Goal: Task Accomplishment & Management: Manage account settings

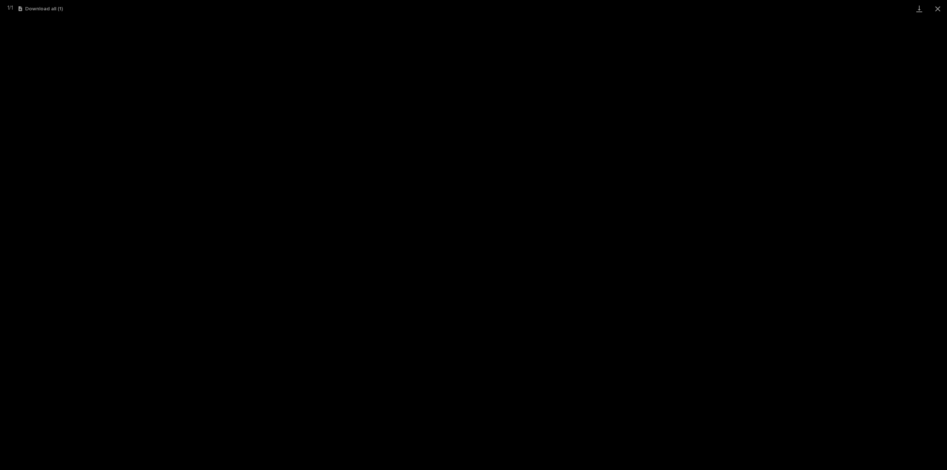
scroll to position [52, 0]
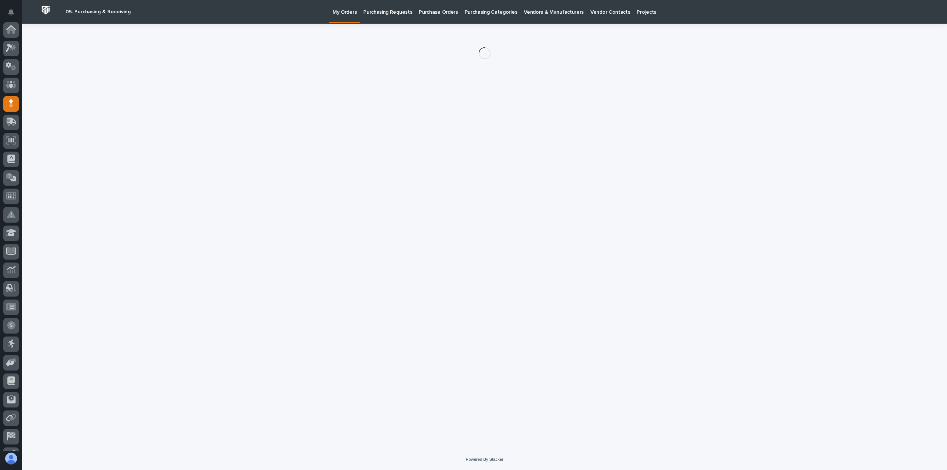
scroll to position [52, 0]
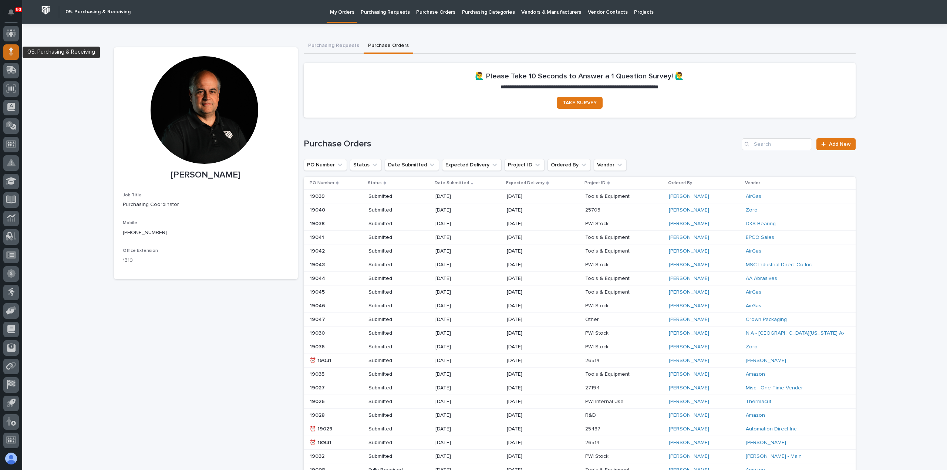
click at [9, 49] on icon at bounding box center [11, 51] width 4 height 9
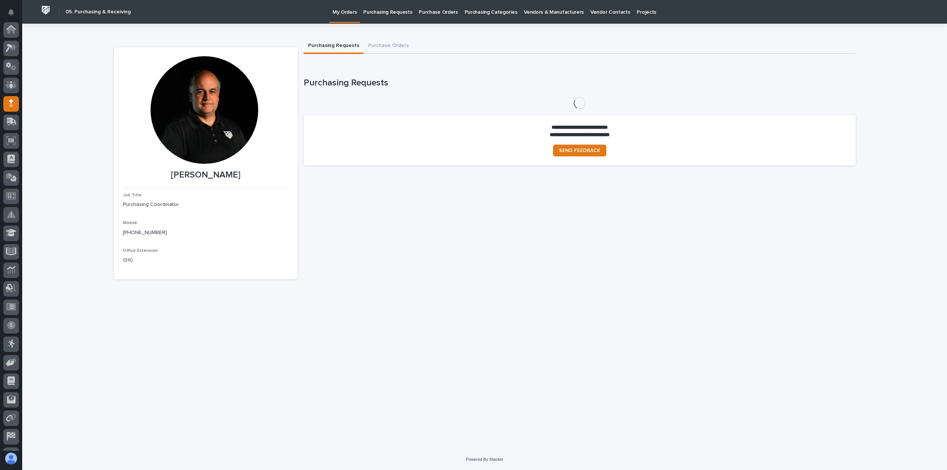
scroll to position [52, 0]
click at [391, 14] on p "Purchasing Requests" at bounding box center [387, 8] width 49 height 16
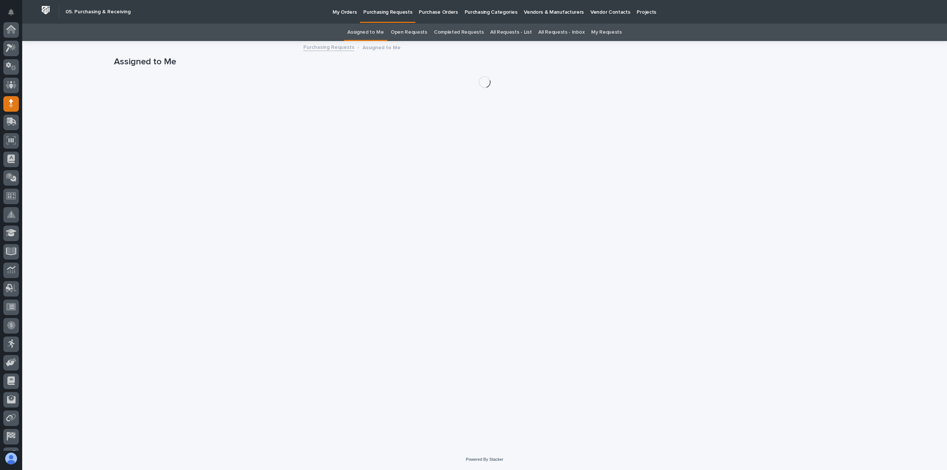
scroll to position [52, 0]
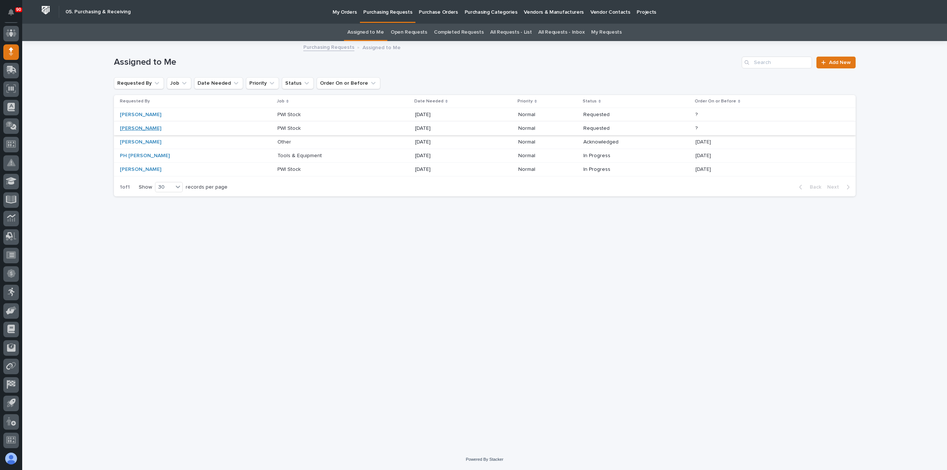
click at [145, 127] on link "[PERSON_NAME]" at bounding box center [140, 128] width 41 height 6
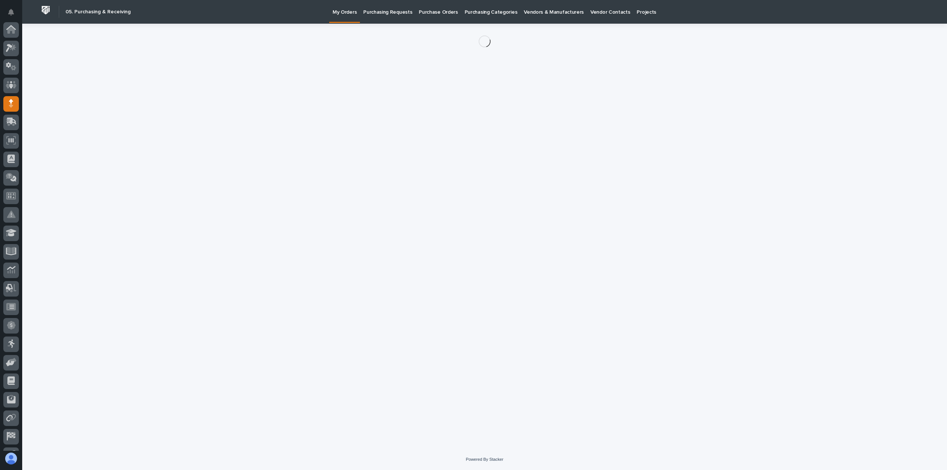
scroll to position [52, 0]
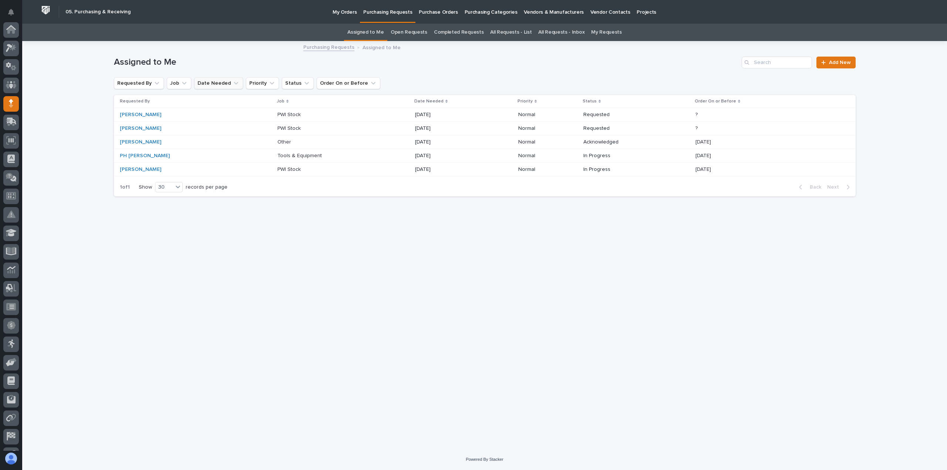
scroll to position [52, 0]
click at [277, 127] on p "PWI Stock" at bounding box center [289, 128] width 25 height 8
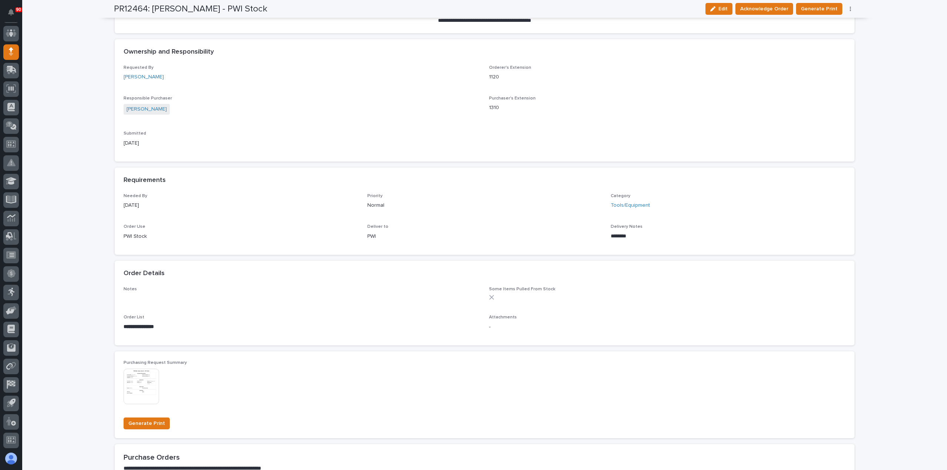
scroll to position [185, 0]
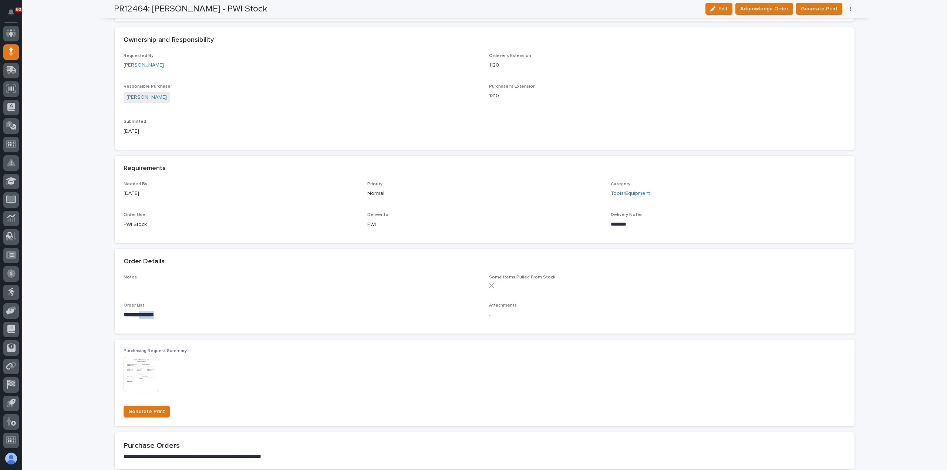
drag, startPoint x: 166, startPoint y: 316, endPoint x: 141, endPoint y: 315, distance: 25.2
click at [141, 315] on p "**********" at bounding box center [302, 315] width 357 height 7
copy strong "********"
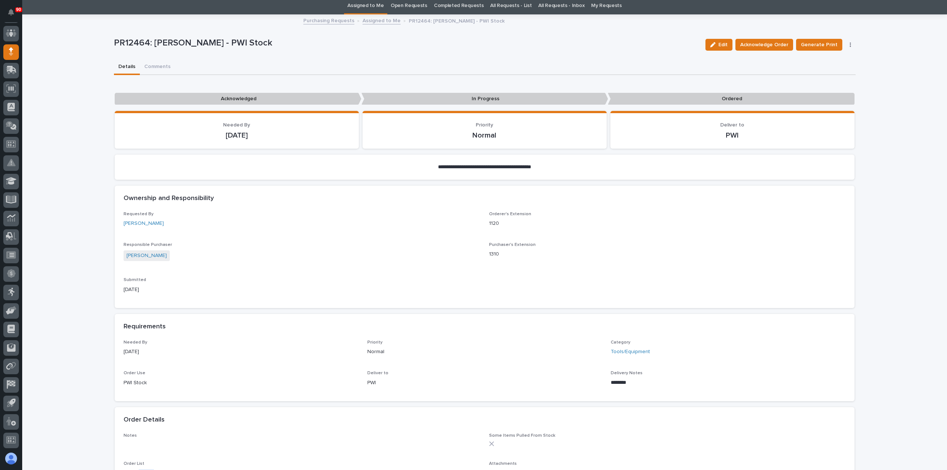
scroll to position [0, 0]
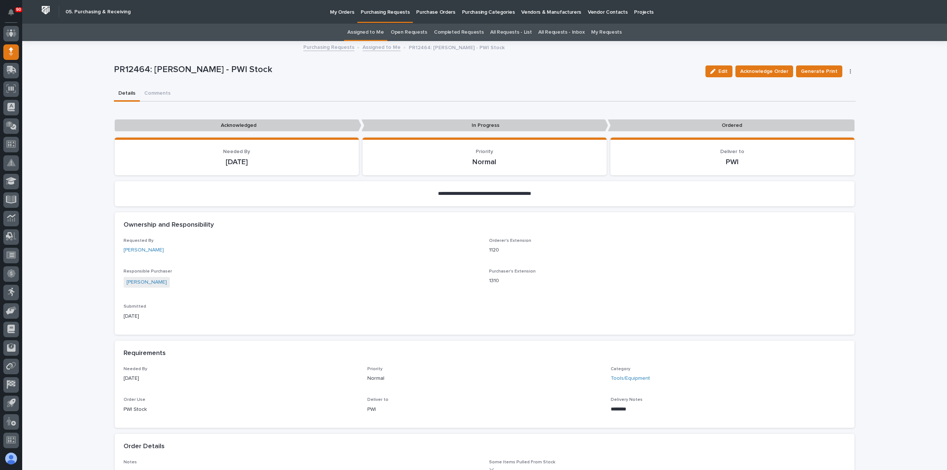
click at [380, 46] on link "Assigned to Me" at bounding box center [382, 47] width 38 height 9
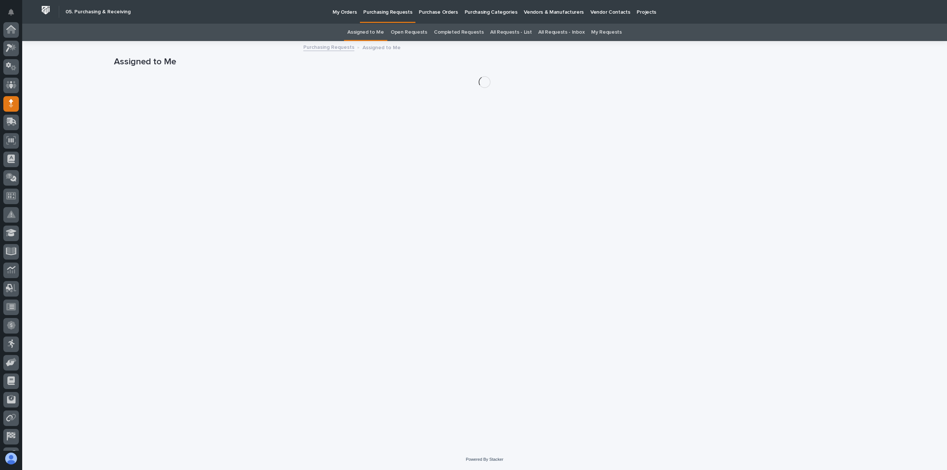
scroll to position [52, 0]
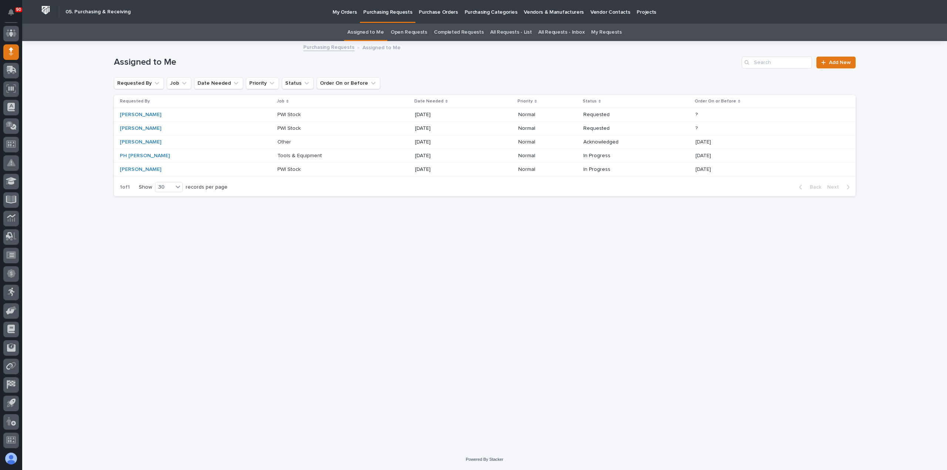
click at [277, 114] on p "PWI Stock" at bounding box center [289, 114] width 25 height 8
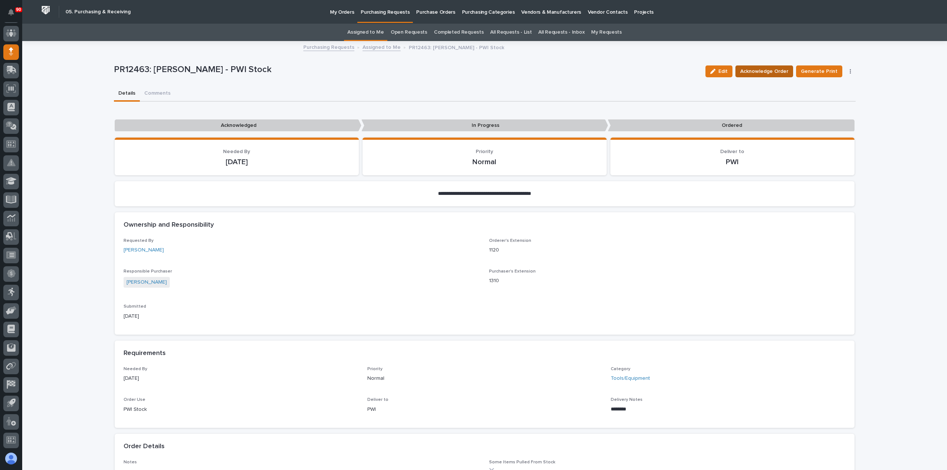
click at [753, 71] on span "Acknowledge Order" at bounding box center [764, 71] width 48 height 9
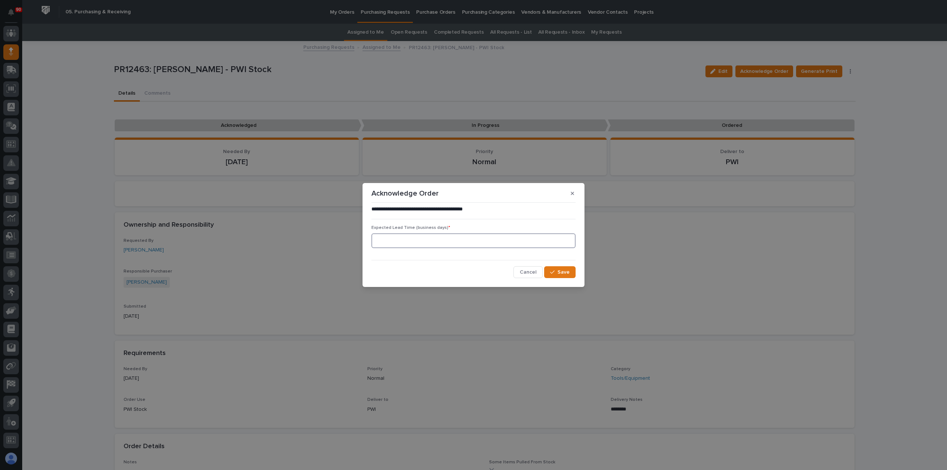
click at [420, 243] on input at bounding box center [473, 240] width 204 height 15
type input "1"
click at [564, 269] on span "Save" at bounding box center [564, 272] width 12 height 7
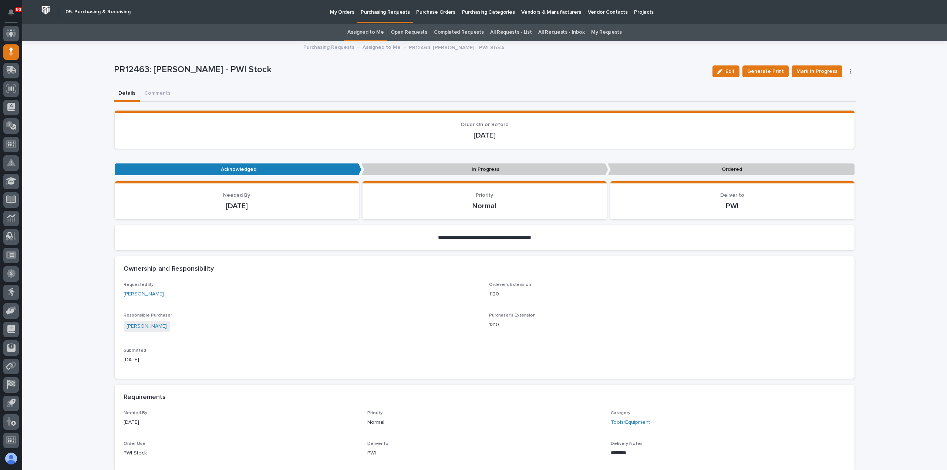
click at [343, 13] on p "My Orders" at bounding box center [342, 8] width 24 height 16
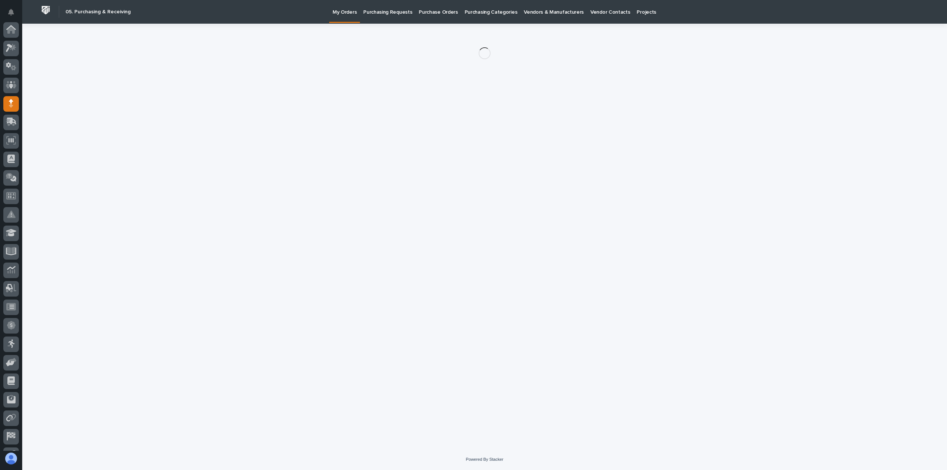
scroll to position [52, 0]
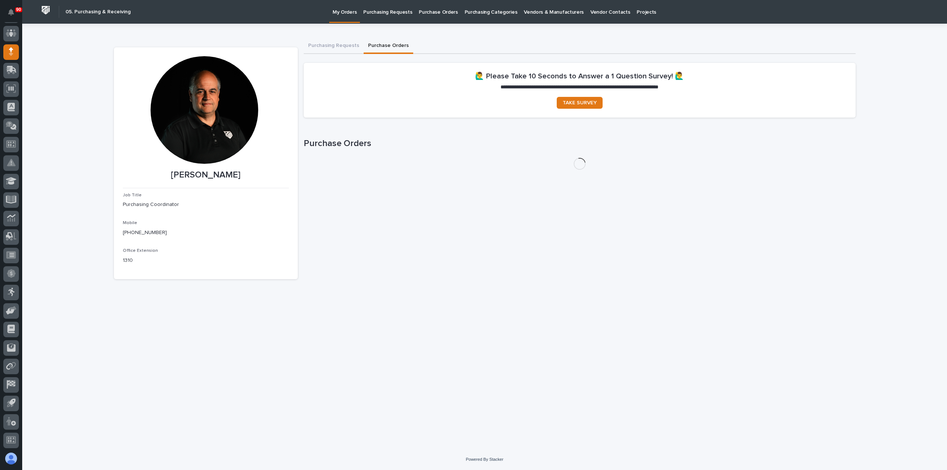
click at [387, 43] on button "Purchase Orders" at bounding box center [389, 46] width 50 height 16
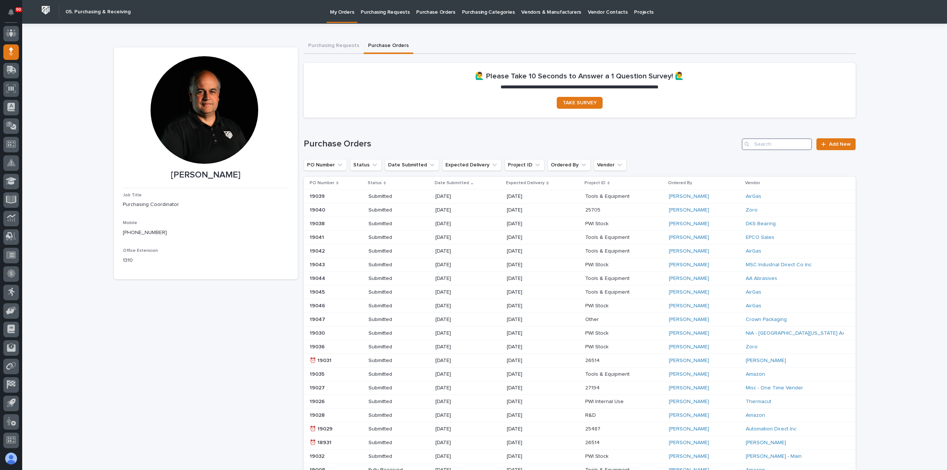
click at [764, 145] on input "Search" at bounding box center [777, 144] width 70 height 12
click at [779, 145] on input "Search" at bounding box center [777, 144] width 70 height 12
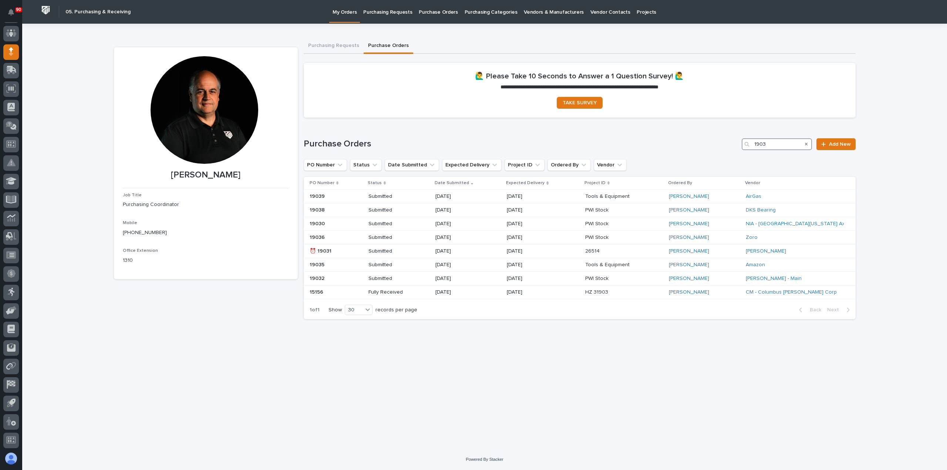
type input "1903"
click at [842, 142] on span "Add New" at bounding box center [840, 144] width 22 height 5
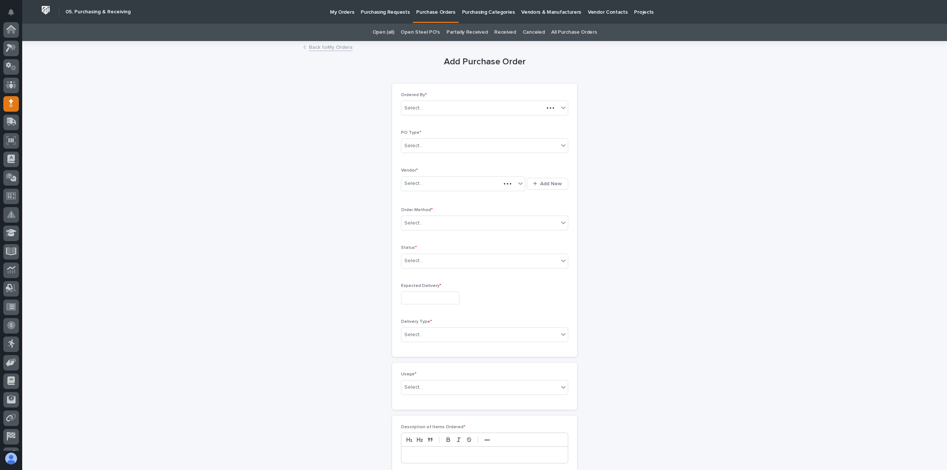
scroll to position [52, 0]
click at [436, 141] on div "Select..." at bounding box center [479, 146] width 157 height 12
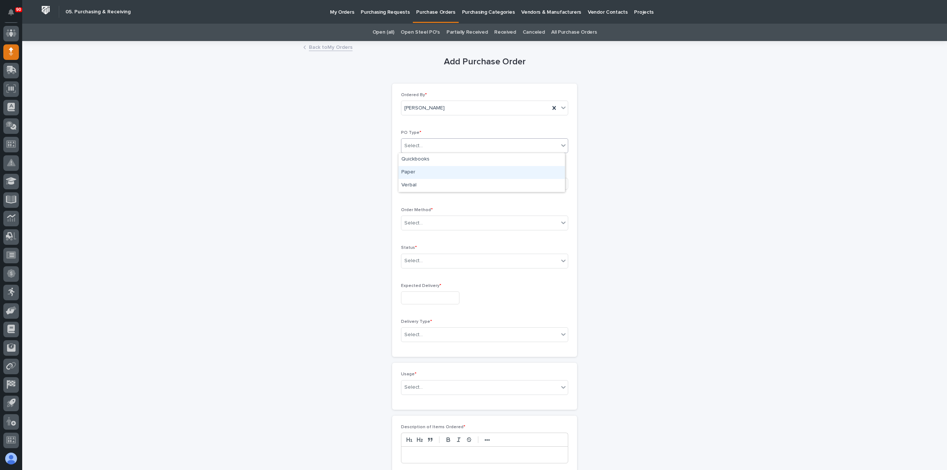
click at [416, 169] on div "Paper" at bounding box center [481, 172] width 166 height 13
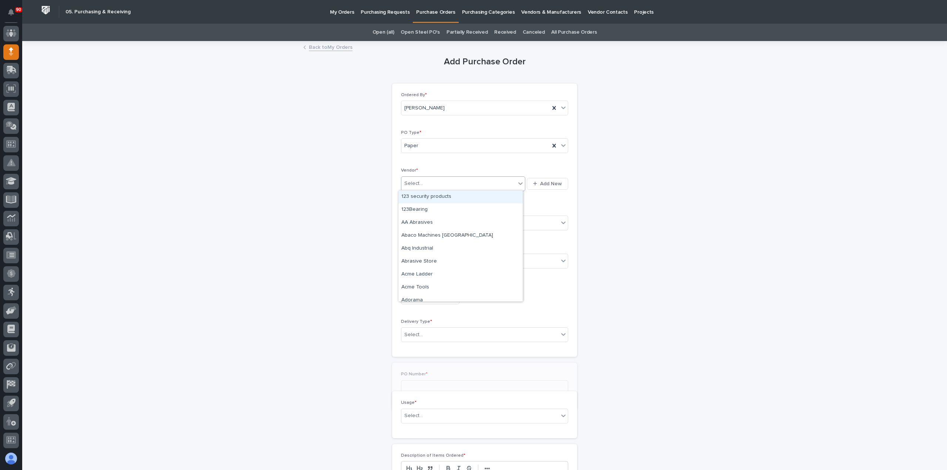
click at [430, 178] on div "Select..." at bounding box center [458, 184] width 114 height 12
type input "****"
click at [552, 181] on span "Add New" at bounding box center [551, 184] width 22 height 7
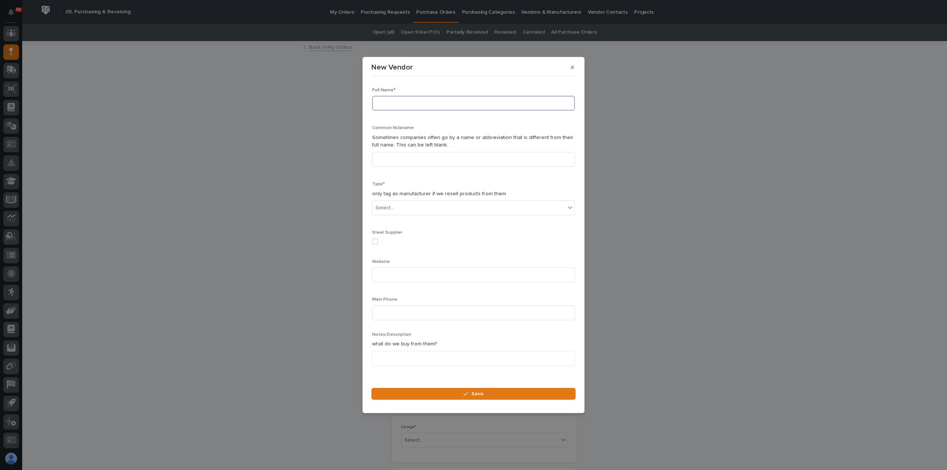
click at [410, 105] on input at bounding box center [473, 103] width 203 height 15
type input "PolyConn"
click at [405, 209] on div "Select..." at bounding box center [469, 208] width 193 height 12
click at [398, 220] on div "Supplier" at bounding box center [471, 222] width 196 height 13
click at [398, 274] on input at bounding box center [473, 275] width 203 height 15
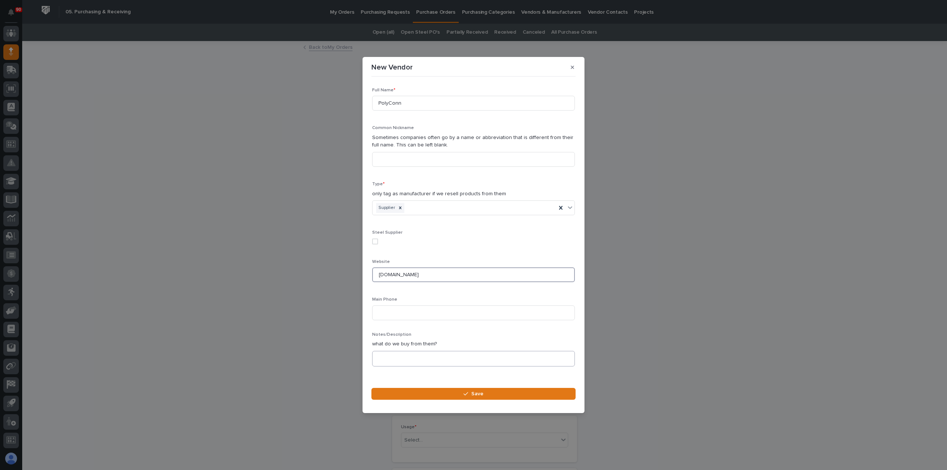
type input "[DOMAIN_NAME]"
click at [424, 359] on textarea at bounding box center [473, 359] width 203 height 16
type textarea "**********"
click at [461, 394] on button "Save" at bounding box center [473, 394] width 204 height 12
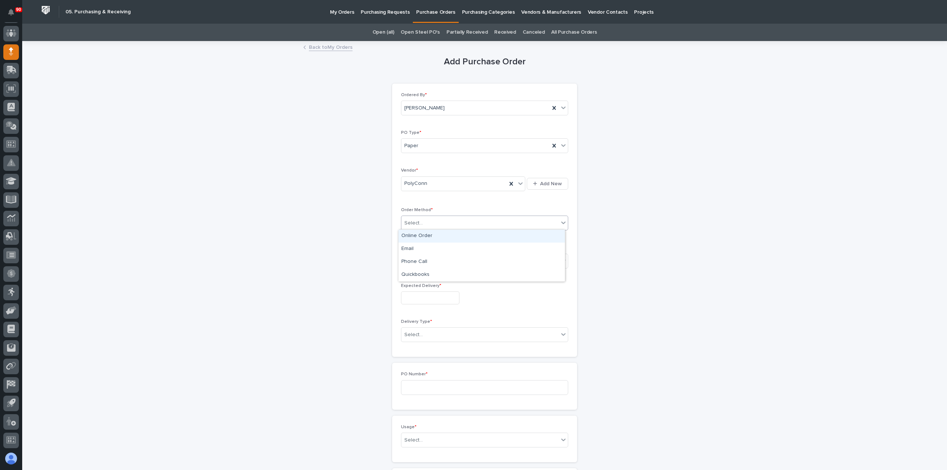
click at [434, 221] on div "Select..." at bounding box center [479, 223] width 157 height 12
click at [416, 249] on div "Email" at bounding box center [481, 249] width 166 height 13
click at [438, 260] on div "Select..." at bounding box center [479, 261] width 157 height 12
click at [414, 288] on div "Submitted" at bounding box center [481, 286] width 166 height 13
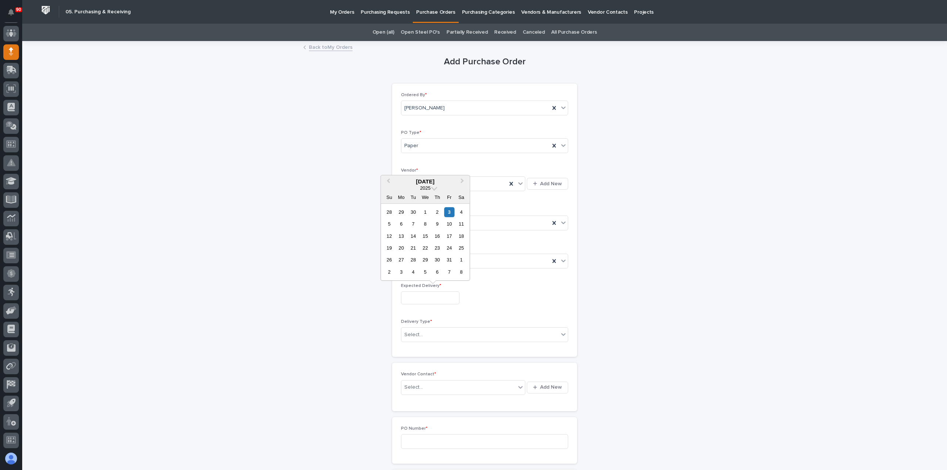
click at [427, 296] on input "text" at bounding box center [430, 298] width 58 height 13
click at [401, 273] on div "3" at bounding box center [401, 272] width 10 height 10
type input "**********"
click at [438, 334] on div "Select..." at bounding box center [479, 335] width 157 height 12
click at [432, 344] on div "Deliver to PWI" at bounding box center [481, 347] width 166 height 13
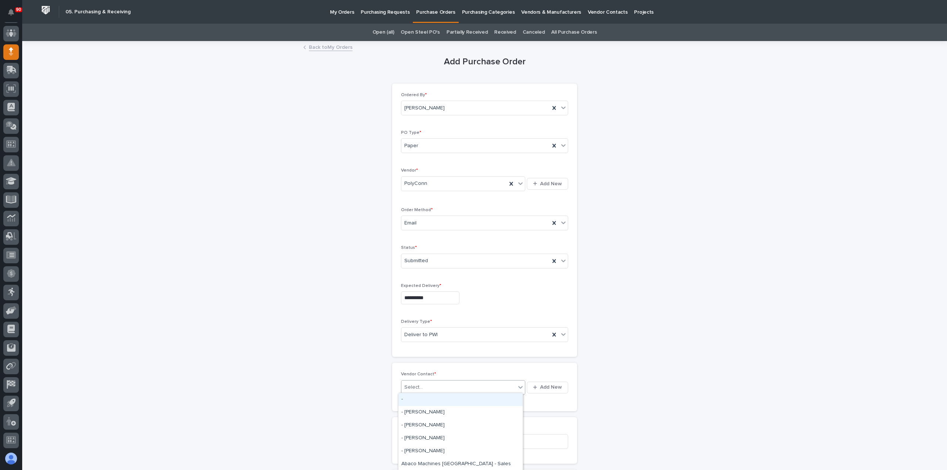
click at [426, 381] on div "Select..." at bounding box center [458, 387] width 114 height 12
type input "*"
type input "****"
click at [549, 385] on span "Add New" at bounding box center [551, 387] width 22 height 7
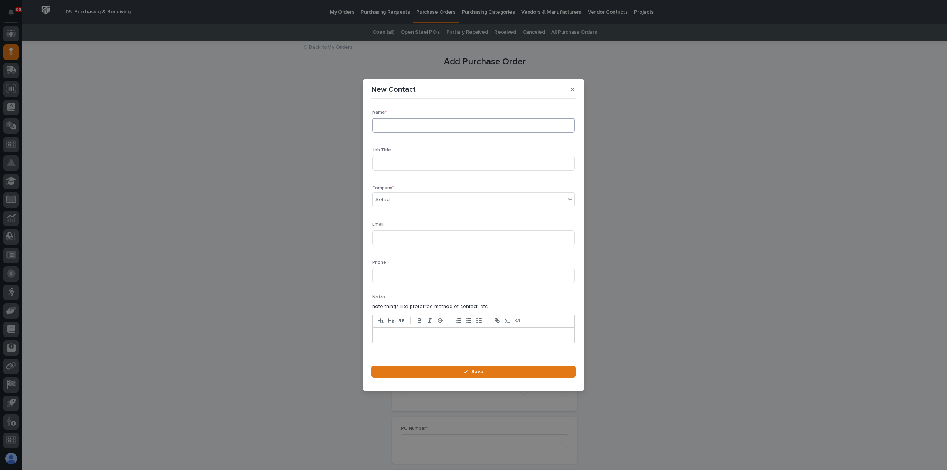
click at [425, 125] on input at bounding box center [473, 125] width 203 height 15
drag, startPoint x: 381, startPoint y: 124, endPoint x: 377, endPoint y: 128, distance: 5.5
click at [377, 128] on input "sales" at bounding box center [473, 125] width 203 height 15
type input "Sales"
click at [386, 164] on input at bounding box center [473, 163] width 203 height 15
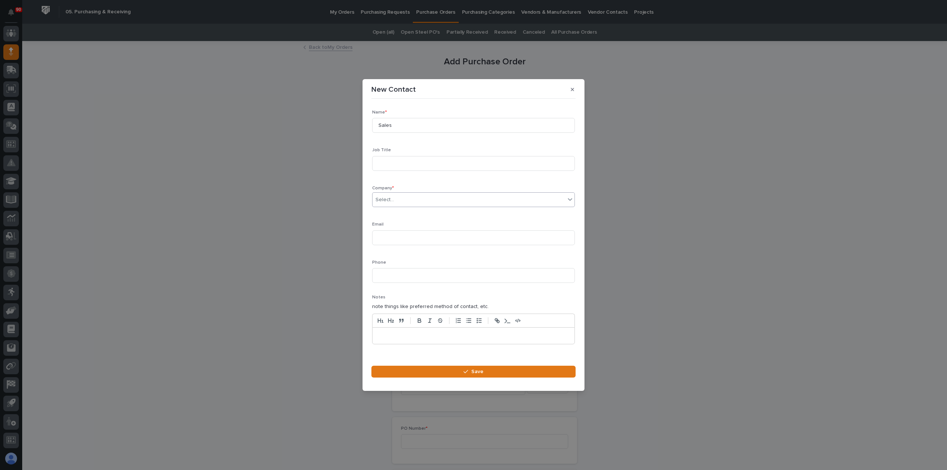
click at [404, 200] on div "Select..." at bounding box center [469, 200] width 193 height 12
type input "****"
click at [400, 213] on div "PolyConn" at bounding box center [471, 214] width 196 height 13
click at [398, 238] on input at bounding box center [473, 238] width 203 height 15
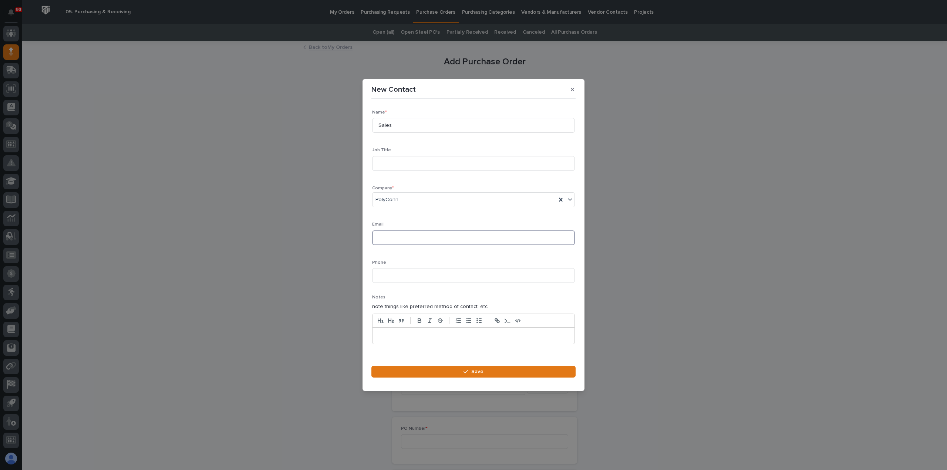
paste input "[EMAIL_ADDRESS][DOMAIN_NAME]"
type input "[EMAIL_ADDRESS][DOMAIN_NAME]"
click at [483, 371] on span "Save" at bounding box center [477, 372] width 12 height 7
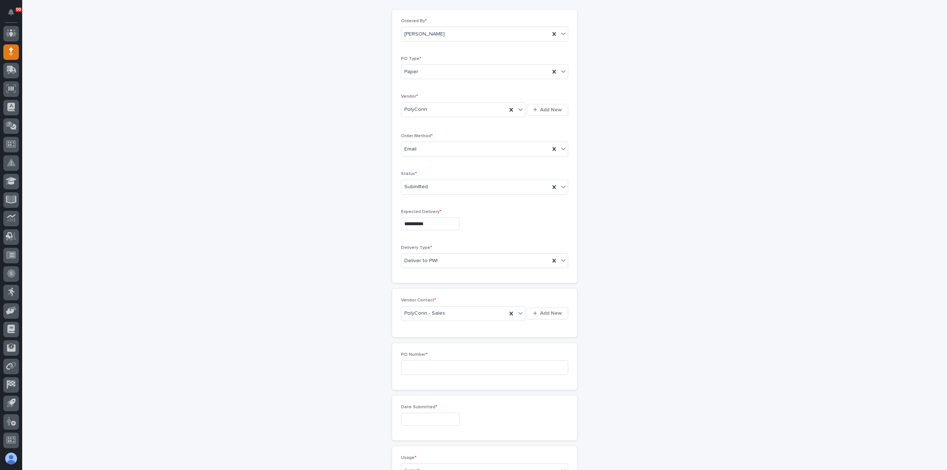
scroll to position [148, 0]
click at [441, 345] on input "text" at bounding box center [430, 345] width 58 height 13
click at [425, 257] on div "1" at bounding box center [425, 259] width 10 height 10
type input "**********"
click at [434, 293] on input at bounding box center [484, 293] width 167 height 15
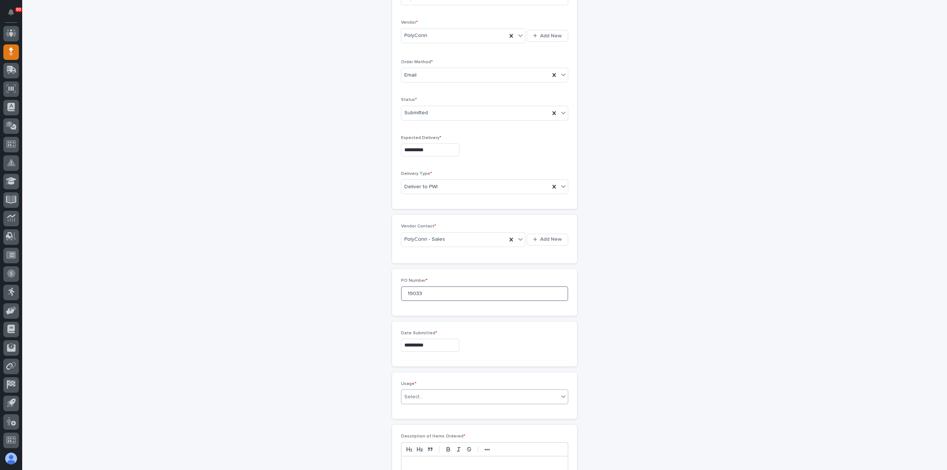
type input "19033"
click at [458, 392] on div "Select..." at bounding box center [479, 397] width 157 height 12
click at [416, 442] on div "PWI Stock" at bounding box center [481, 447] width 166 height 13
click at [431, 314] on p at bounding box center [484, 316] width 155 height 7
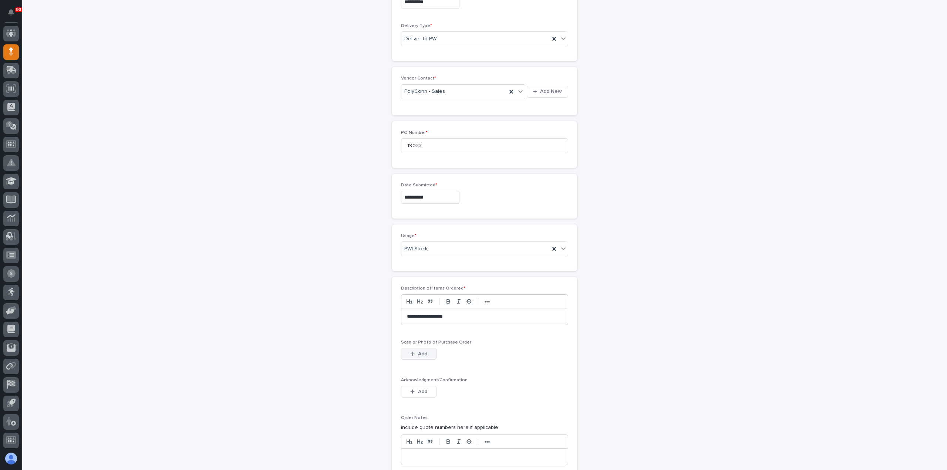
click at [423, 351] on span "Add" at bounding box center [422, 354] width 9 height 7
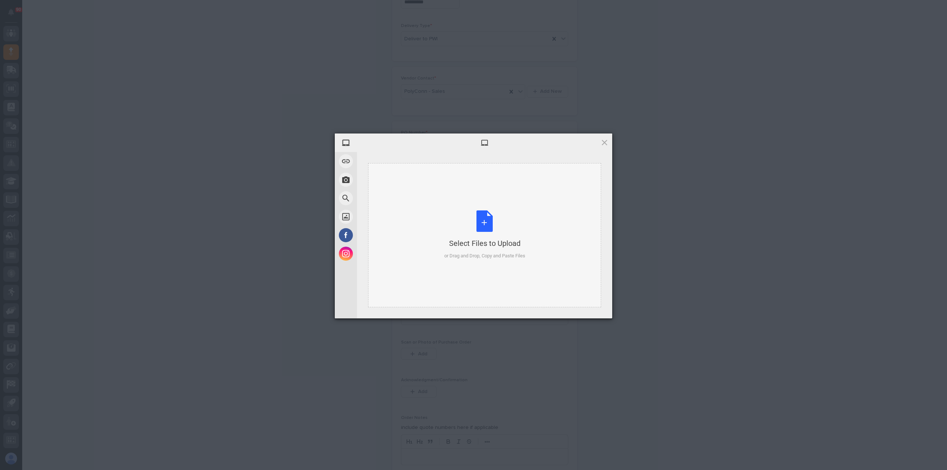
click at [482, 218] on div "Select Files to Upload or Drag and Drop, Copy and Paste Files" at bounding box center [484, 235] width 81 height 49
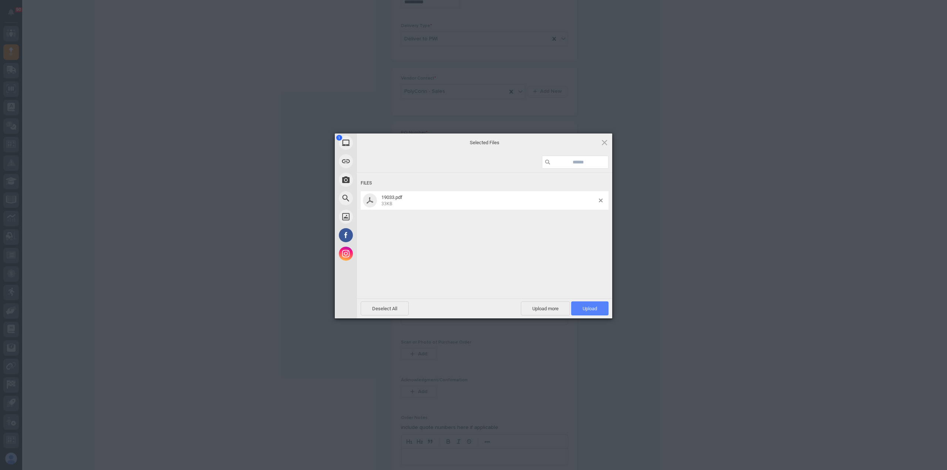
click at [591, 309] on span "Upload 1" at bounding box center [590, 309] width 14 height 6
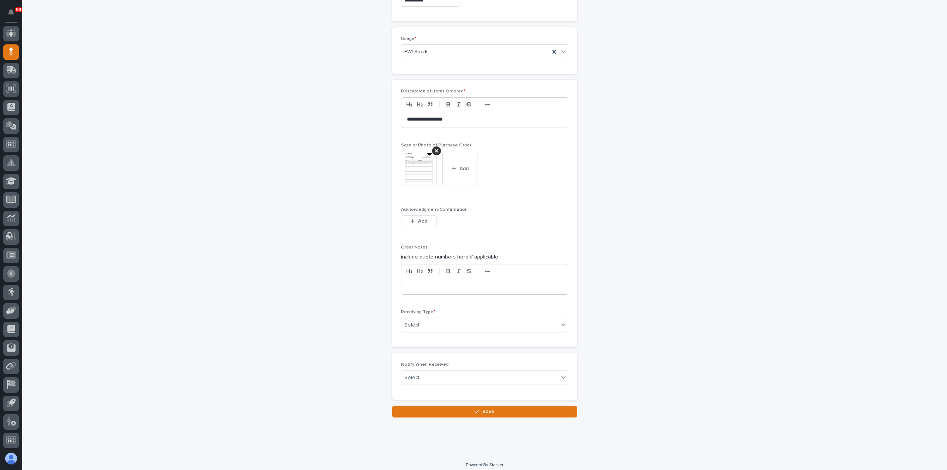
scroll to position [495, 0]
click at [416, 162] on img at bounding box center [419, 167] width 36 height 36
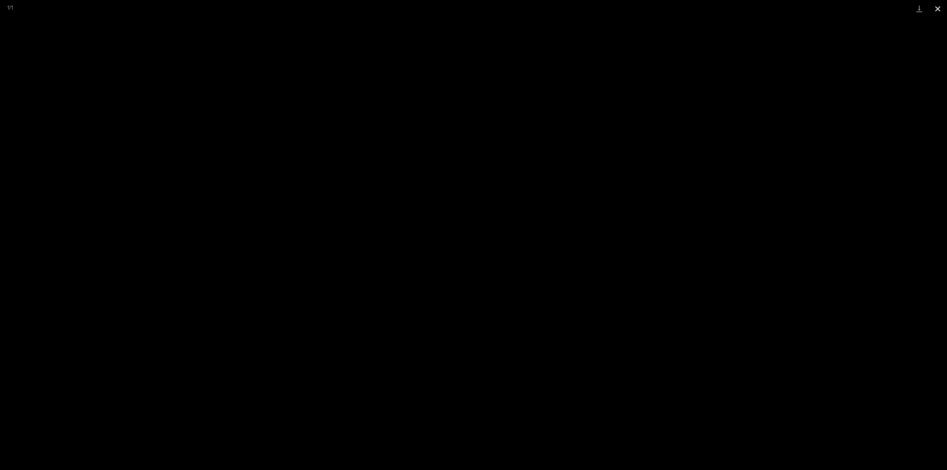
click at [943, 8] on button "Close gallery" at bounding box center [938, 8] width 18 height 17
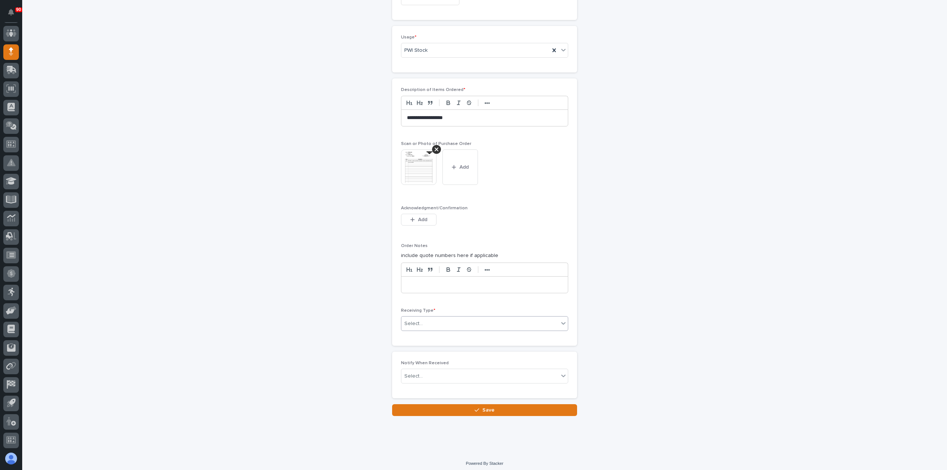
click at [463, 318] on div "Select..." at bounding box center [479, 324] width 157 height 12
drag, startPoint x: 466, startPoint y: 337, endPoint x: 425, endPoint y: 372, distance: 53.5
click at [425, 372] on div "Deliver to" at bounding box center [481, 373] width 166 height 13
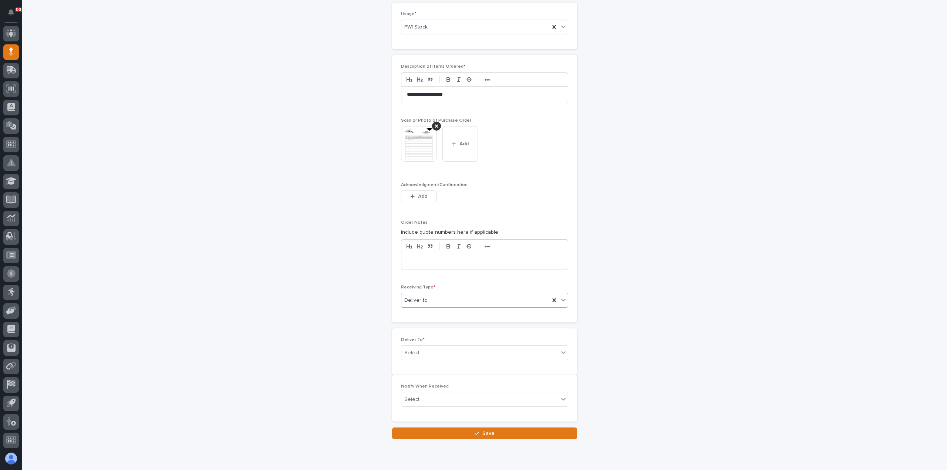
scroll to position [521, 0]
click at [443, 348] on div "Select..." at bounding box center [479, 350] width 157 height 12
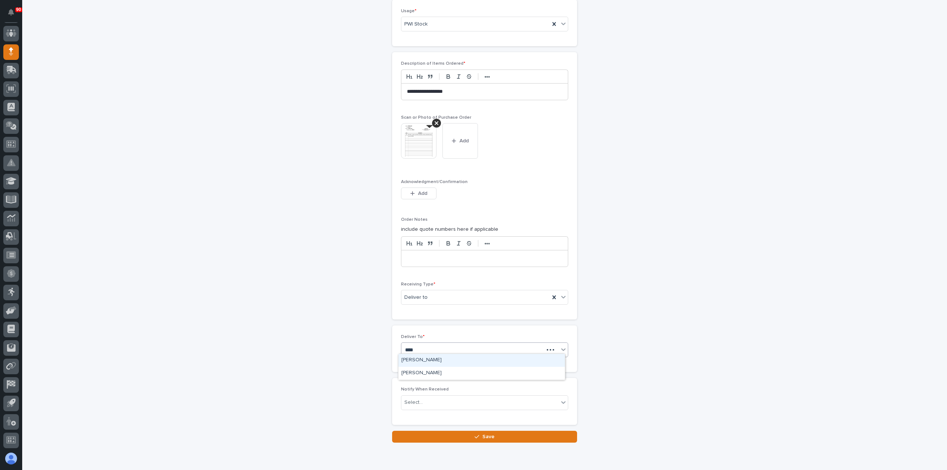
type input "*****"
click at [421, 359] on div "[PERSON_NAME]" at bounding box center [481, 360] width 166 height 13
click at [482, 434] on span "Save" at bounding box center [488, 437] width 12 height 7
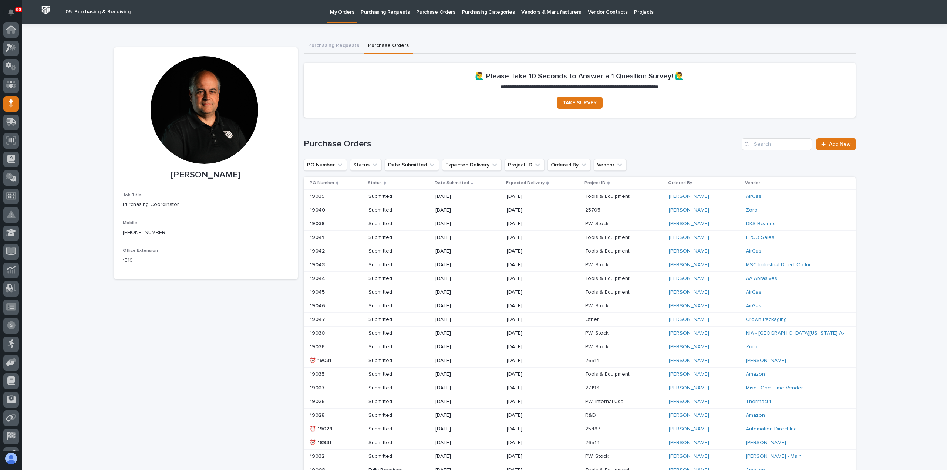
scroll to position [52, 0]
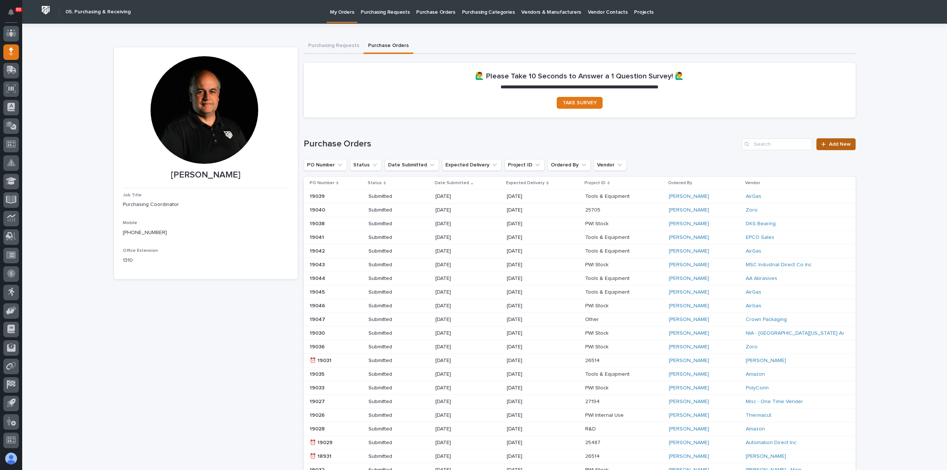
click at [837, 142] on span "Add New" at bounding box center [840, 144] width 22 height 5
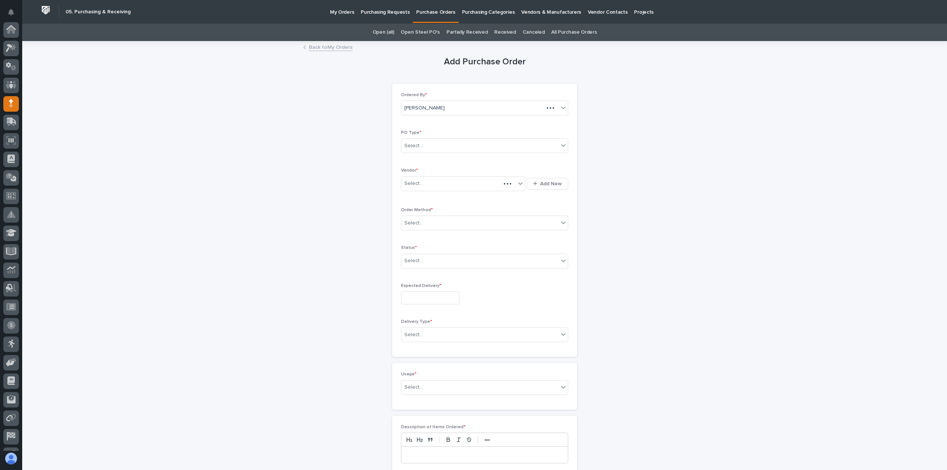
scroll to position [52, 0]
click at [431, 145] on div "Select..." at bounding box center [479, 146] width 157 height 12
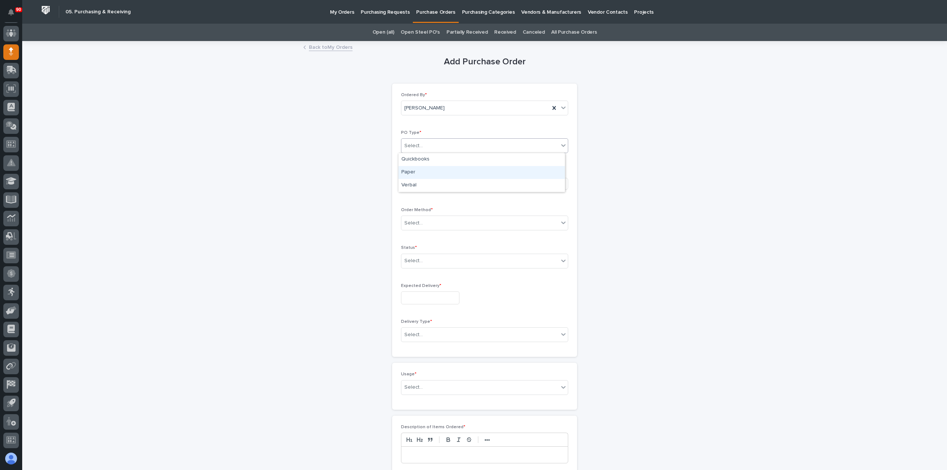
drag, startPoint x: 417, startPoint y: 169, endPoint x: 432, endPoint y: 185, distance: 21.2
click at [417, 170] on div "Paper" at bounding box center [481, 172] width 166 height 13
click at [441, 184] on div "Select..." at bounding box center [458, 184] width 114 height 12
type input "*****"
click at [453, 195] on div "Progressive Power and Control" at bounding box center [460, 197] width 124 height 13
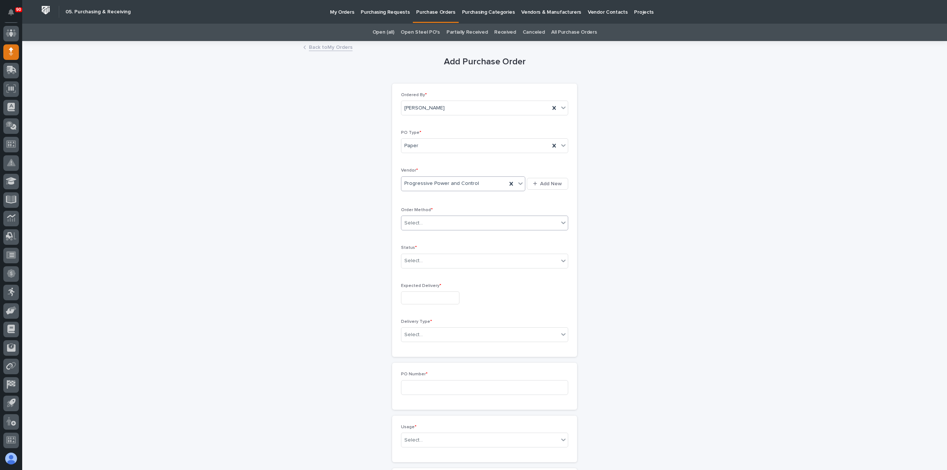
click at [441, 221] on div "Select..." at bounding box center [479, 223] width 157 height 12
drag, startPoint x: 420, startPoint y: 242, endPoint x: 415, endPoint y: 254, distance: 13.1
click at [413, 250] on div "Email" at bounding box center [481, 249] width 166 height 13
click at [430, 258] on div "Select..." at bounding box center [479, 261] width 157 height 12
drag, startPoint x: 415, startPoint y: 279, endPoint x: 413, endPoint y: 286, distance: 6.9
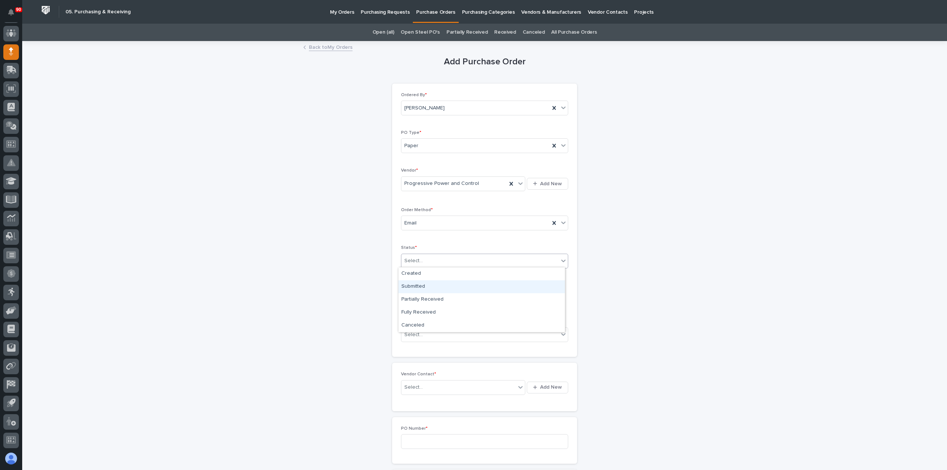
click at [413, 285] on div "Submitted" at bounding box center [481, 286] width 166 height 13
click at [430, 299] on input "text" at bounding box center [430, 298] width 58 height 13
click at [447, 234] on div "17" at bounding box center [449, 236] width 10 height 10
type input "**********"
click at [430, 331] on div "Select..." at bounding box center [479, 335] width 157 height 12
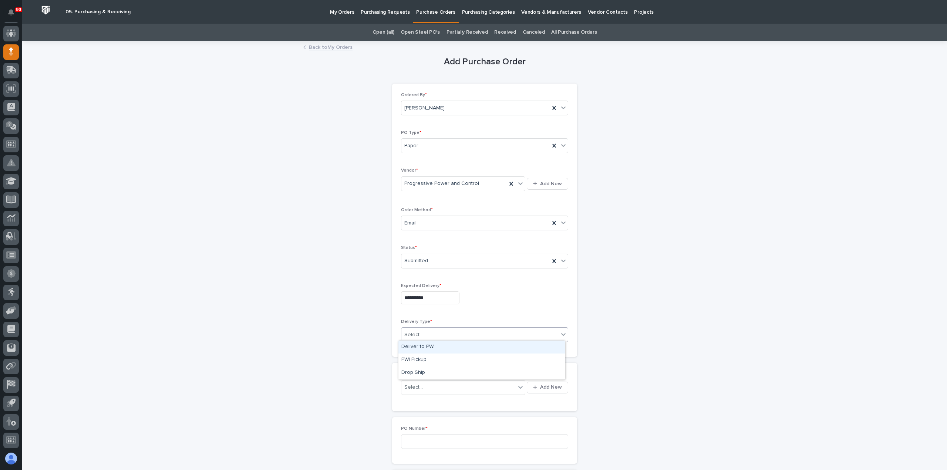
drag, startPoint x: 426, startPoint y: 348, endPoint x: 438, endPoint y: 374, distance: 28.8
click at [427, 351] on div "Deliver to PWI" at bounding box center [481, 347] width 166 height 13
click at [429, 384] on div "Select..." at bounding box center [458, 387] width 114 height 12
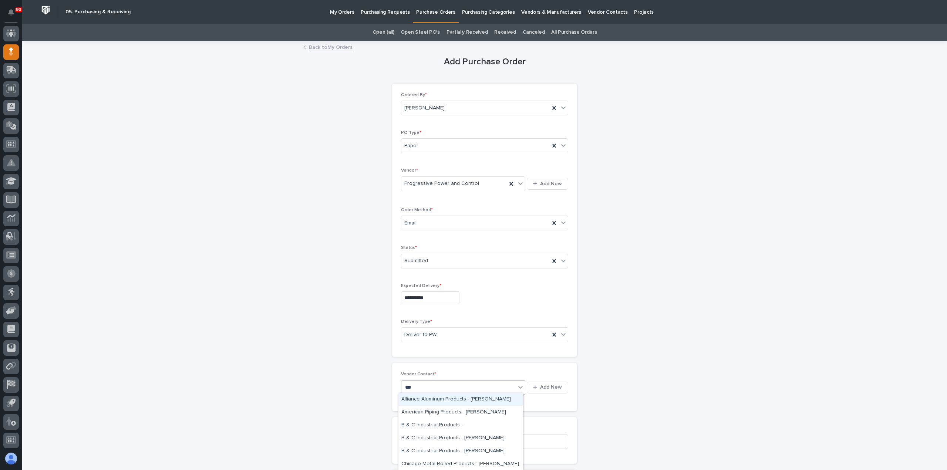
type input "****"
click at [453, 398] on div "Progressive Power and Control - [PERSON_NAME]" at bounding box center [460, 399] width 124 height 13
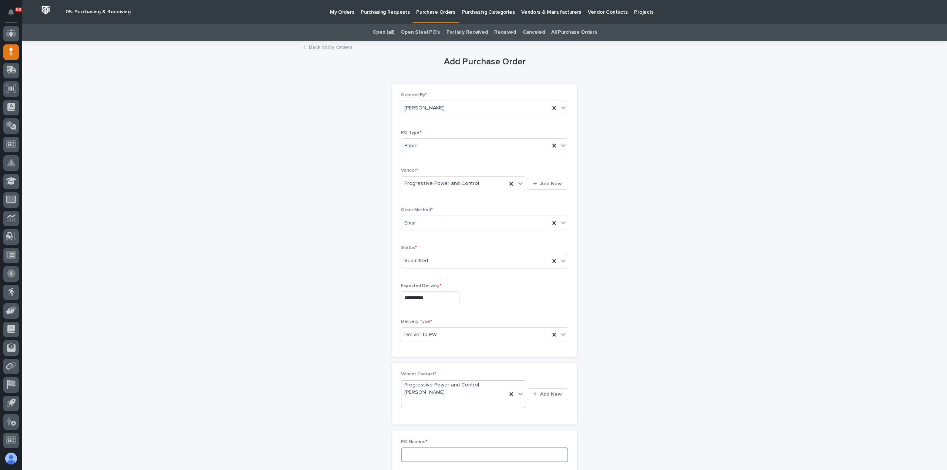
click at [442, 453] on input at bounding box center [484, 455] width 167 height 15
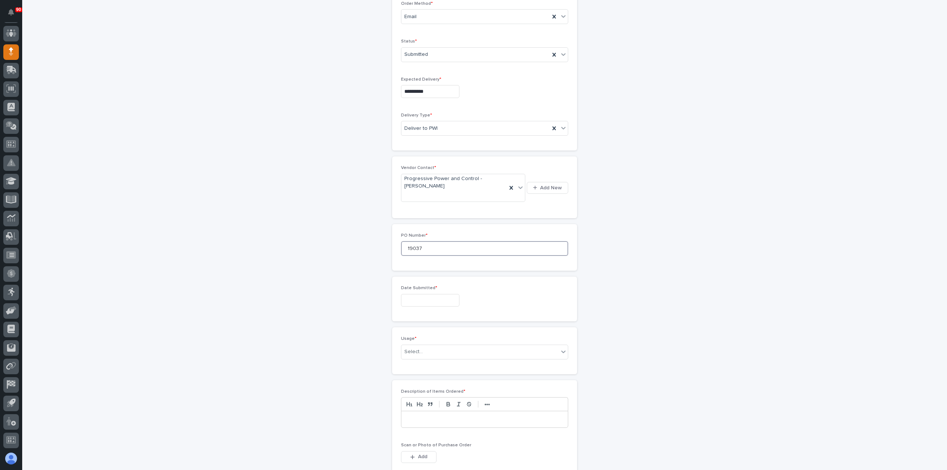
scroll to position [259, 0]
type input "19037"
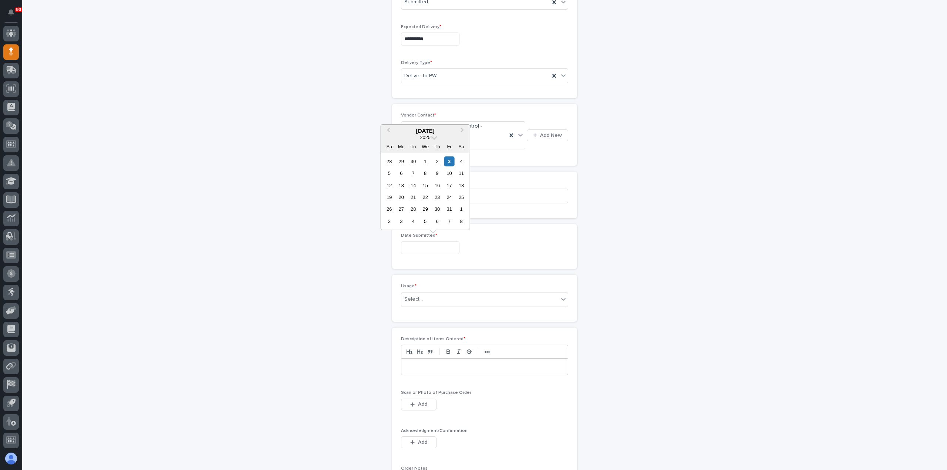
click at [437, 247] on input "text" at bounding box center [430, 248] width 58 height 13
click at [439, 162] on div "2" at bounding box center [438, 162] width 10 height 10
type input "**********"
click at [432, 296] on div "Select..." at bounding box center [479, 299] width 157 height 12
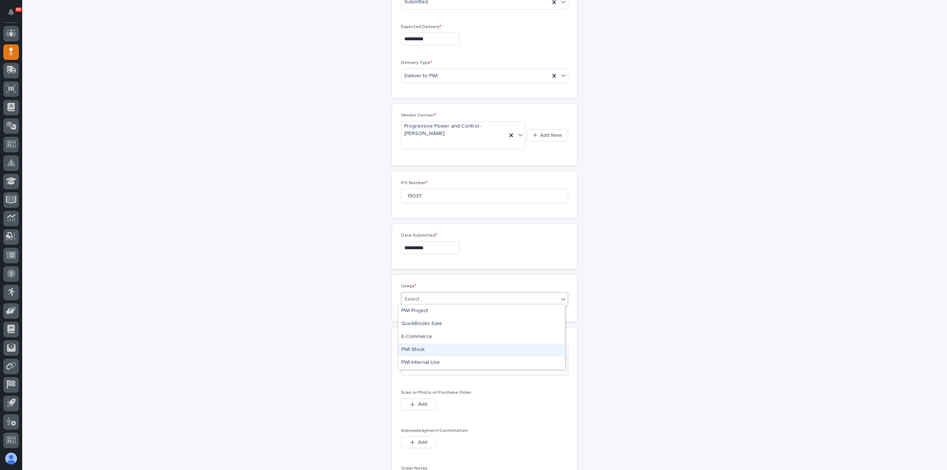
click at [424, 348] on div "PWI Stock" at bounding box center [481, 350] width 166 height 13
click at [426, 366] on p at bounding box center [484, 366] width 155 height 7
click at [419, 401] on span "Add" at bounding box center [422, 404] width 9 height 7
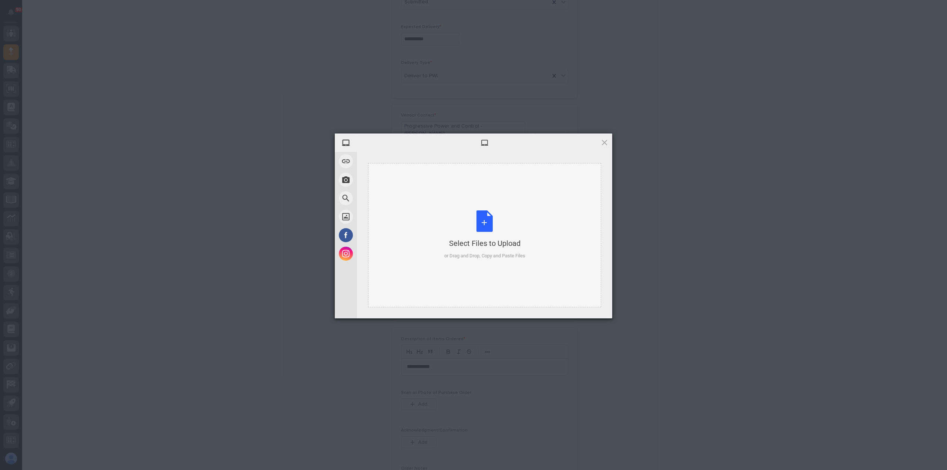
click at [487, 224] on div "Select Files to Upload or Drag and Drop, Copy and Paste Files" at bounding box center [484, 235] width 81 height 49
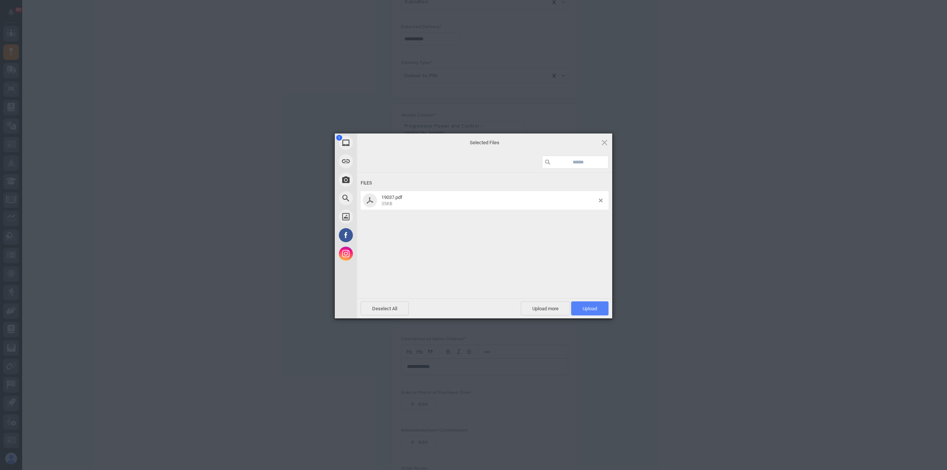
click at [582, 309] on span "Upload 1" at bounding box center [589, 309] width 37 height 14
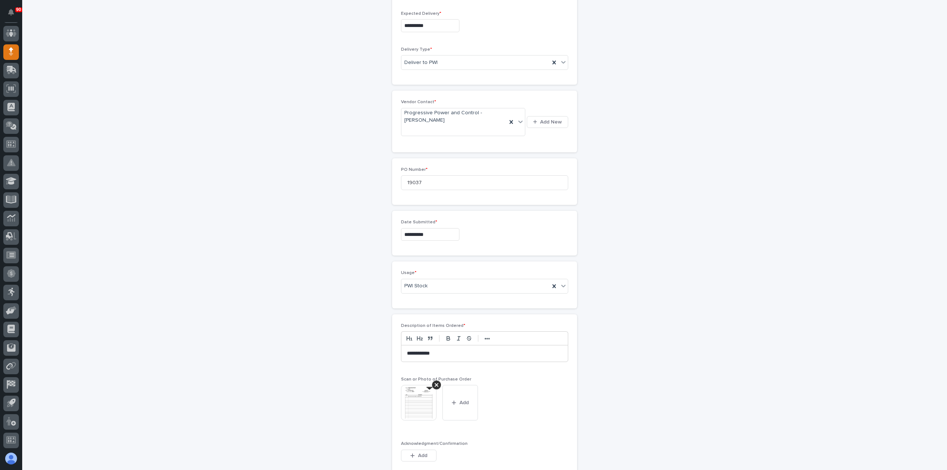
click at [418, 396] on img at bounding box center [419, 403] width 36 height 36
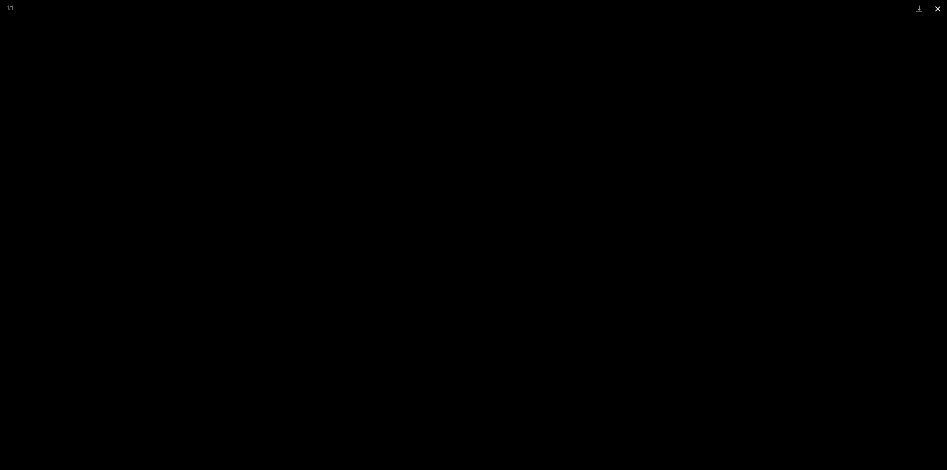
click at [934, 9] on button "Close gallery" at bounding box center [938, 8] width 18 height 17
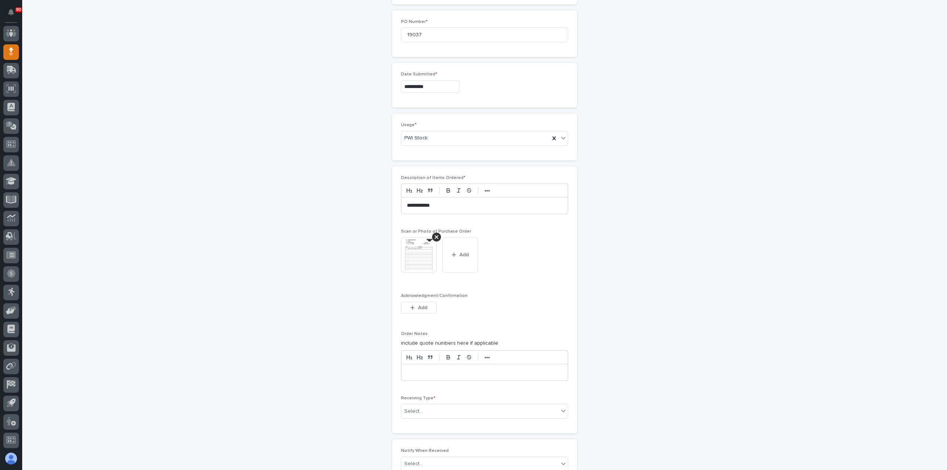
scroll to position [508, 0]
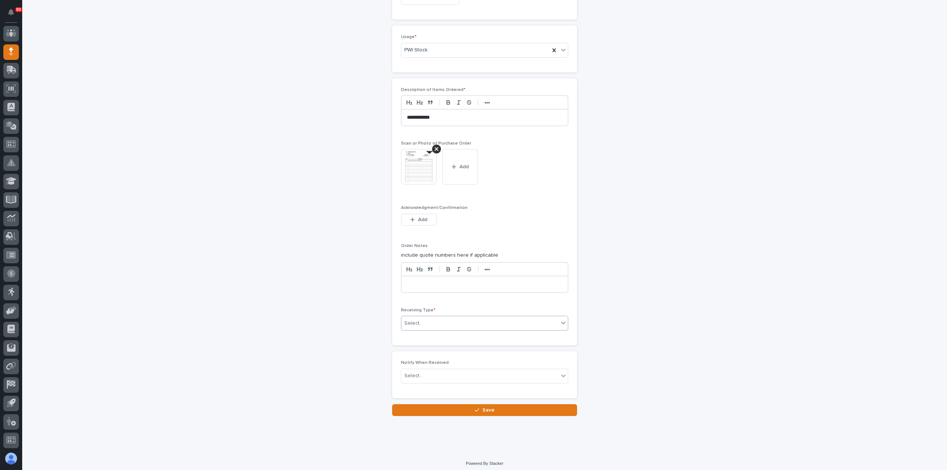
click at [425, 321] on div "Select..." at bounding box center [479, 323] width 157 height 12
click at [414, 371] on div "Deliver to" at bounding box center [481, 373] width 166 height 13
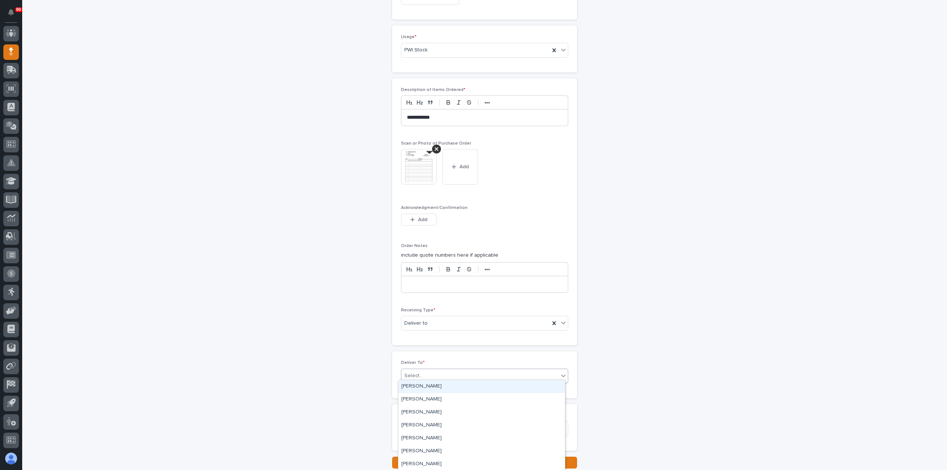
click at [429, 370] on div "Select..." at bounding box center [479, 376] width 157 height 12
type input "**"
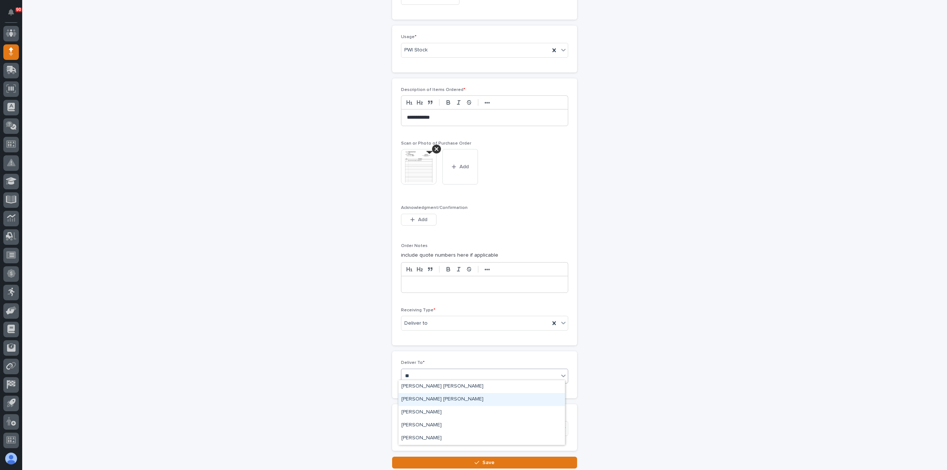
click at [443, 399] on div "[PERSON_NAME] [PERSON_NAME]" at bounding box center [481, 399] width 166 height 13
click at [488, 460] on span "Save" at bounding box center [488, 463] width 12 height 7
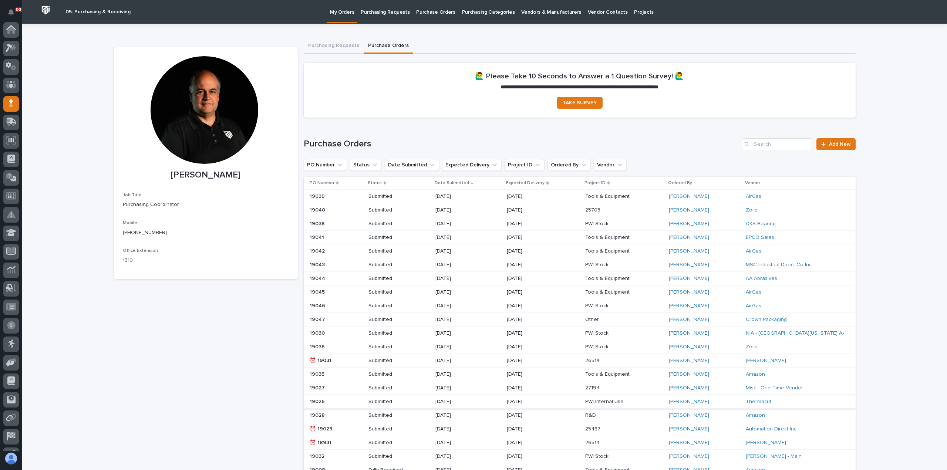
scroll to position [52, 0]
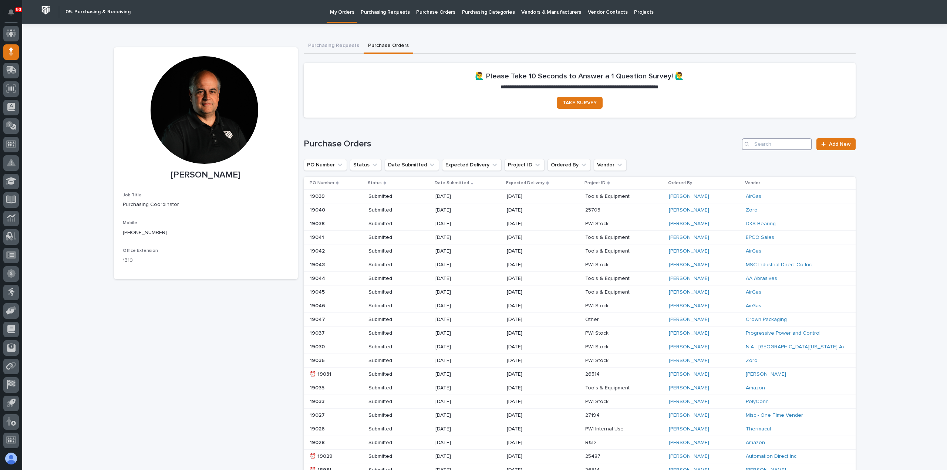
click at [768, 145] on input "Search" at bounding box center [777, 144] width 70 height 12
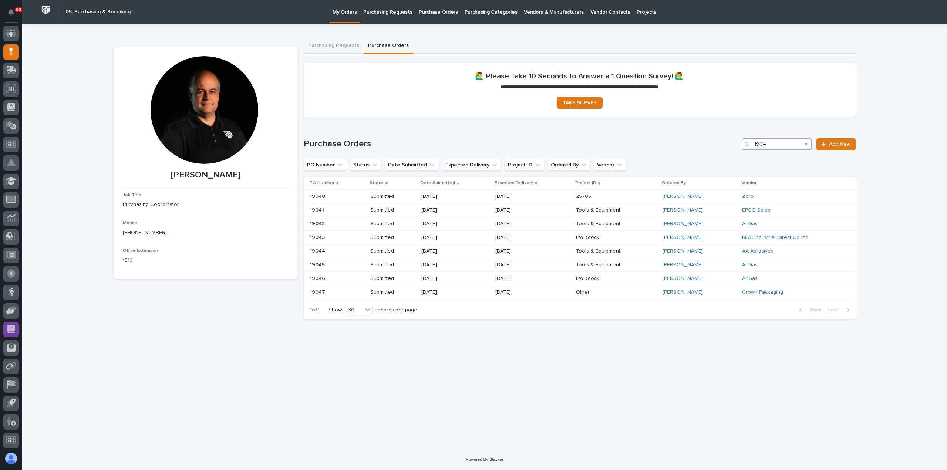
type input "1904"
click at [838, 143] on span "Add New" at bounding box center [840, 144] width 22 height 5
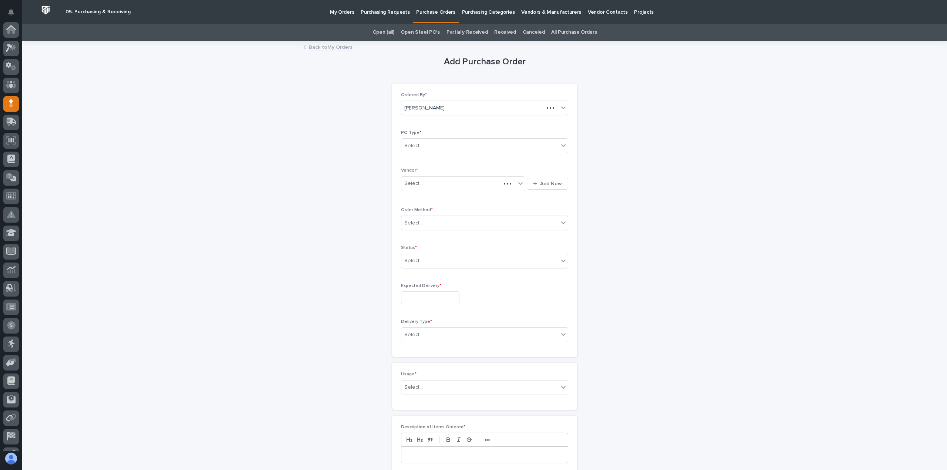
scroll to position [52, 0]
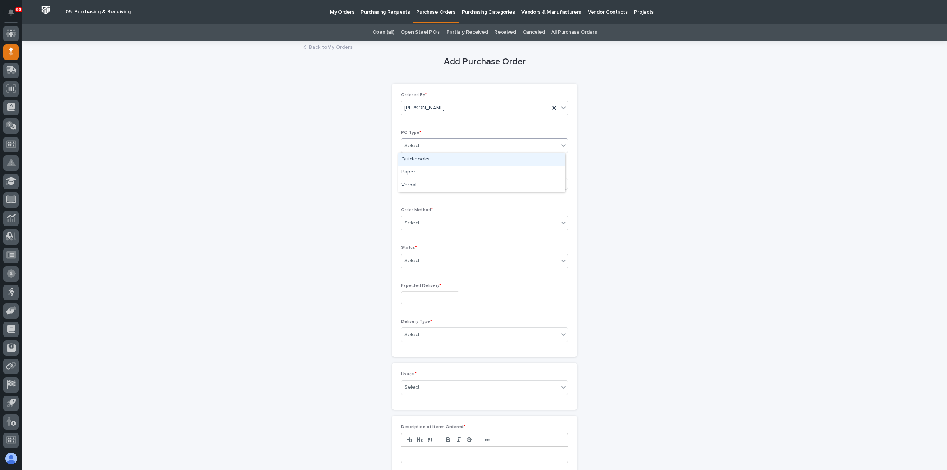
drag, startPoint x: 471, startPoint y: 145, endPoint x: 464, endPoint y: 159, distance: 15.6
click at [470, 145] on div "Select..." at bounding box center [479, 146] width 157 height 12
click at [429, 172] on div "Paper" at bounding box center [481, 172] width 166 height 13
click at [380, 9] on p "Purchasing Requests" at bounding box center [385, 8] width 49 height 16
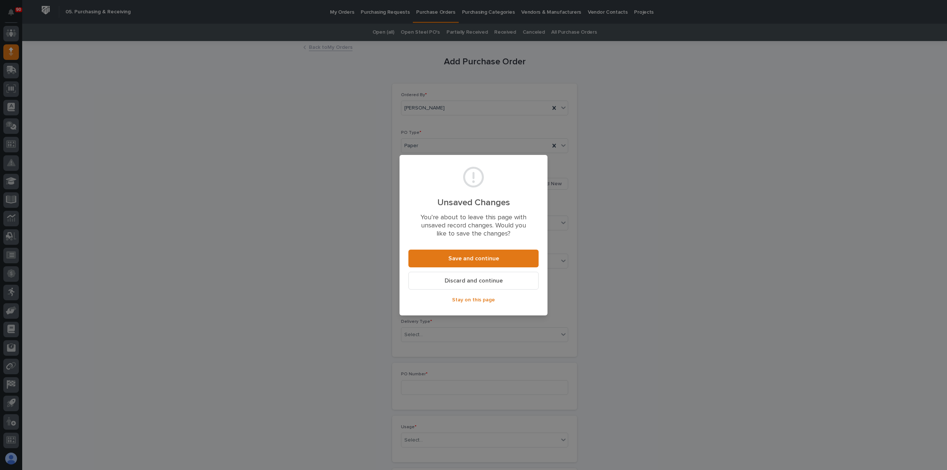
click at [475, 280] on span "Discard and continue" at bounding box center [474, 281] width 58 height 8
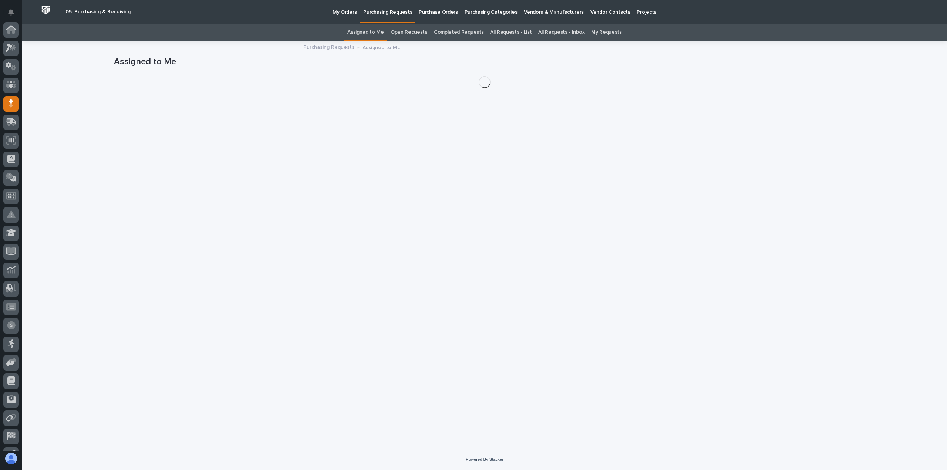
scroll to position [52, 0]
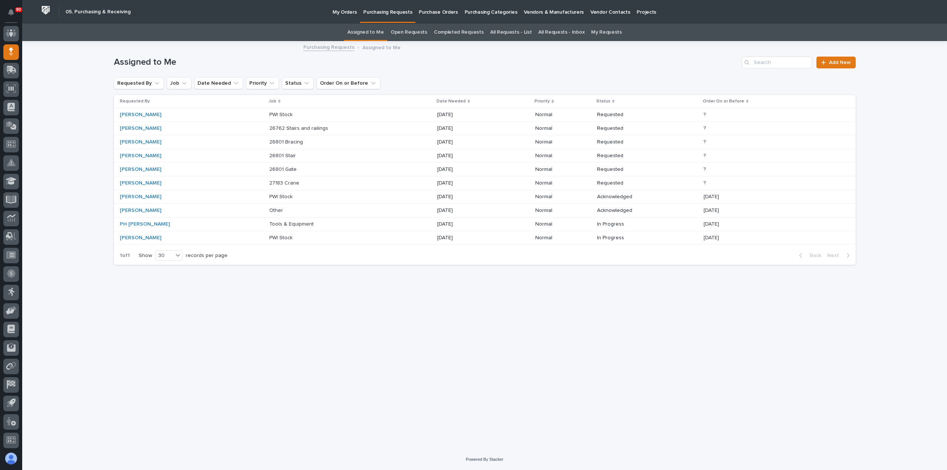
click at [338, 10] on p "My Orders" at bounding box center [345, 8] width 24 height 16
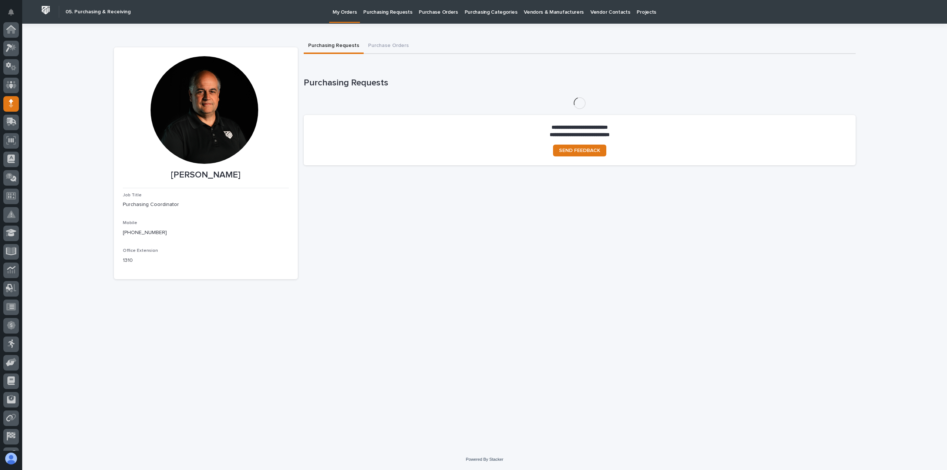
scroll to position [52, 0]
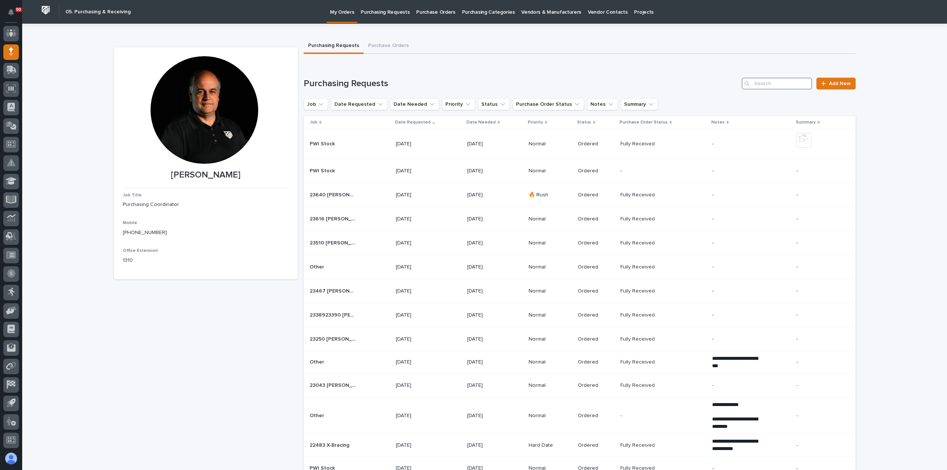
click at [763, 85] on input "Search" at bounding box center [777, 84] width 70 height 12
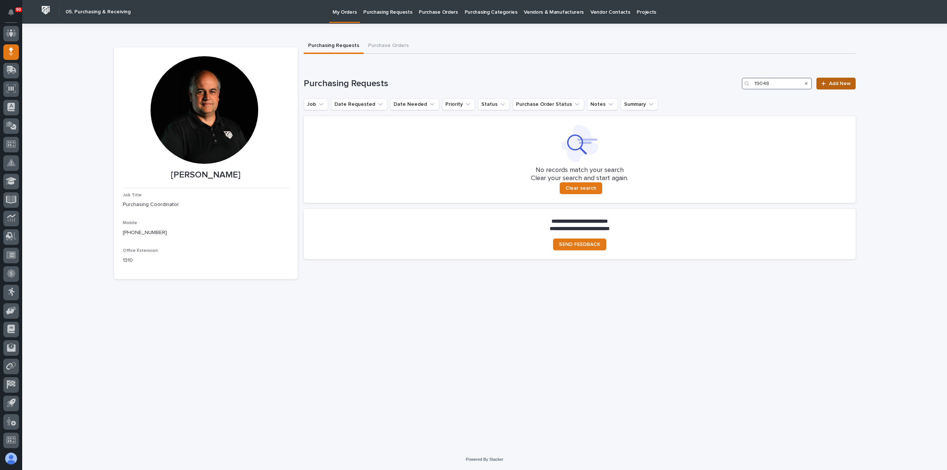
type input "19048"
click at [837, 81] on span "Add New" at bounding box center [840, 83] width 22 height 5
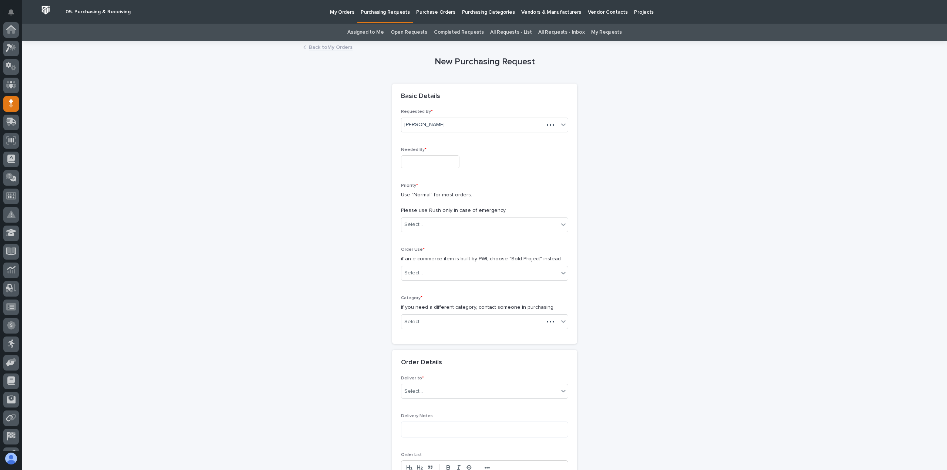
scroll to position [52, 0]
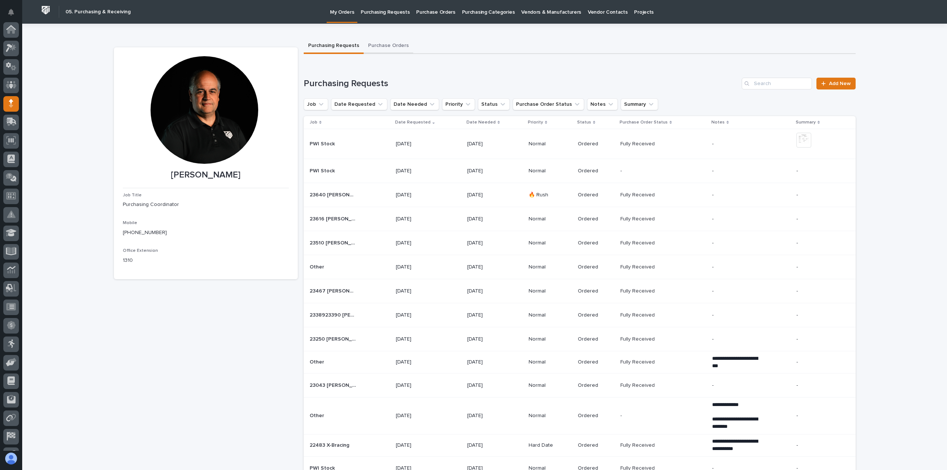
scroll to position [52, 0]
click at [377, 47] on button "Purchase Orders" at bounding box center [389, 46] width 50 height 16
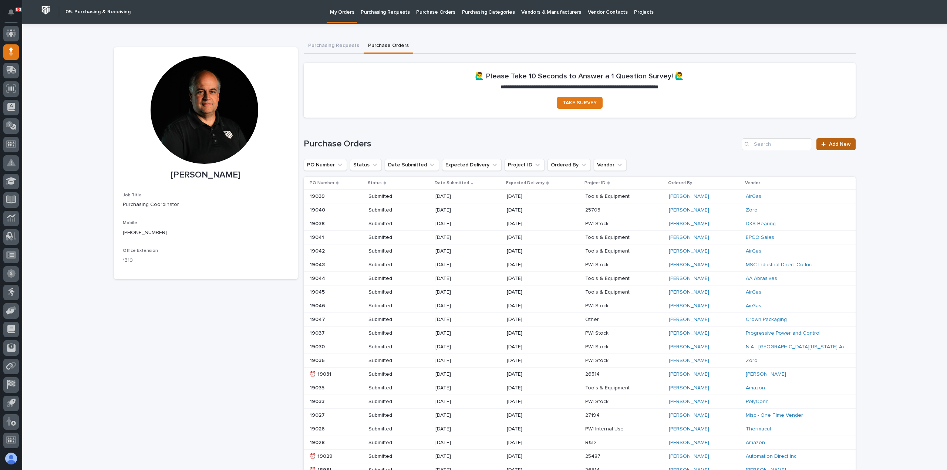
click at [830, 143] on span "Add New" at bounding box center [840, 144] width 22 height 5
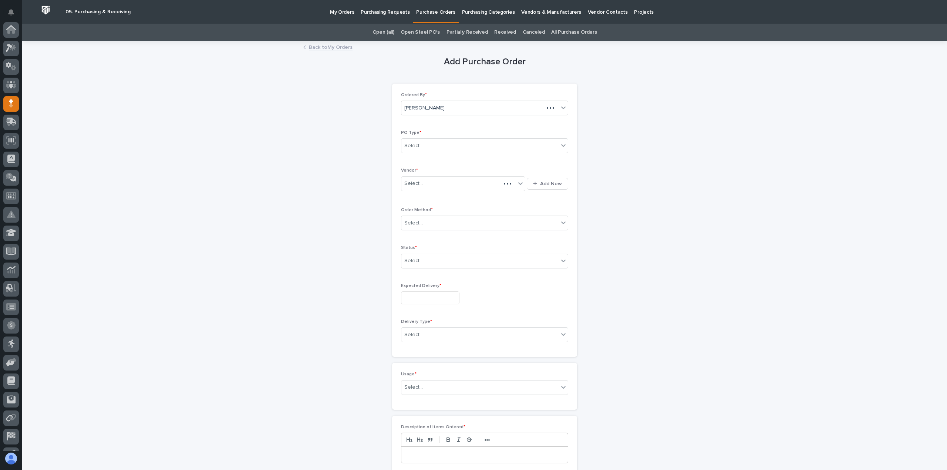
scroll to position [52, 0]
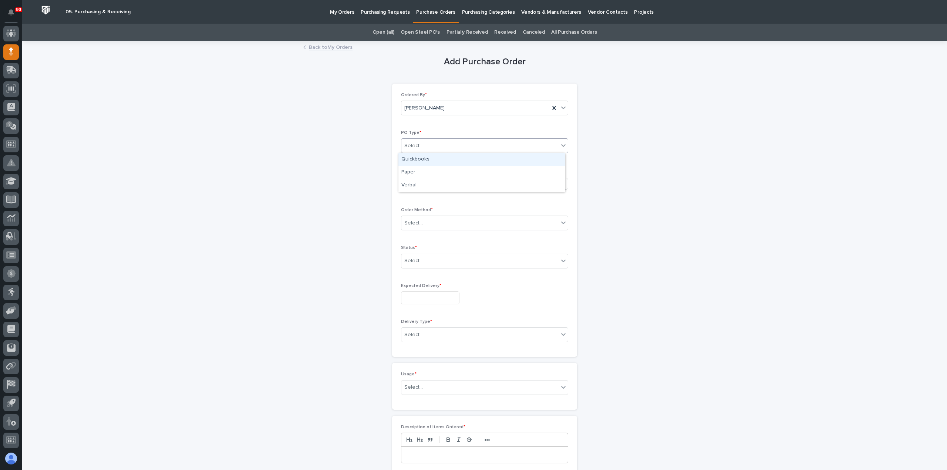
click at [455, 144] on div "Select..." at bounding box center [479, 146] width 157 height 12
drag, startPoint x: 437, startPoint y: 165, endPoint x: 434, endPoint y: 170, distance: 5.6
click at [434, 170] on div "Paper" at bounding box center [481, 172] width 166 height 13
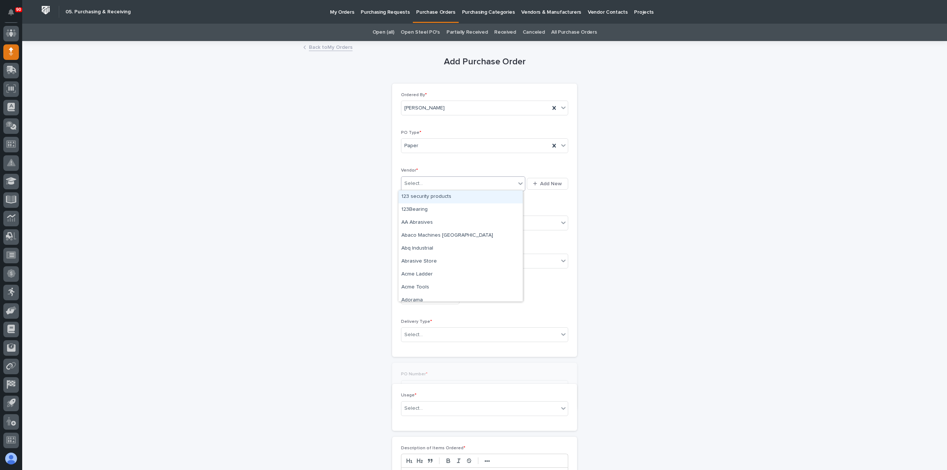
click at [441, 176] on div "Select..." at bounding box center [463, 183] width 124 height 15
type input "*"
type input "***"
click at [437, 219] on div "Select..." at bounding box center [479, 223] width 157 height 12
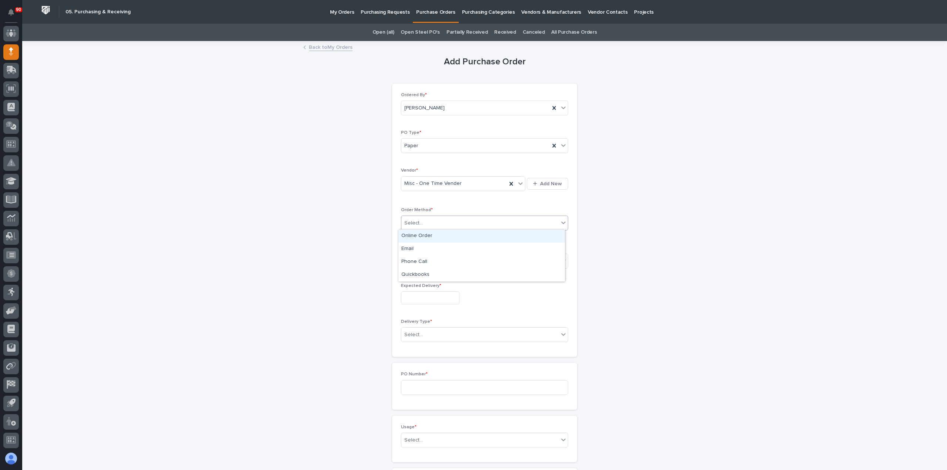
click at [418, 236] on div "Online Order" at bounding box center [481, 236] width 166 height 13
drag, startPoint x: 423, startPoint y: 254, endPoint x: 430, endPoint y: 274, distance: 21.1
click at [422, 257] on div "Select..." at bounding box center [479, 261] width 157 height 12
drag, startPoint x: 418, startPoint y: 287, endPoint x: 424, endPoint y: 299, distance: 12.6
click at [417, 288] on div "Submitted" at bounding box center [481, 286] width 166 height 13
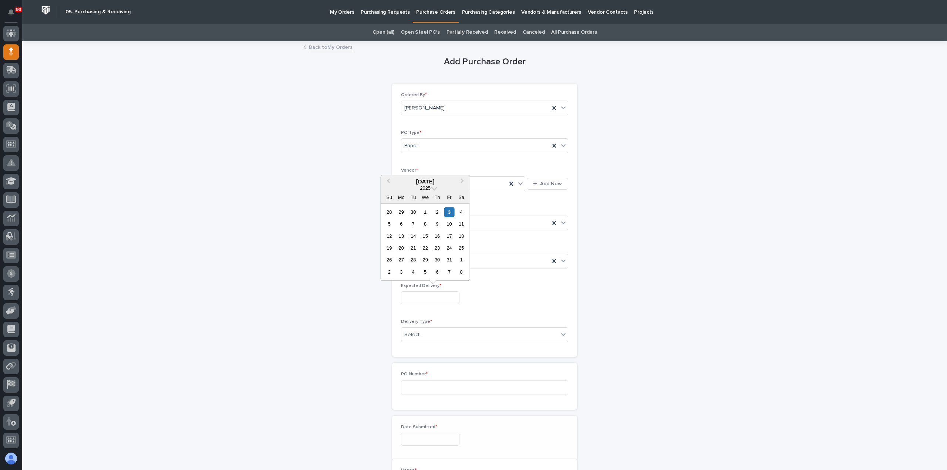
click at [430, 299] on input "text" at bounding box center [430, 298] width 58 height 13
click at [424, 224] on div "8" at bounding box center [425, 224] width 10 height 10
type input "**********"
click at [439, 336] on div "Select..." at bounding box center [479, 335] width 157 height 12
click at [430, 347] on div "Deliver to PWI" at bounding box center [481, 347] width 166 height 13
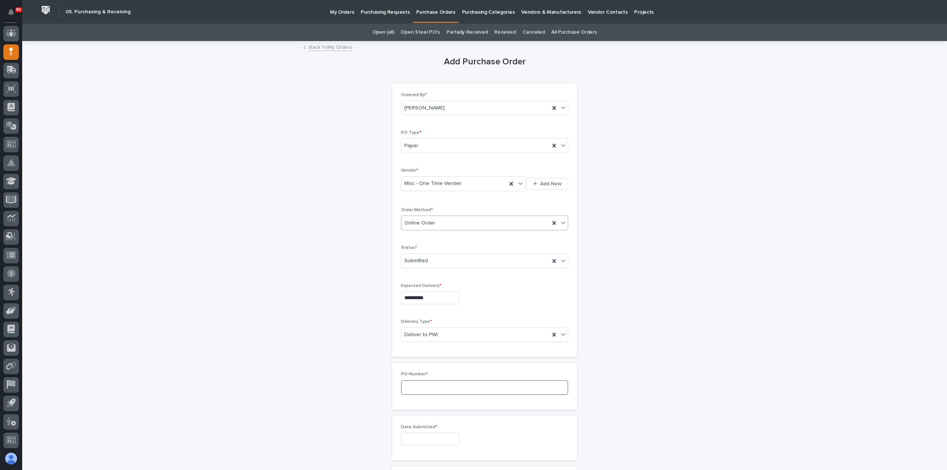
drag, startPoint x: 433, startPoint y: 383, endPoint x: 475, endPoint y: 399, distance: 45.4
click at [433, 384] on input at bounding box center [484, 387] width 167 height 15
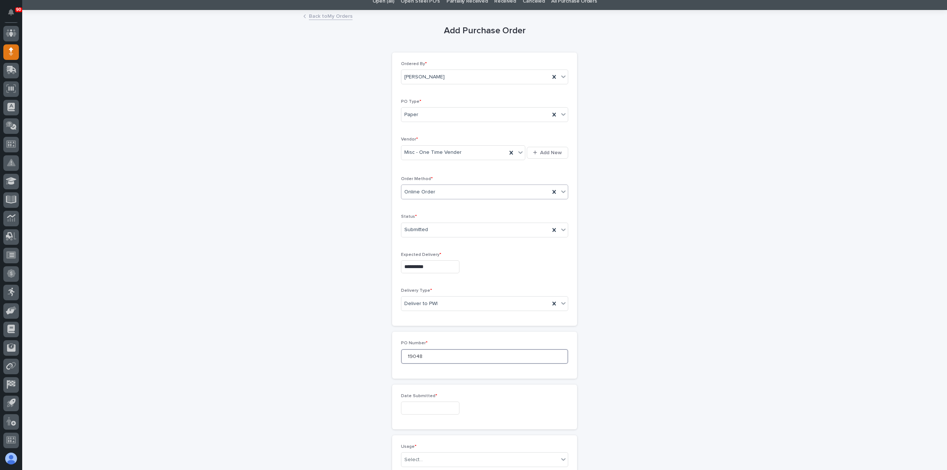
scroll to position [74, 0]
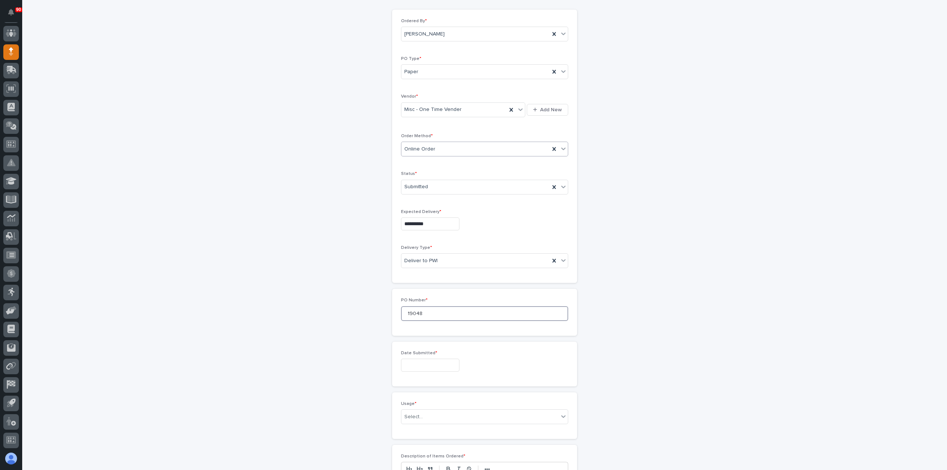
type input "19048"
click at [410, 364] on input "text" at bounding box center [430, 365] width 58 height 13
click at [447, 280] on div "3" at bounding box center [449, 279] width 10 height 10
type input "**********"
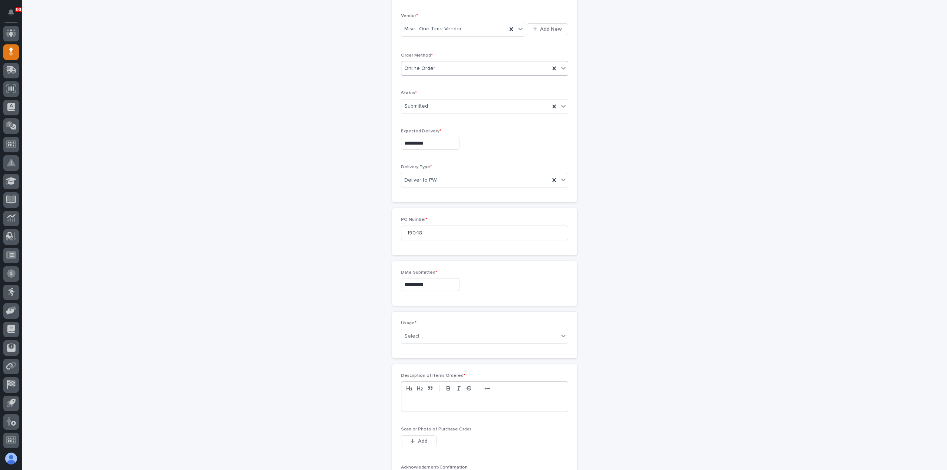
scroll to position [222, 0]
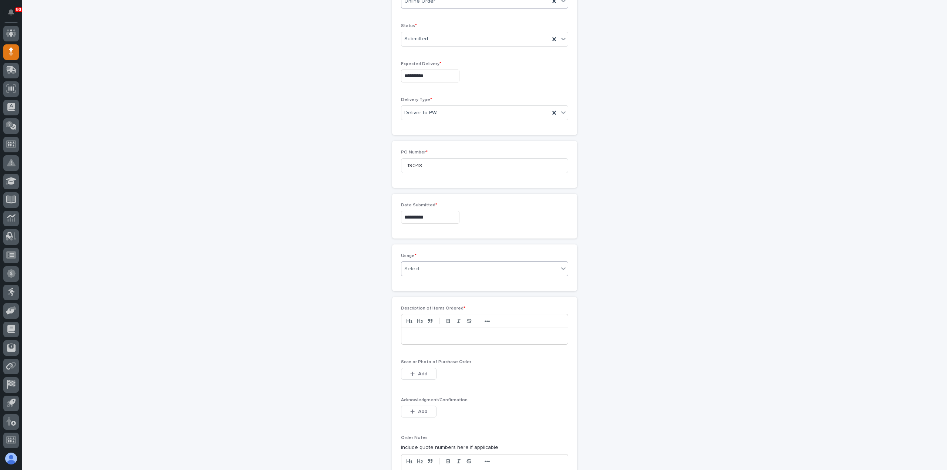
click at [434, 266] on div "Select..." at bounding box center [479, 269] width 157 height 12
click at [426, 318] on div "PWI Stock" at bounding box center [481, 319] width 166 height 13
click at [431, 333] on p at bounding box center [484, 336] width 155 height 7
click at [418, 371] on span "Add" at bounding box center [422, 374] width 9 height 7
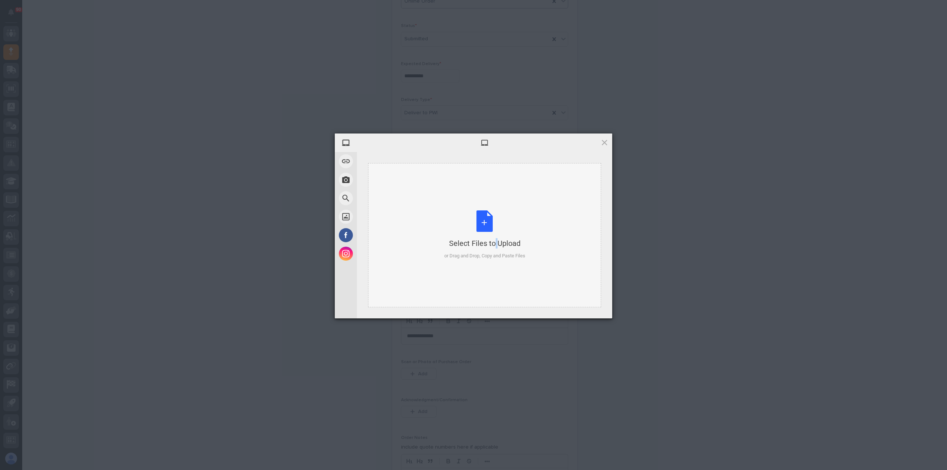
click at [481, 222] on div "Select Files to Upload or Drag and Drop, Copy and Paste Files" at bounding box center [484, 235] width 81 height 49
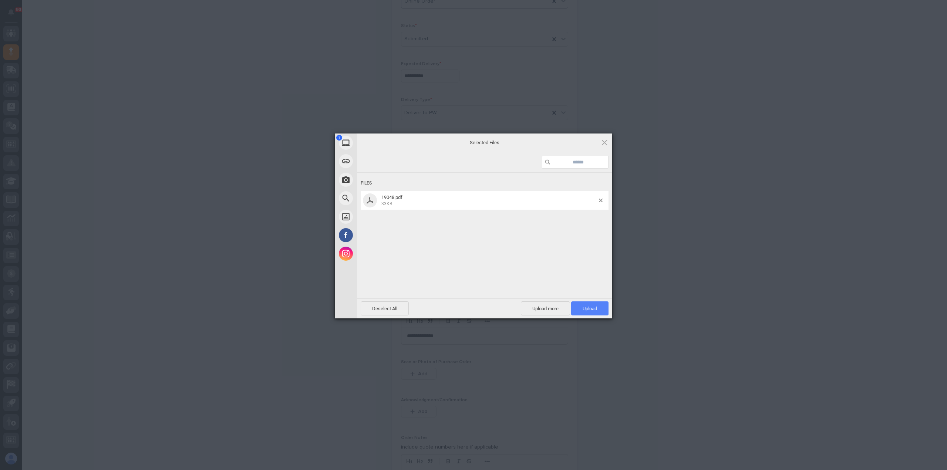
click at [592, 308] on span "Upload 1" at bounding box center [590, 309] width 14 height 6
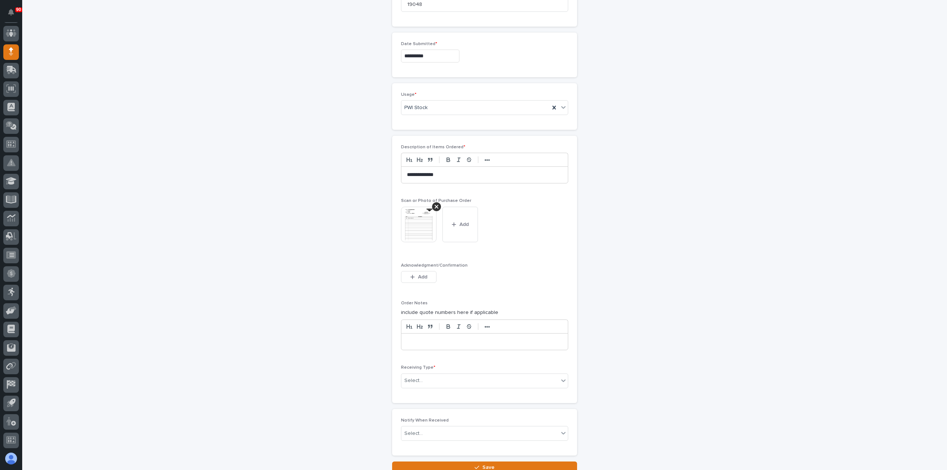
scroll to position [441, 0]
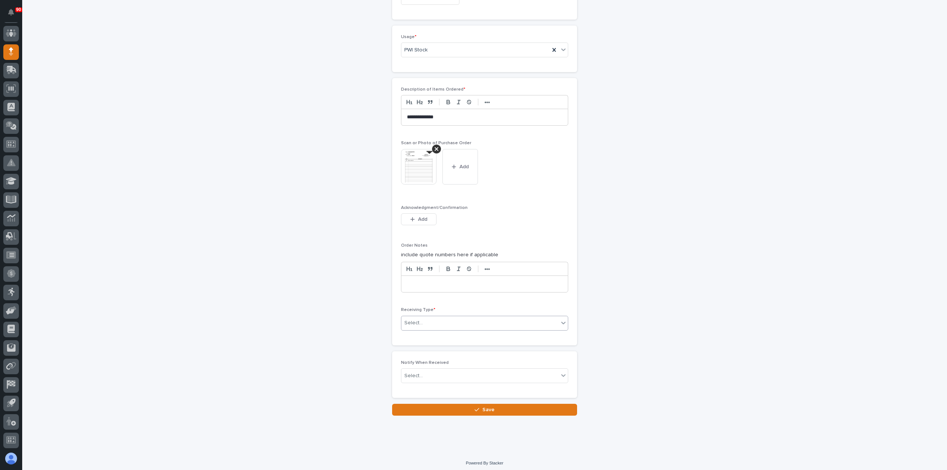
click at [433, 320] on div "Select..." at bounding box center [479, 323] width 157 height 12
drag, startPoint x: 421, startPoint y: 366, endPoint x: 419, endPoint y: 373, distance: 7.4
click at [419, 373] on div "Deliver to" at bounding box center [481, 373] width 166 height 13
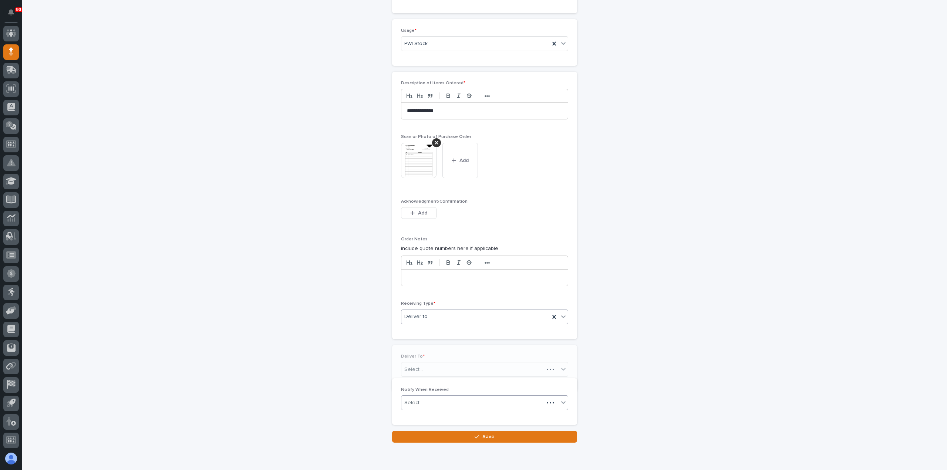
scroll to position [467, 0]
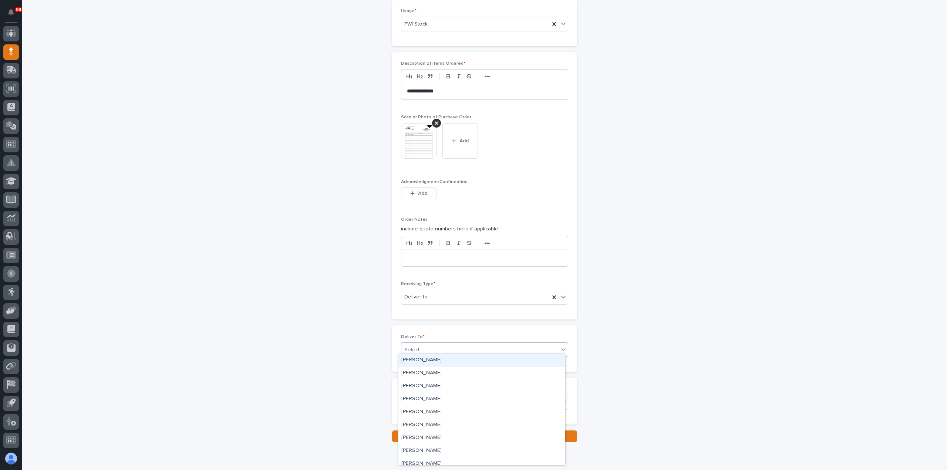
click at [438, 347] on div "Select..." at bounding box center [479, 350] width 157 height 12
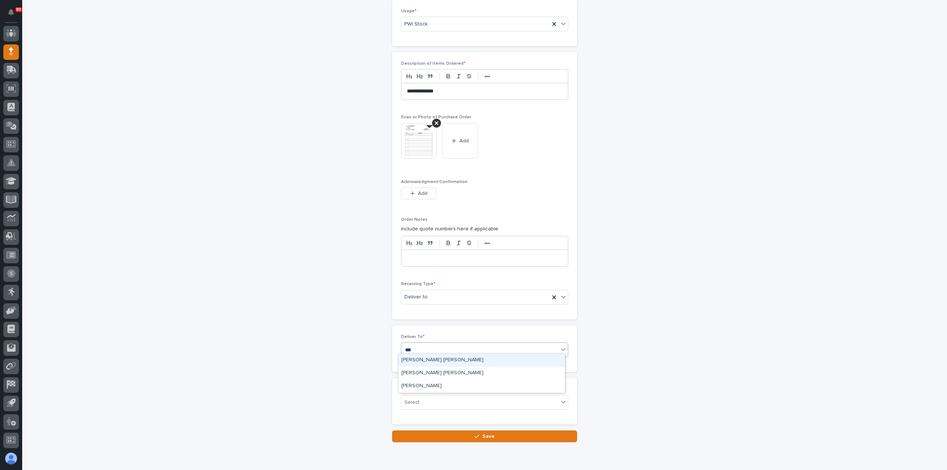
type input "****"
click at [443, 370] on div "[PERSON_NAME] [PERSON_NAME]" at bounding box center [481, 373] width 166 height 13
click at [476, 434] on icon "button" at bounding box center [477, 436] width 4 height 5
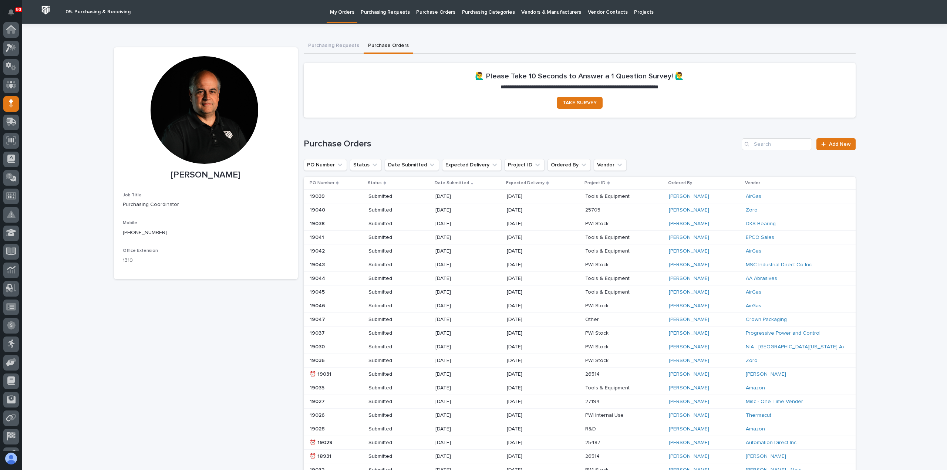
scroll to position [52, 0]
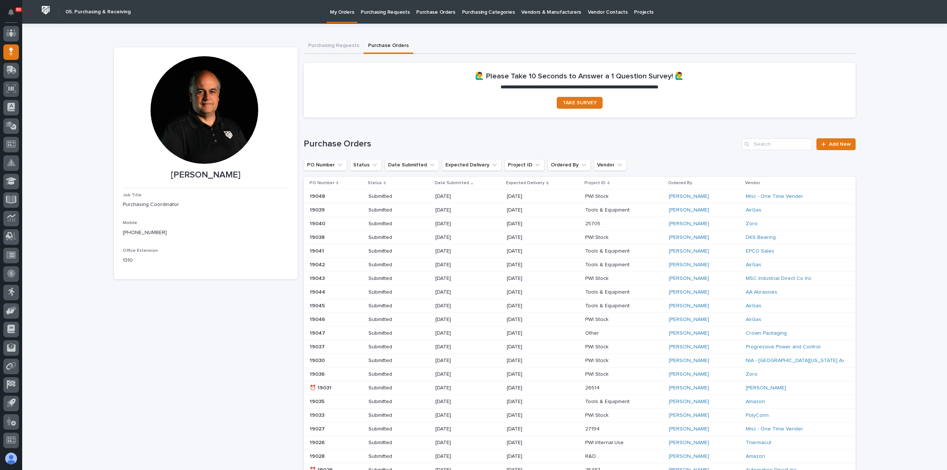
click at [383, 13] on p "Purchasing Requests" at bounding box center [385, 8] width 49 height 16
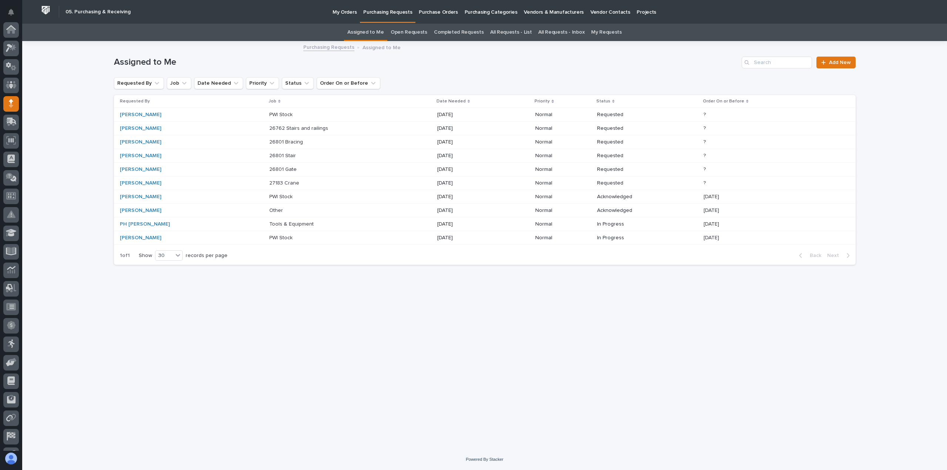
scroll to position [52, 0]
click at [143, 223] on link "PH [PERSON_NAME]" at bounding box center [145, 224] width 50 height 6
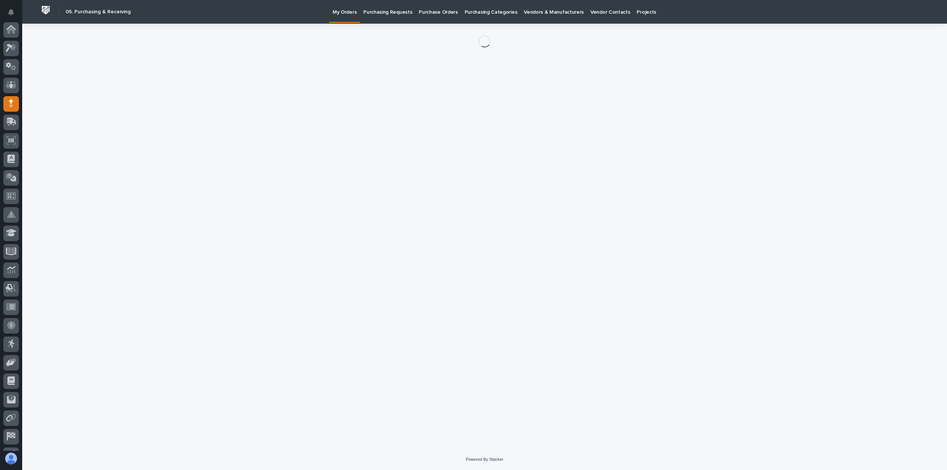
scroll to position [52, 0]
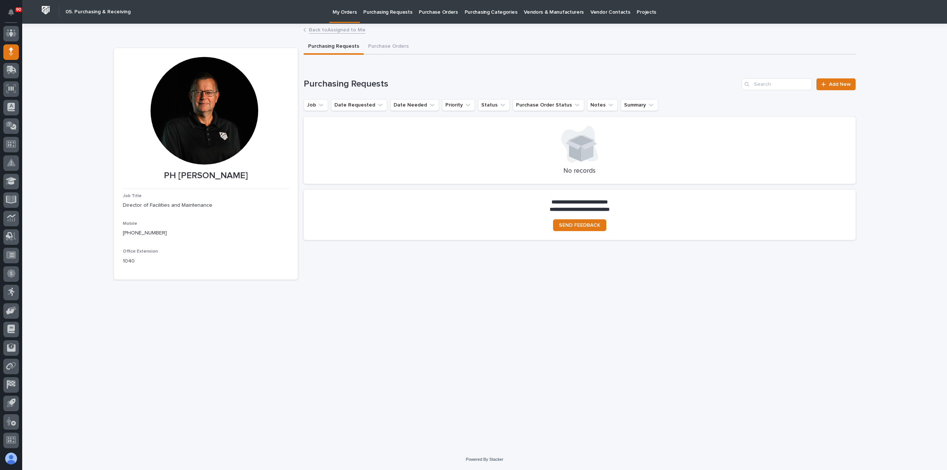
click at [349, 30] on link "Back to Assigned to Me" at bounding box center [337, 29] width 57 height 9
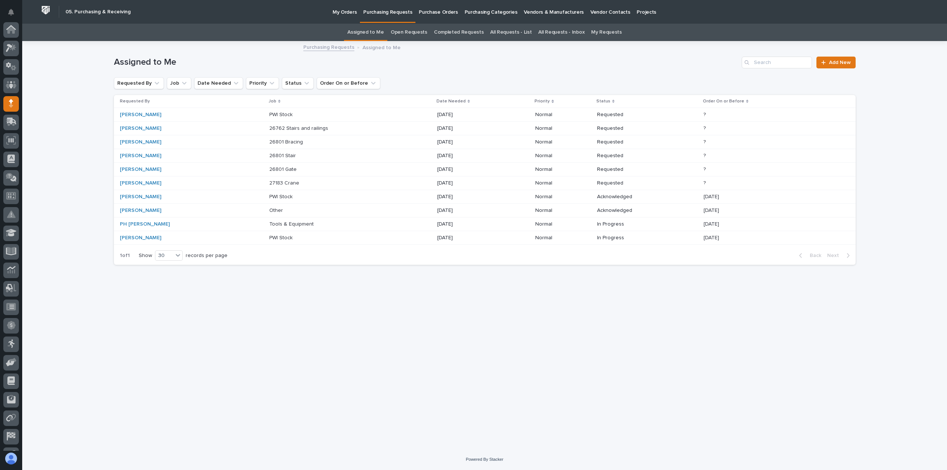
scroll to position [52, 0]
click at [269, 220] on p "Tools & Equipment" at bounding box center [292, 224] width 46 height 8
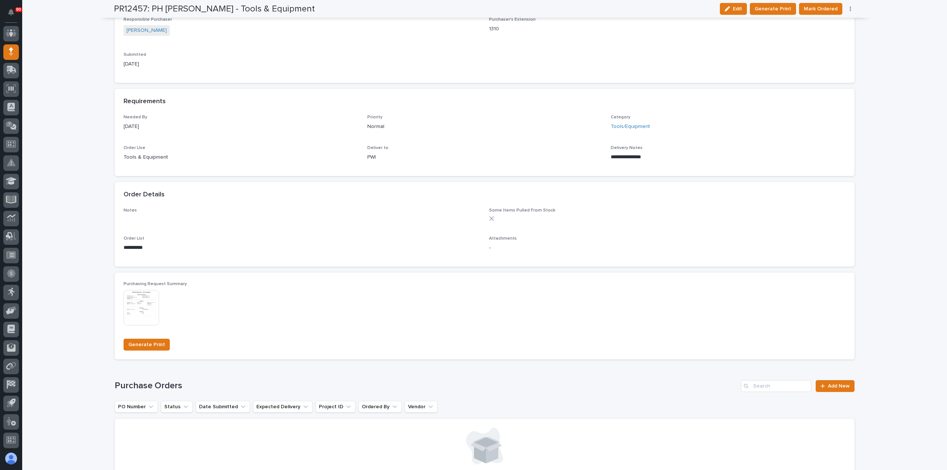
scroll to position [333, 0]
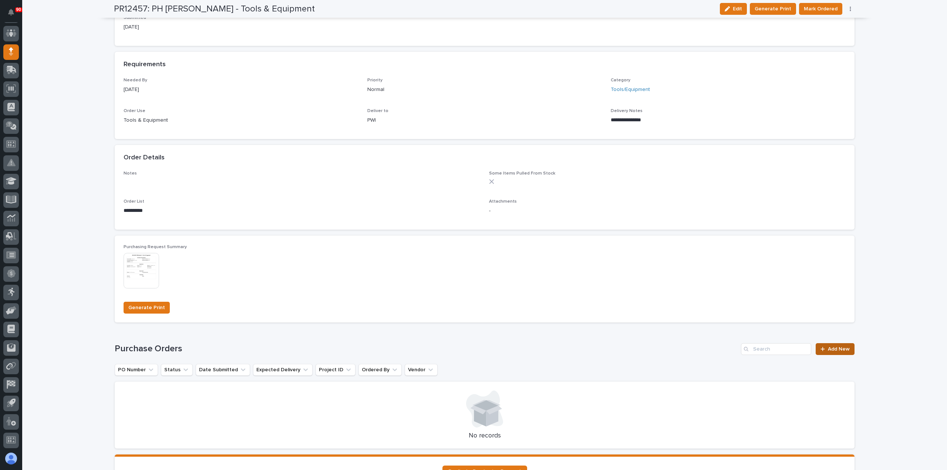
click at [835, 351] on span "Add New" at bounding box center [839, 349] width 22 height 5
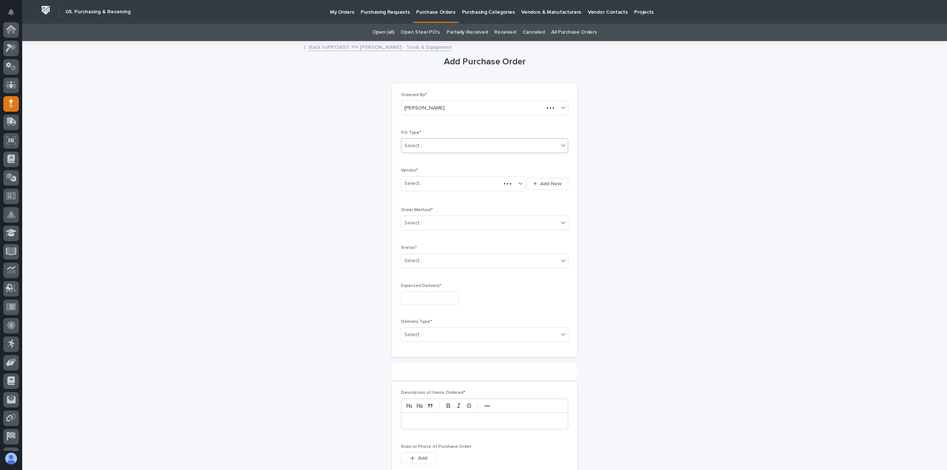
scroll to position [52, 0]
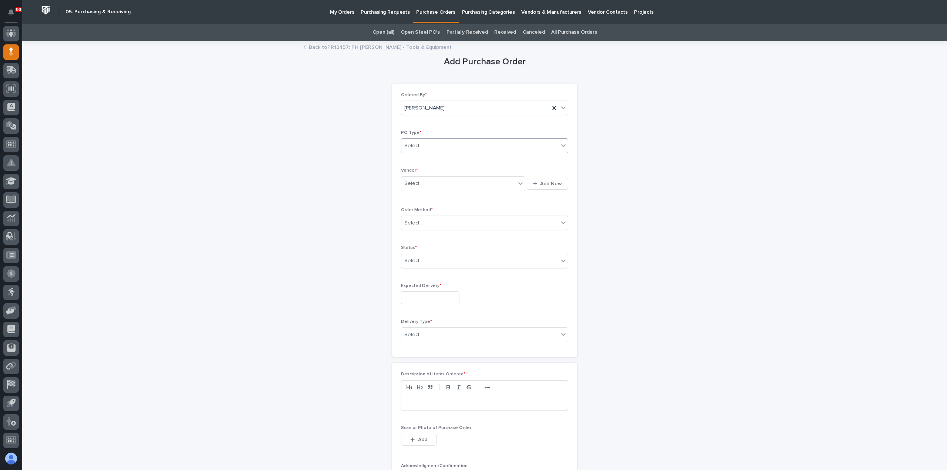
click at [443, 145] on div "Select..." at bounding box center [479, 146] width 157 height 12
click at [427, 173] on div "Paper" at bounding box center [481, 172] width 166 height 13
click at [432, 181] on div "Select..." at bounding box center [458, 184] width 114 height 12
type input "*"
type input "***"
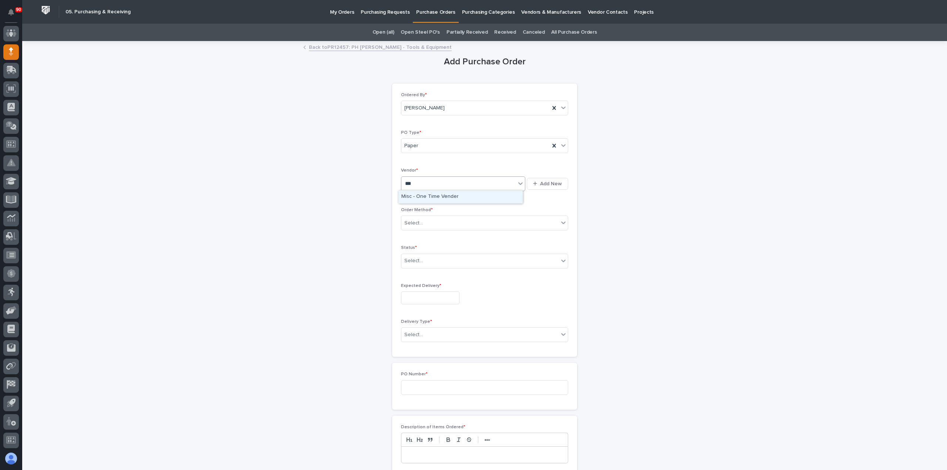
click at [430, 196] on div "Misc - One Time Vender" at bounding box center [460, 197] width 124 height 13
click at [438, 222] on div "Select..." at bounding box center [479, 223] width 157 height 12
click at [419, 246] on div "Email" at bounding box center [481, 249] width 166 height 13
drag, startPoint x: 428, startPoint y: 257, endPoint x: 431, endPoint y: 266, distance: 9.8
click at [429, 258] on div "Select..." at bounding box center [479, 261] width 157 height 12
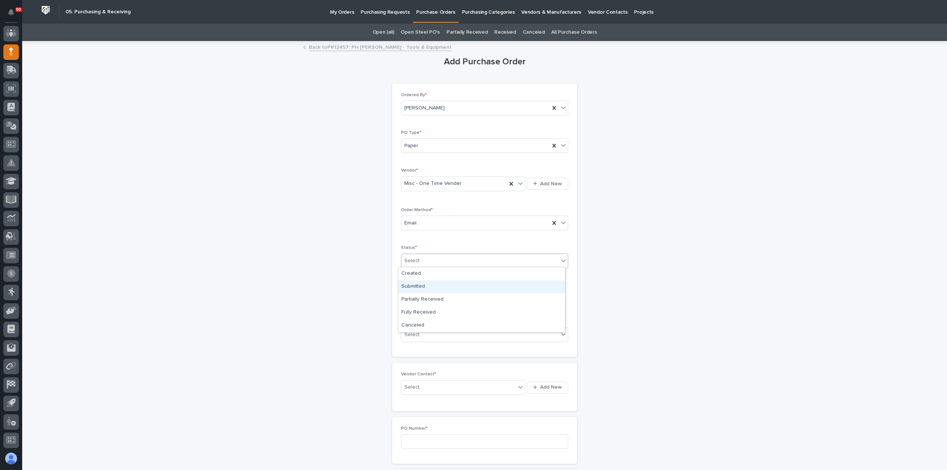
drag, startPoint x: 417, startPoint y: 280, endPoint x: 418, endPoint y: 293, distance: 13.8
click at [413, 285] on div "Submitted" at bounding box center [481, 286] width 166 height 13
click at [430, 301] on input "text" at bounding box center [430, 298] width 58 height 13
click at [448, 234] on div "17" at bounding box center [449, 236] width 10 height 10
type input "**********"
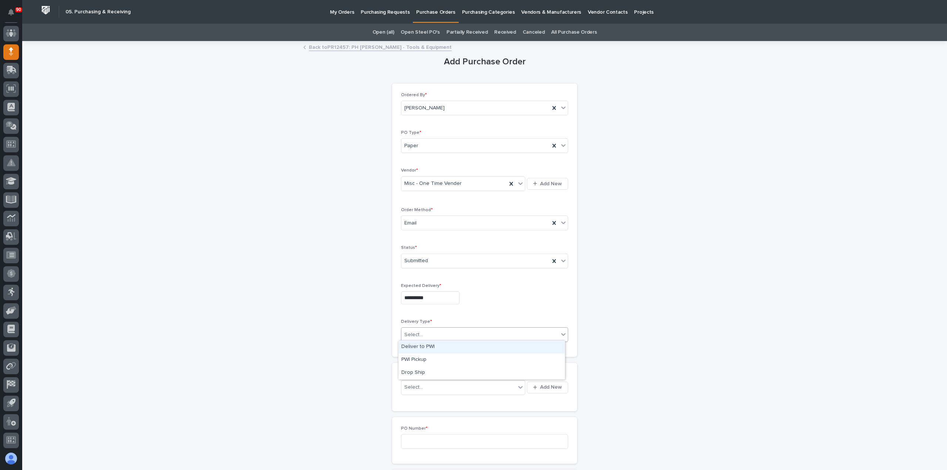
click at [431, 329] on div "Select..." at bounding box center [479, 335] width 157 height 12
drag, startPoint x: 414, startPoint y: 347, endPoint x: 428, endPoint y: 357, distance: 18.3
click at [414, 346] on div "Deliver to PWI" at bounding box center [481, 347] width 166 height 13
drag, startPoint x: 431, startPoint y: 385, endPoint x: 439, endPoint y: 384, distance: 8.3
click at [432, 384] on div "Select..." at bounding box center [458, 387] width 114 height 12
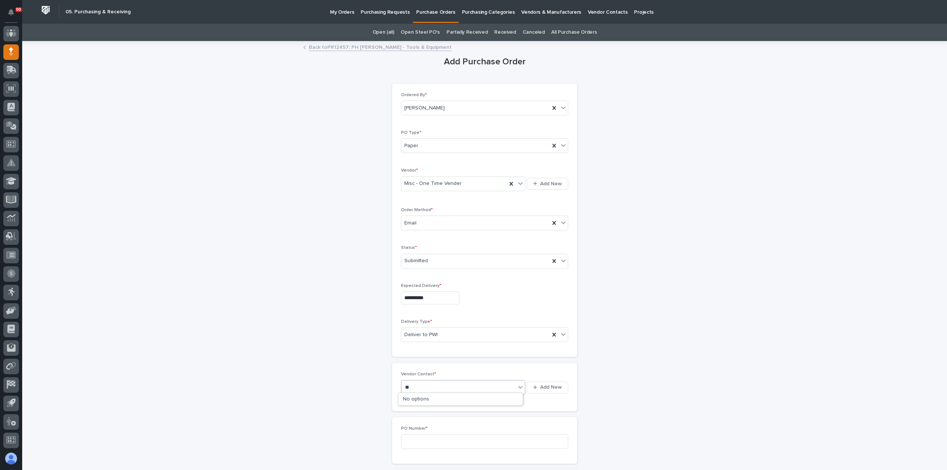
type input "*"
type input "***"
click at [445, 410] on div "Misc - One Time Vender - Sales" at bounding box center [460, 412] width 124 height 13
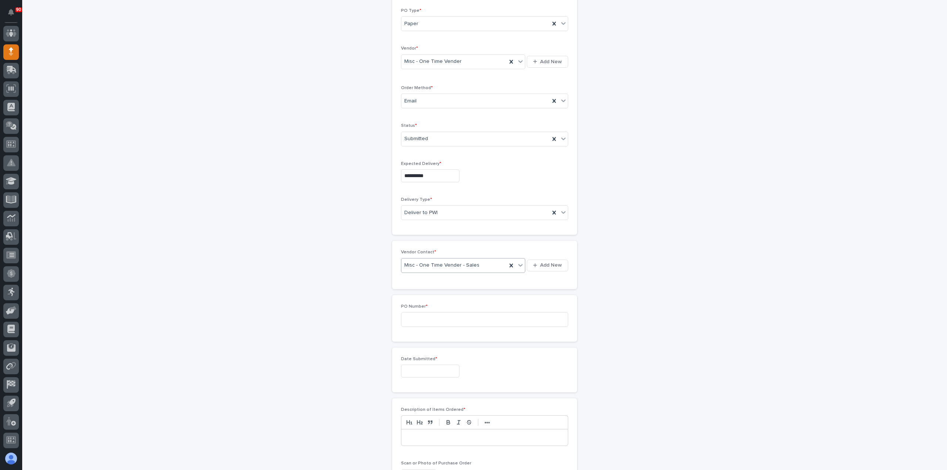
scroll to position [148, 0]
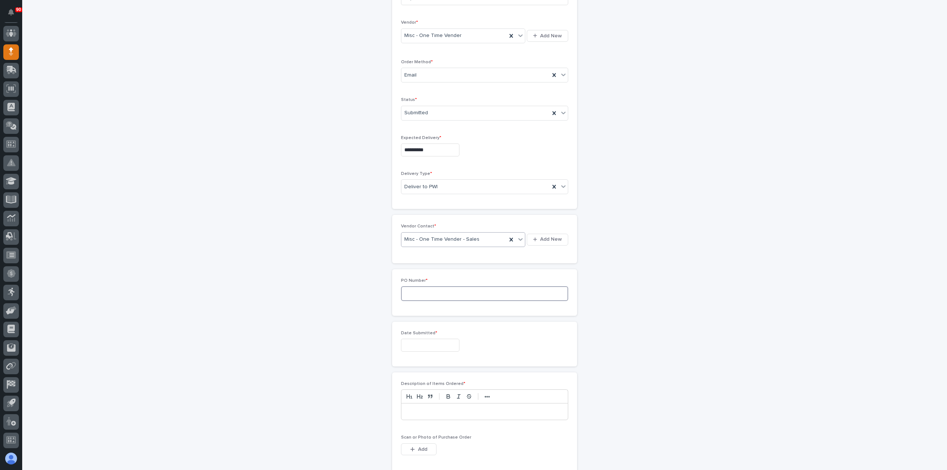
click at [424, 287] on input at bounding box center [484, 293] width 167 height 15
type input "19049"
click at [419, 344] on input "text" at bounding box center [430, 345] width 58 height 13
click at [451, 257] on div "3" at bounding box center [449, 259] width 10 height 10
type input "**********"
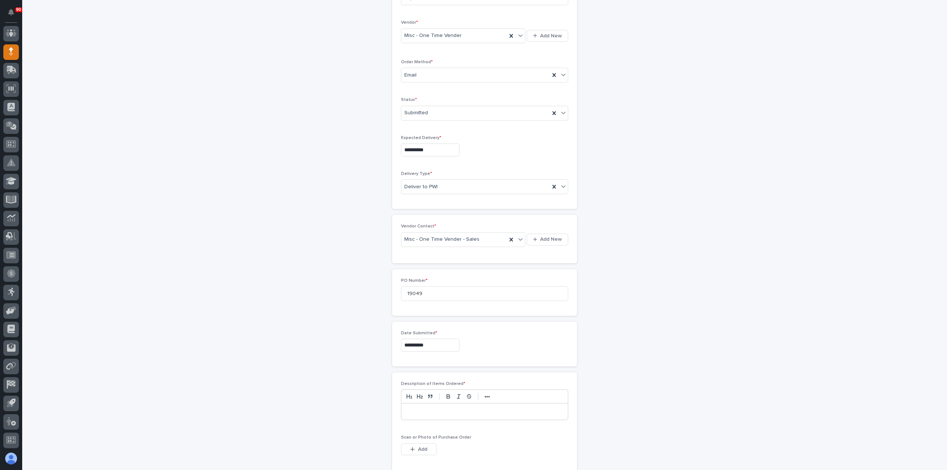
scroll to position [259, 0]
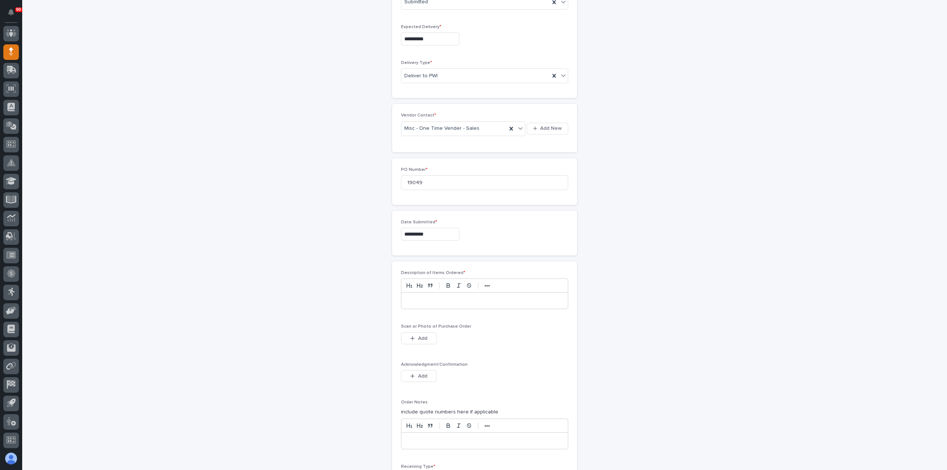
click at [425, 299] on p at bounding box center [484, 300] width 155 height 7
click at [425, 335] on button "Add" at bounding box center [419, 339] width 36 height 12
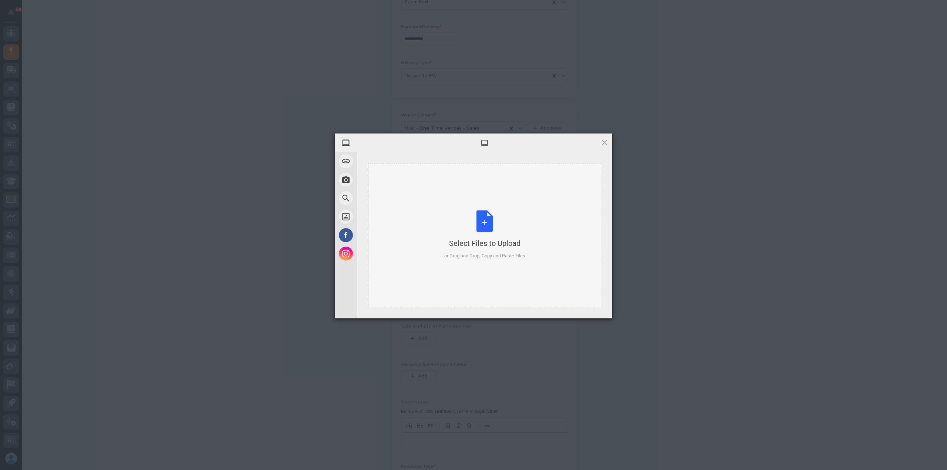
click at [479, 216] on div "Select Files to Upload or Drag and Drop, Copy and Paste Files" at bounding box center [484, 235] width 81 height 49
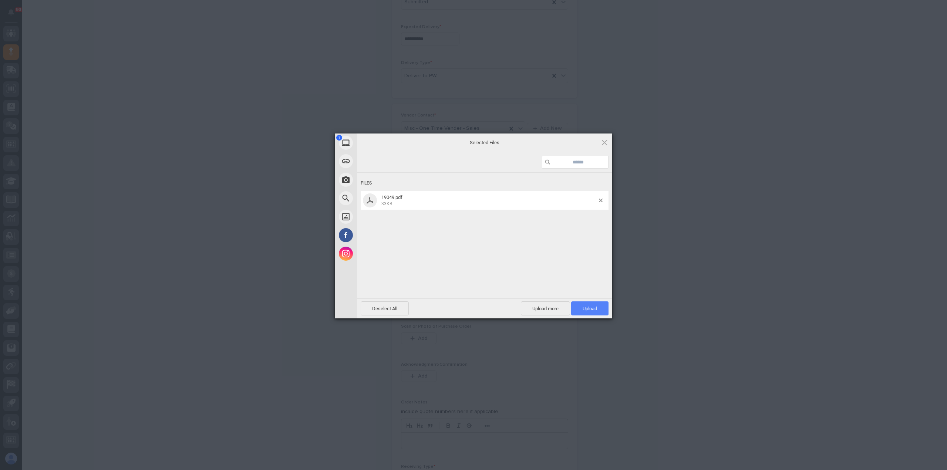
click at [591, 309] on span "Upload 1" at bounding box center [590, 309] width 14 height 6
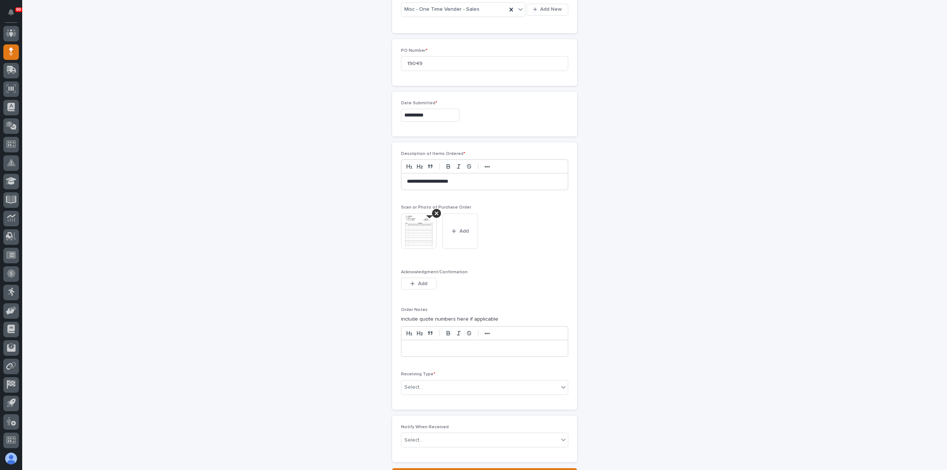
scroll to position [406, 0]
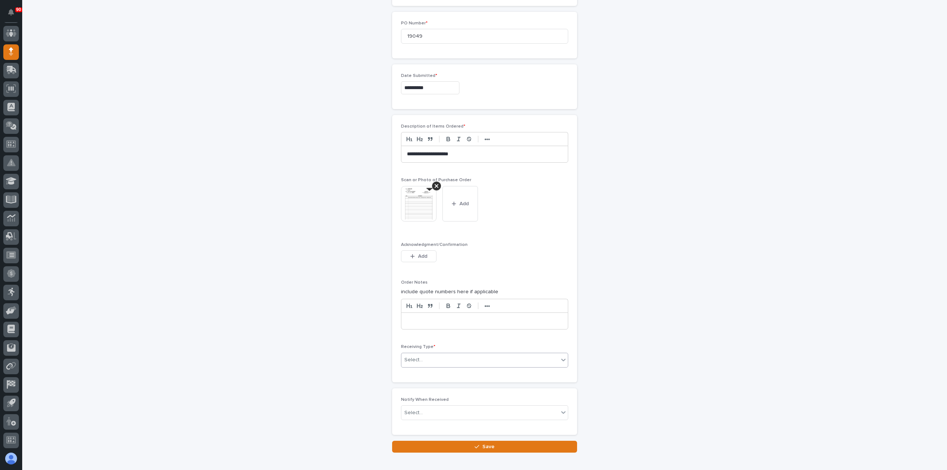
click at [435, 356] on div "Select..." at bounding box center [479, 360] width 157 height 12
click at [419, 408] on div "Deliver to" at bounding box center [481, 410] width 166 height 13
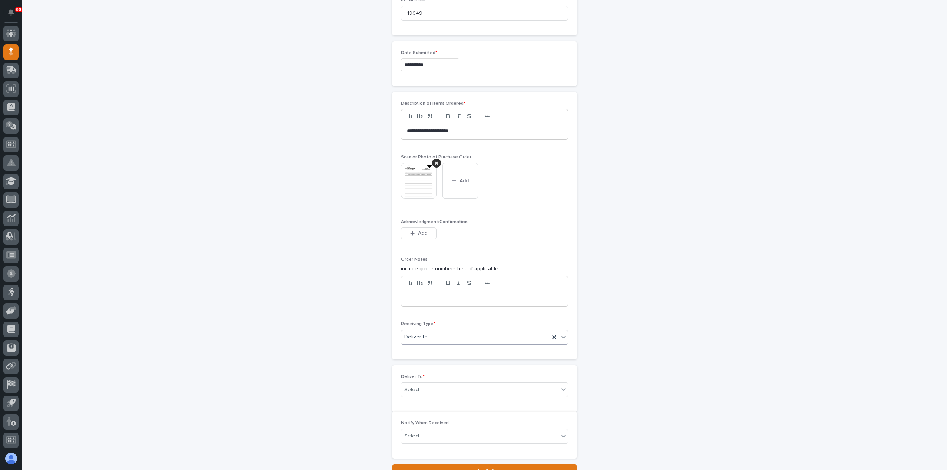
scroll to position [431, 0]
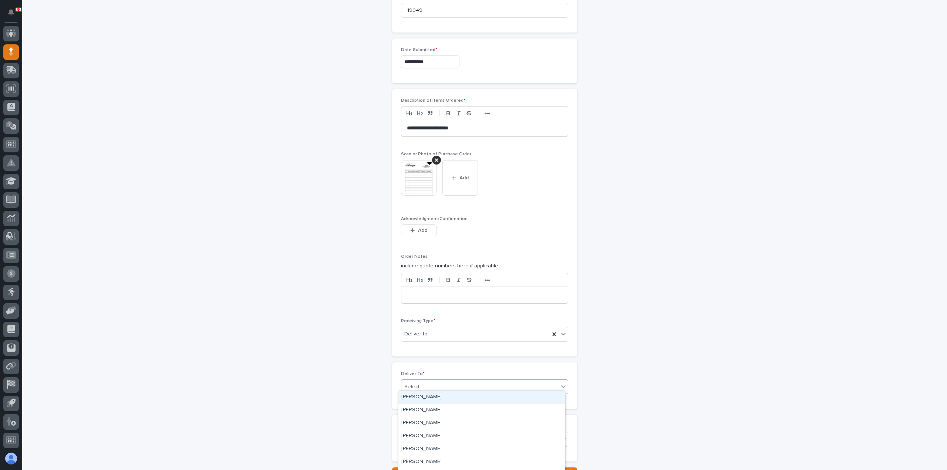
click at [455, 381] on div "Select..." at bounding box center [479, 387] width 157 height 12
type input "****"
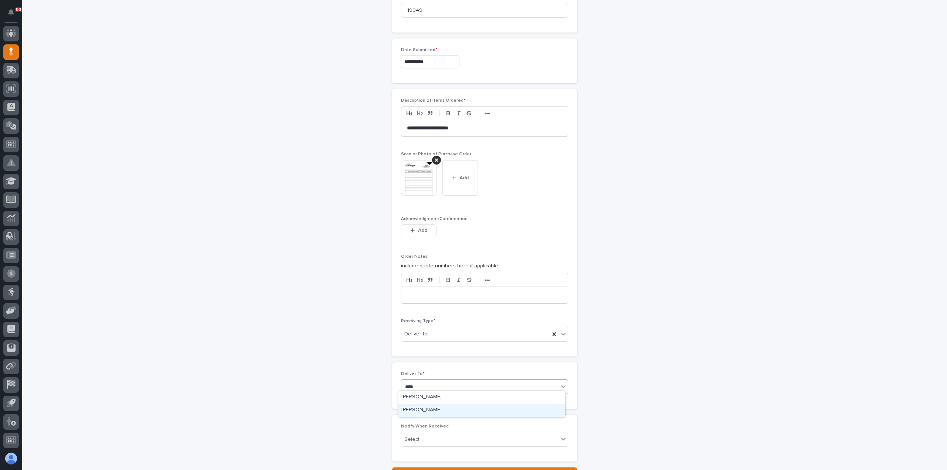
click at [427, 408] on div "[PERSON_NAME]" at bounding box center [481, 410] width 166 height 13
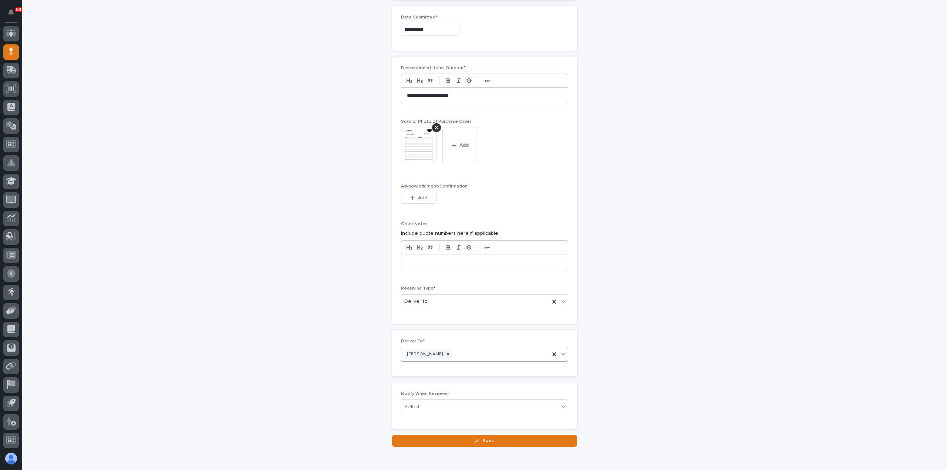
scroll to position [495, 0]
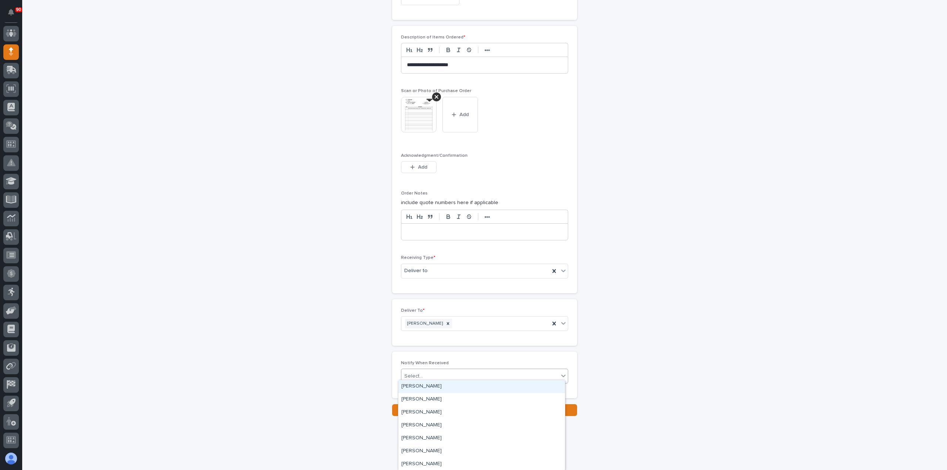
click at [467, 371] on div "Select..." at bounding box center [479, 376] width 157 height 12
type input "**"
click at [421, 422] on div "PH [PERSON_NAME]" at bounding box center [481, 425] width 166 height 13
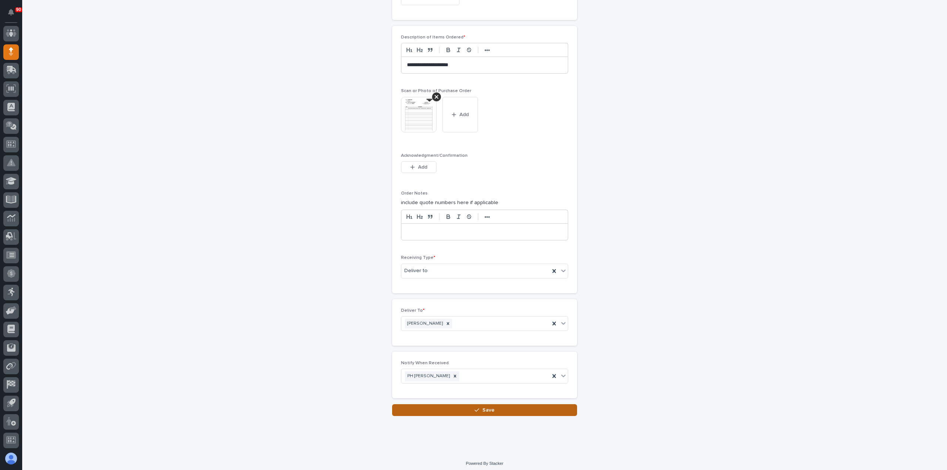
click at [477, 408] on div "button" at bounding box center [478, 410] width 7 height 5
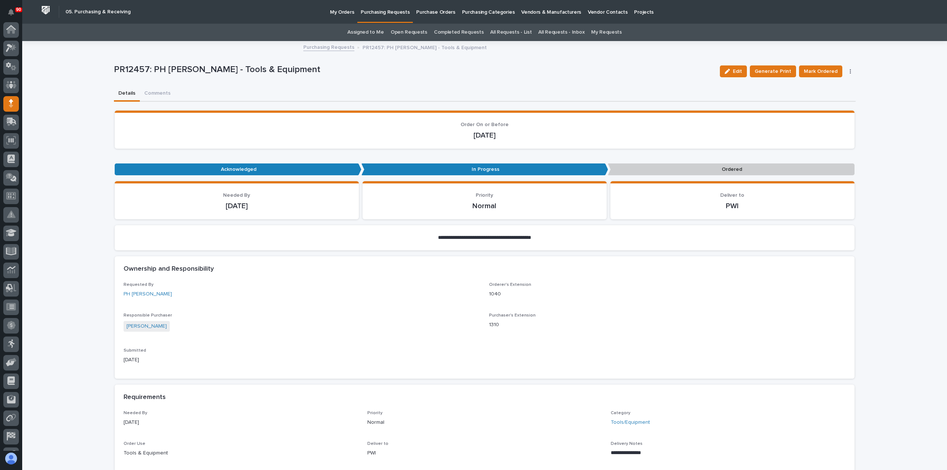
scroll to position [52, 0]
click at [820, 70] on span "Mark Ordered" at bounding box center [821, 71] width 34 height 9
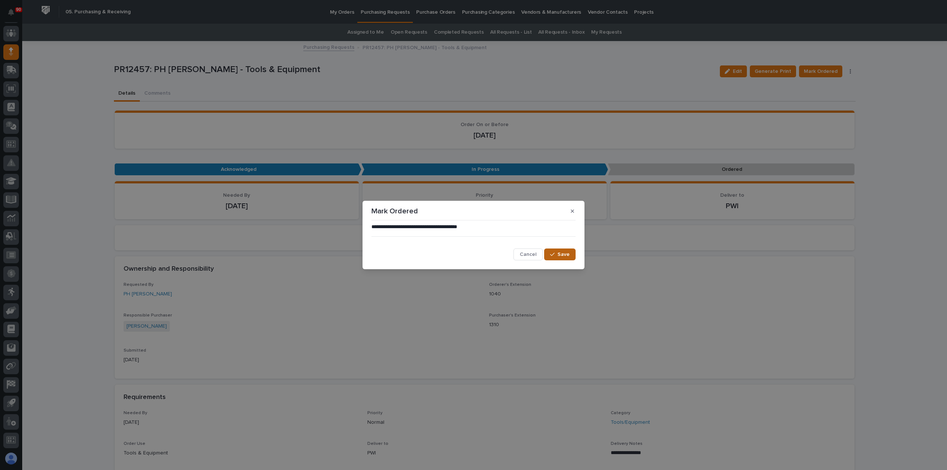
click at [559, 253] on span "Save" at bounding box center [564, 254] width 12 height 7
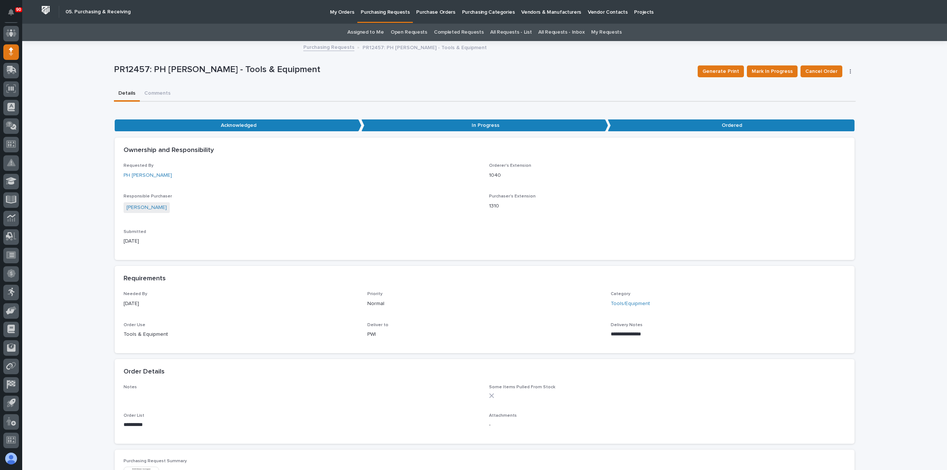
click at [377, 11] on p "Purchasing Requests" at bounding box center [385, 8] width 49 height 16
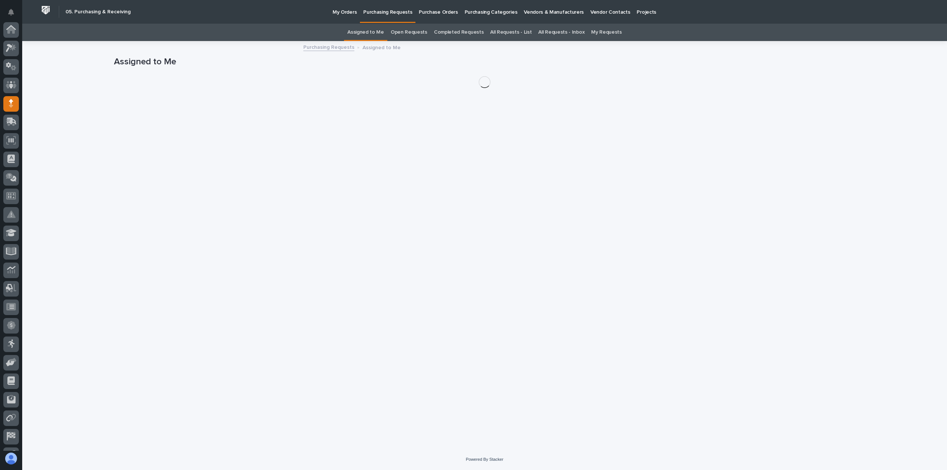
scroll to position [52, 0]
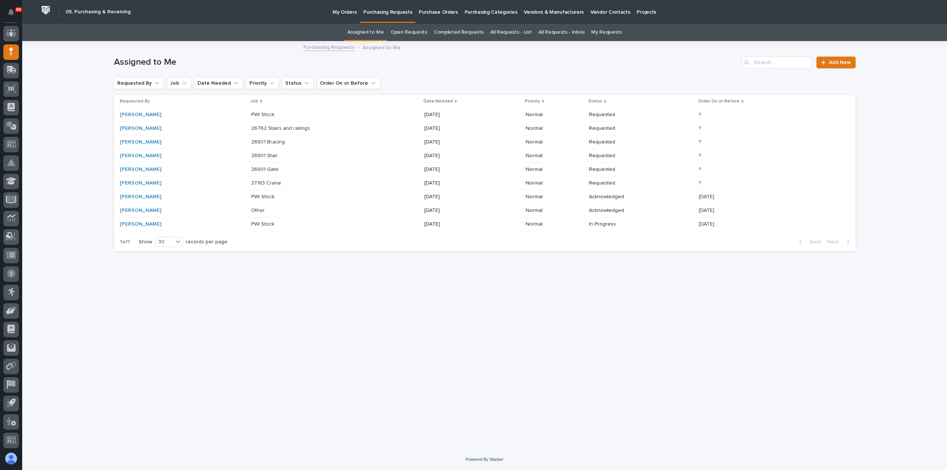
click at [344, 12] on p "My Orders" at bounding box center [345, 8] width 24 height 16
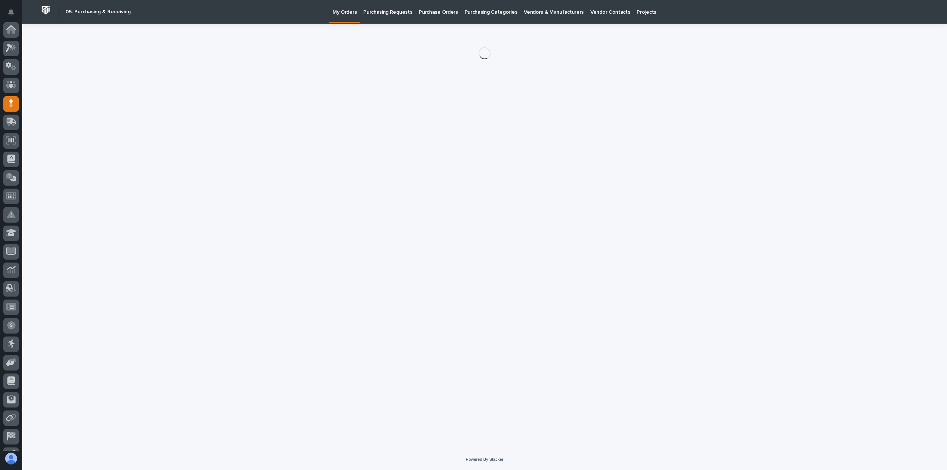
scroll to position [52, 0]
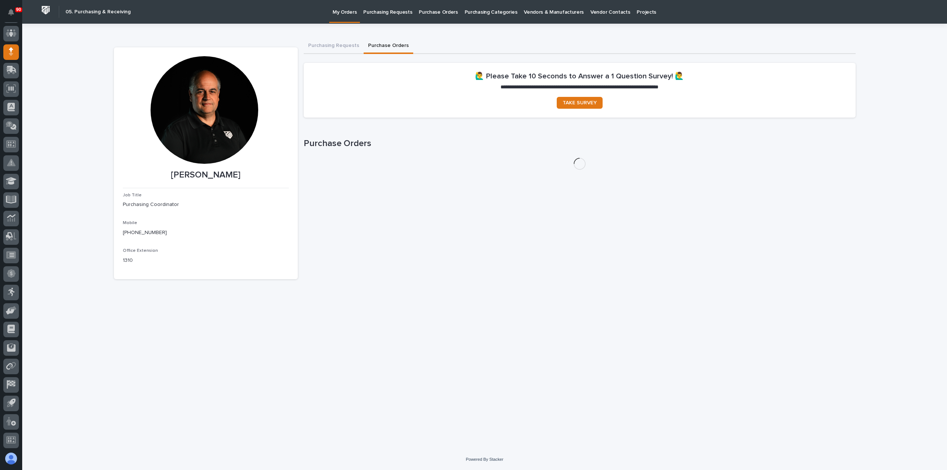
click at [394, 45] on button "Purchase Orders" at bounding box center [389, 46] width 50 height 16
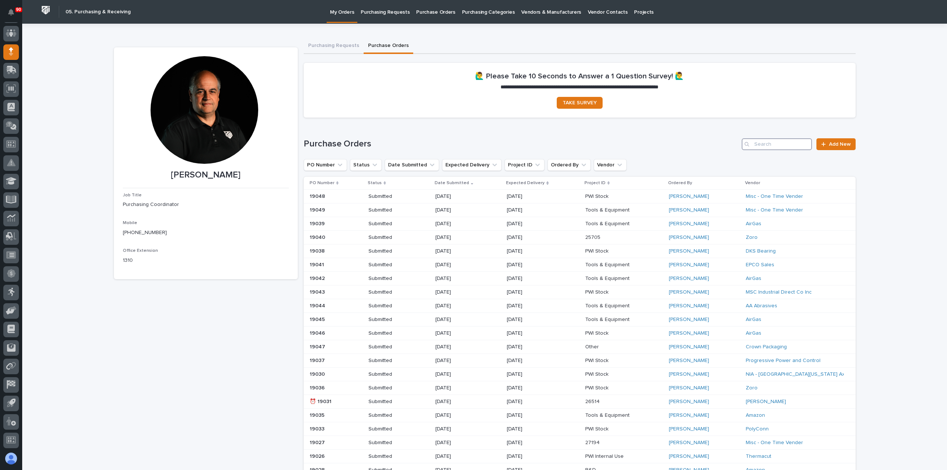
click at [774, 144] on input "Search" at bounding box center [777, 144] width 70 height 12
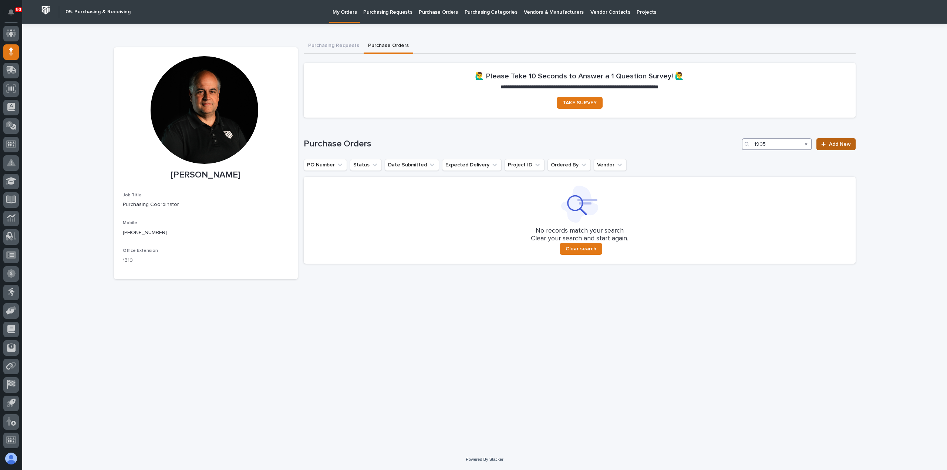
type input "1905"
click at [832, 144] on span "Add New" at bounding box center [840, 144] width 22 height 5
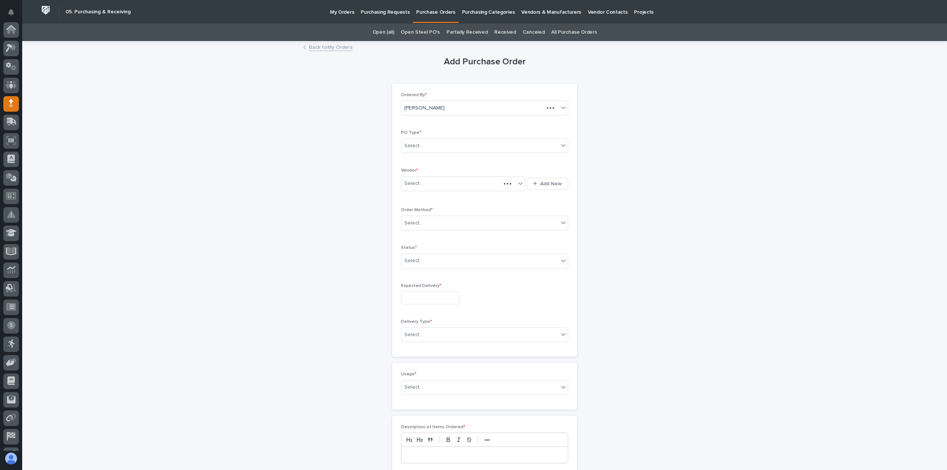
scroll to position [52, 0]
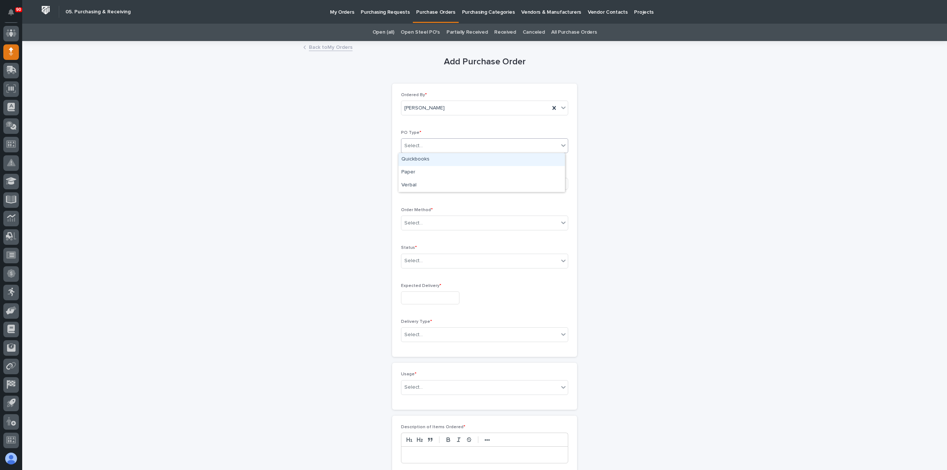
click at [454, 149] on div "Select..." at bounding box center [479, 146] width 157 height 12
drag, startPoint x: 427, startPoint y: 172, endPoint x: 428, endPoint y: 179, distance: 7.2
click at [427, 173] on div "Paper" at bounding box center [481, 172] width 166 height 13
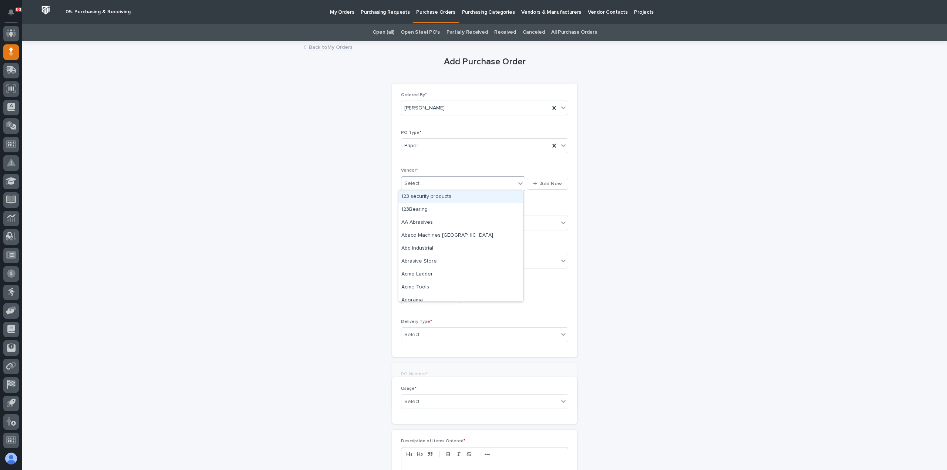
click at [429, 181] on div "Select..." at bounding box center [458, 184] width 114 height 12
type input "***"
click at [426, 194] on div "[PERSON_NAME]" at bounding box center [460, 197] width 124 height 13
click at [425, 223] on div "Select..." at bounding box center [479, 223] width 157 height 12
click at [427, 232] on div "Online Order" at bounding box center [481, 236] width 166 height 13
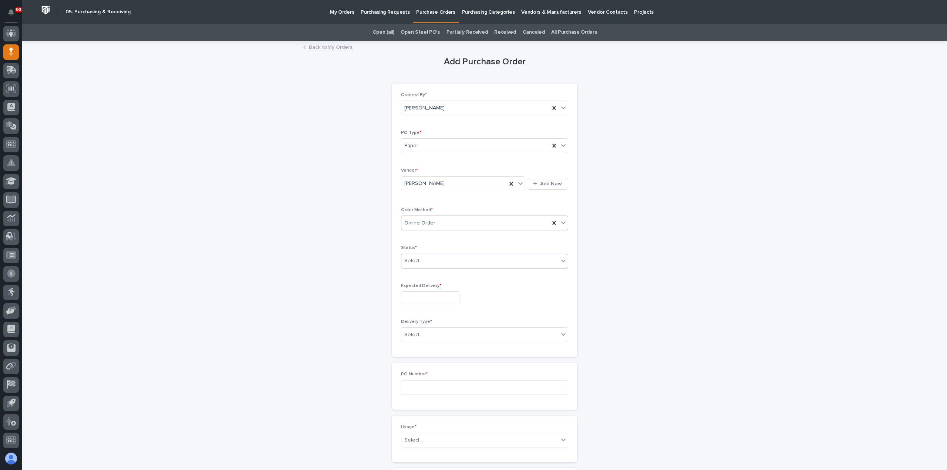
click at [425, 265] on div "Select..." at bounding box center [479, 261] width 157 height 12
drag, startPoint x: 417, startPoint y: 283, endPoint x: 415, endPoint y: 288, distance: 5.3
click at [417, 284] on div "Submitted" at bounding box center [481, 286] width 166 height 13
click at [419, 296] on input "text" at bounding box center [430, 298] width 58 height 13
click at [400, 222] on div "6" at bounding box center [401, 224] width 10 height 10
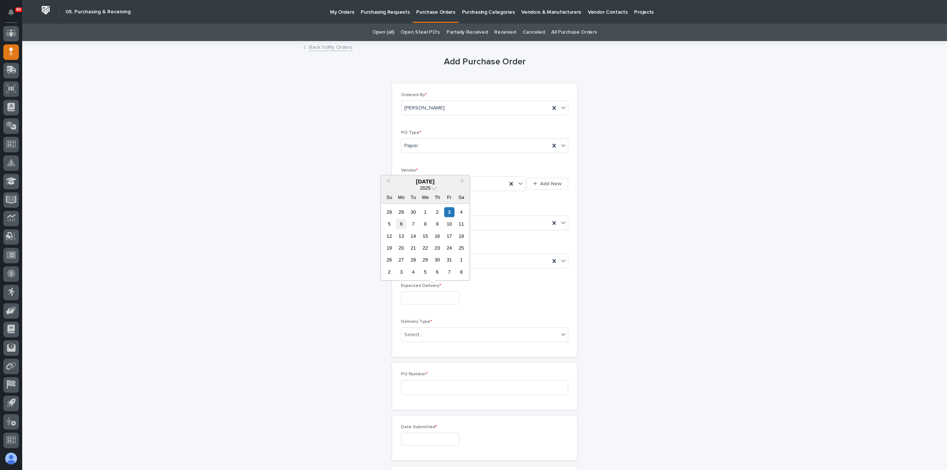
type input "**********"
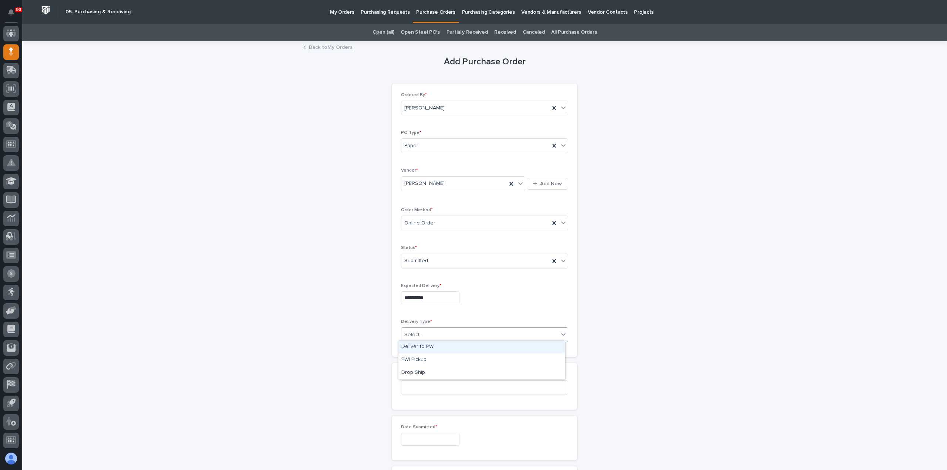
drag, startPoint x: 443, startPoint y: 333, endPoint x: 444, endPoint y: 337, distance: 5.0
click at [442, 333] on div "Select..." at bounding box center [479, 335] width 157 height 12
drag, startPoint x: 424, startPoint y: 347, endPoint x: 429, endPoint y: 352, distance: 7.6
click at [423, 348] on div "Deliver to PWI" at bounding box center [481, 347] width 166 height 13
drag, startPoint x: 422, startPoint y: 381, endPoint x: 443, endPoint y: 384, distance: 20.8
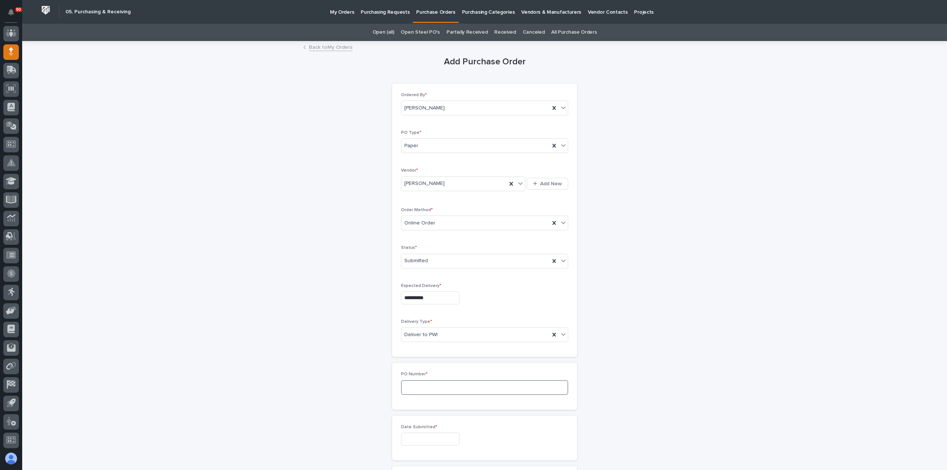
click at [425, 382] on input at bounding box center [484, 387] width 167 height 15
type input "19050"
click at [421, 438] on input "text" at bounding box center [430, 439] width 58 height 13
click at [448, 351] on div "3" at bounding box center [449, 353] width 10 height 10
type input "**********"
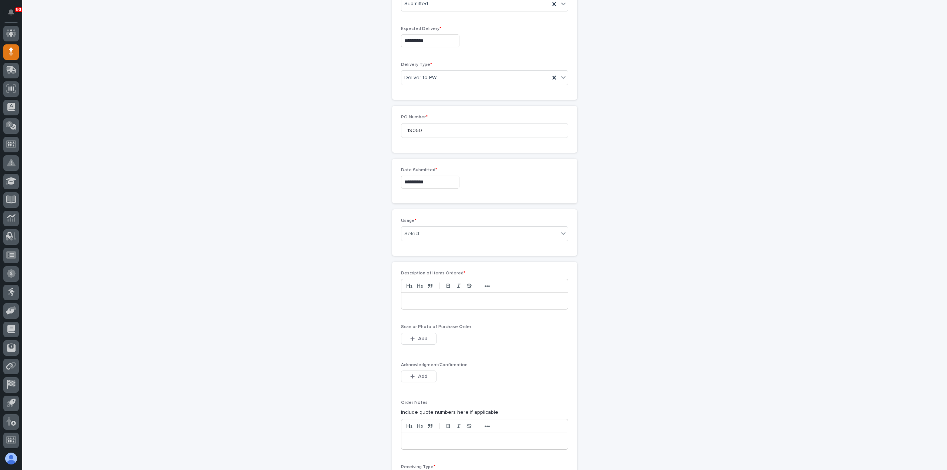
scroll to position [259, 0]
click at [434, 229] on div "Select..." at bounding box center [479, 232] width 157 height 12
click at [419, 285] on div "PWI Stock" at bounding box center [481, 282] width 166 height 13
click at [430, 297] on p at bounding box center [484, 299] width 155 height 7
click at [418, 334] on span "Add" at bounding box center [422, 337] width 9 height 7
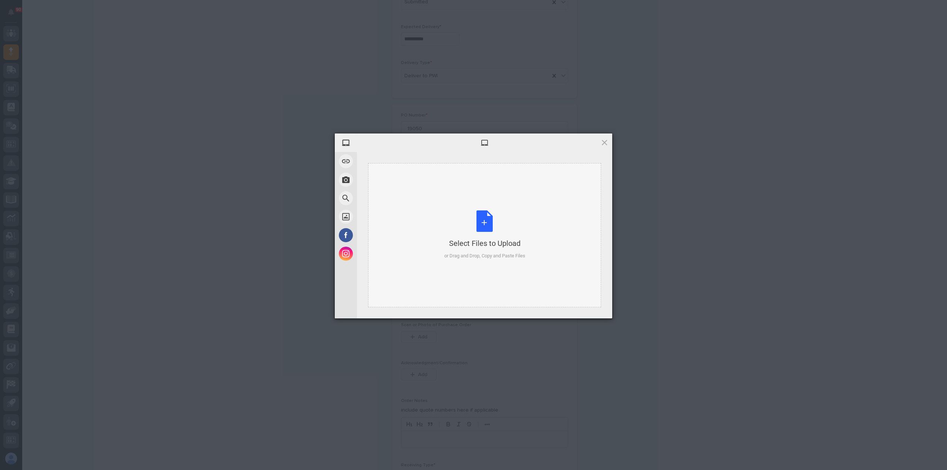
click at [483, 229] on div "Select Files to Upload or Drag and Drop, Copy and Paste Files" at bounding box center [484, 235] width 81 height 49
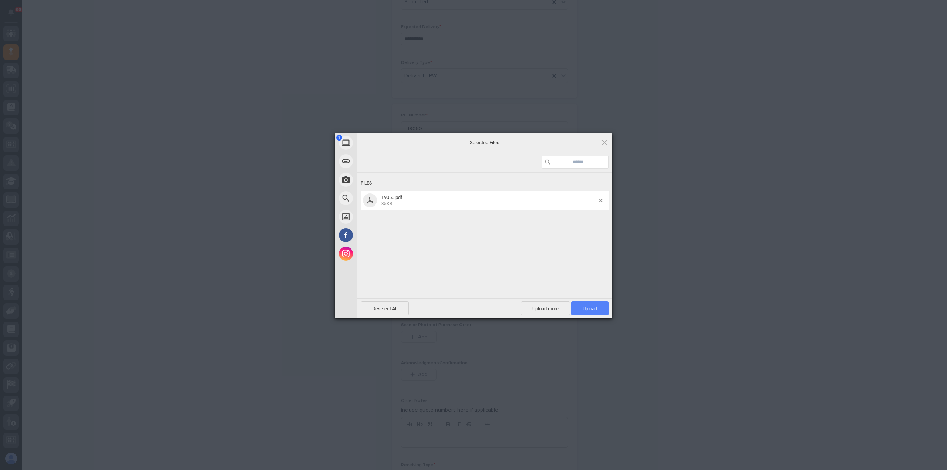
click at [596, 312] on span "Upload 1" at bounding box center [589, 309] width 37 height 14
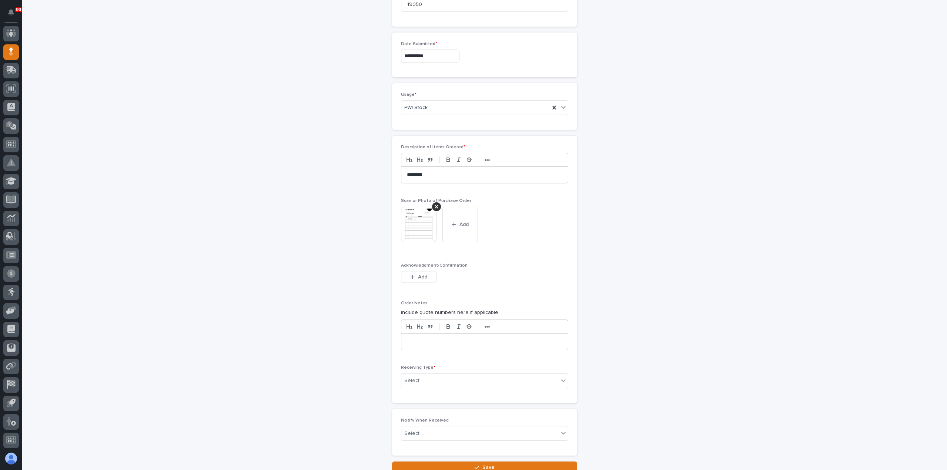
scroll to position [441, 0]
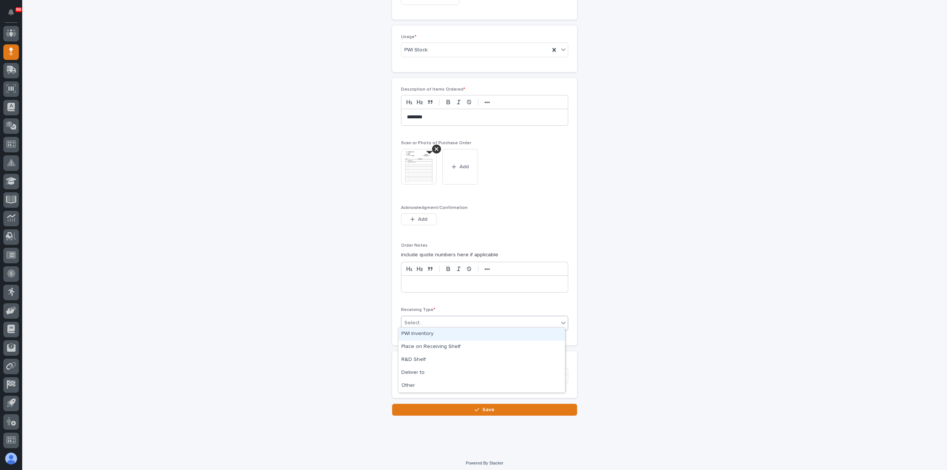
click at [429, 319] on div "Select..." at bounding box center [479, 323] width 157 height 12
click at [418, 372] on div "Deliver to" at bounding box center [481, 373] width 166 height 13
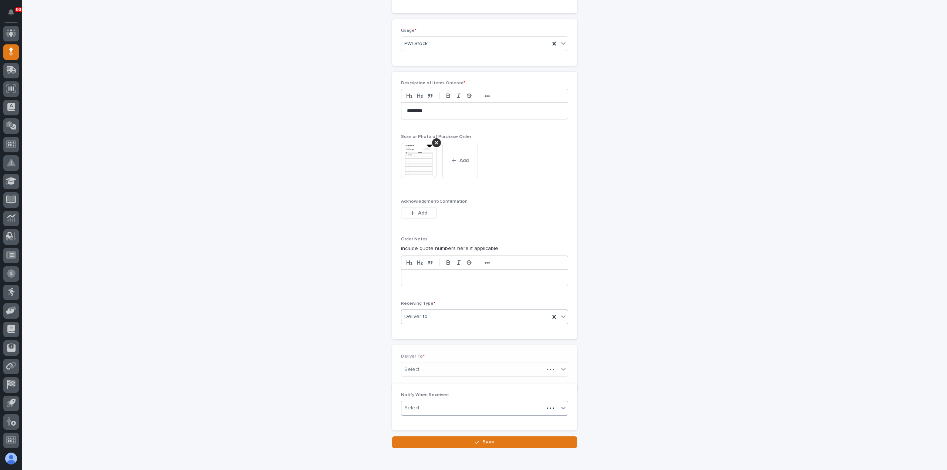
scroll to position [467, 0]
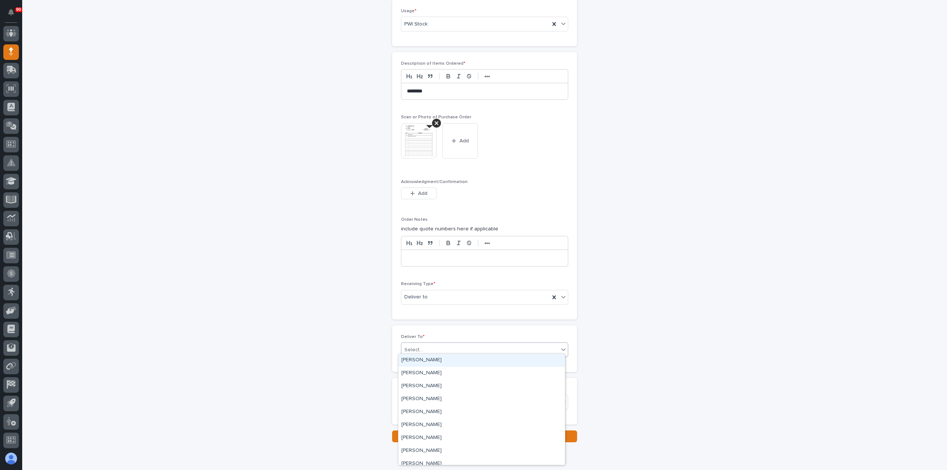
click at [431, 345] on div "Select..." at bounding box center [479, 350] width 157 height 12
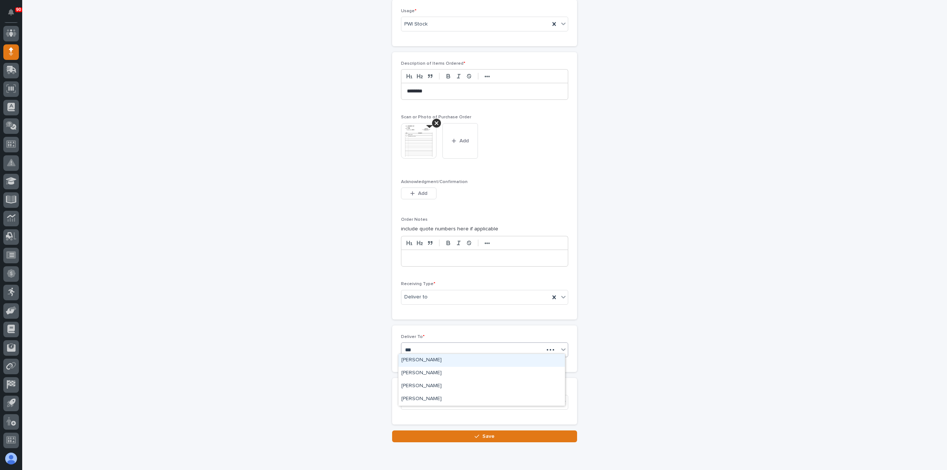
type input "****"
click at [411, 360] on div "[PERSON_NAME]" at bounding box center [481, 360] width 166 height 13
click at [470, 434] on button "Save" at bounding box center [484, 437] width 185 height 12
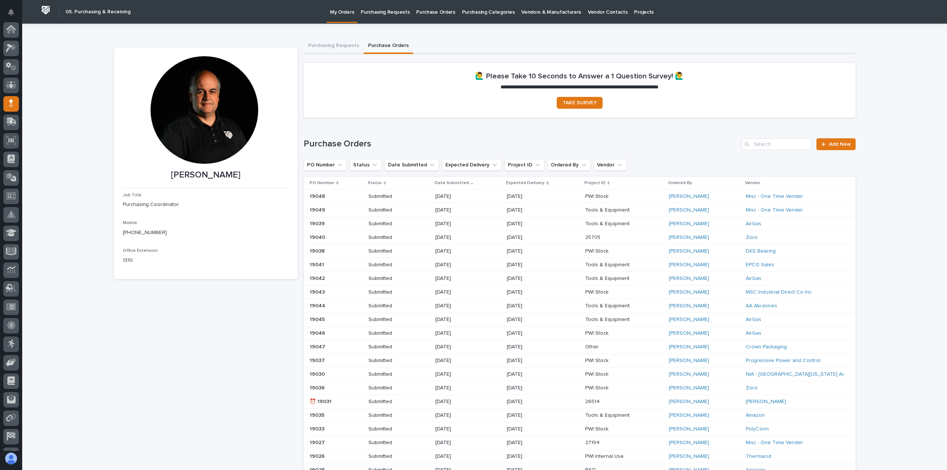
scroll to position [52, 0]
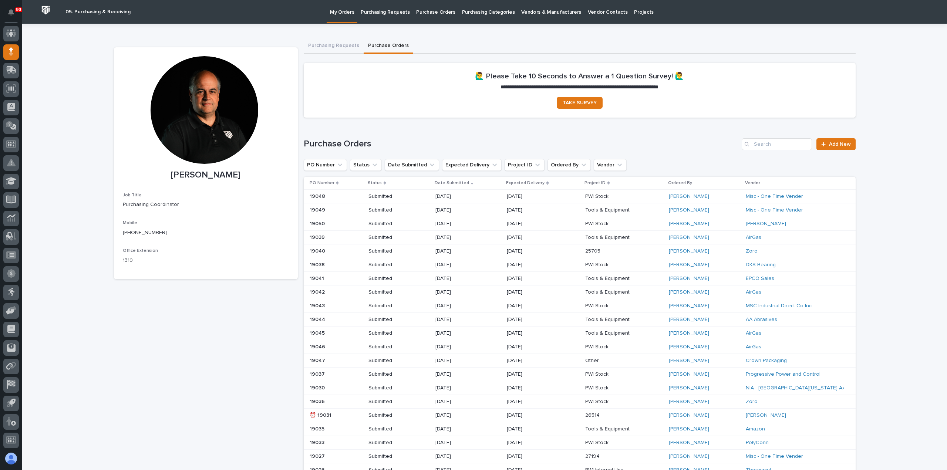
click at [382, 11] on p "Purchasing Requests" at bounding box center [385, 8] width 49 height 16
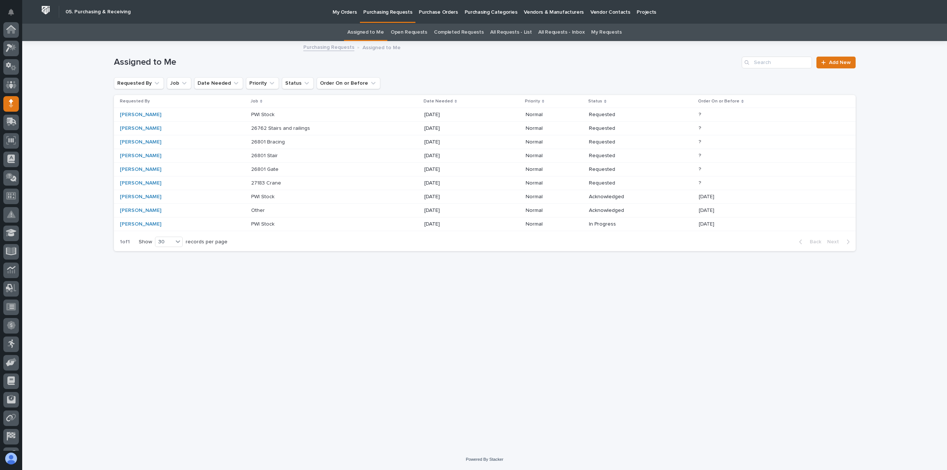
scroll to position [52, 0]
click at [264, 113] on p "PWI Stock" at bounding box center [263, 114] width 25 height 8
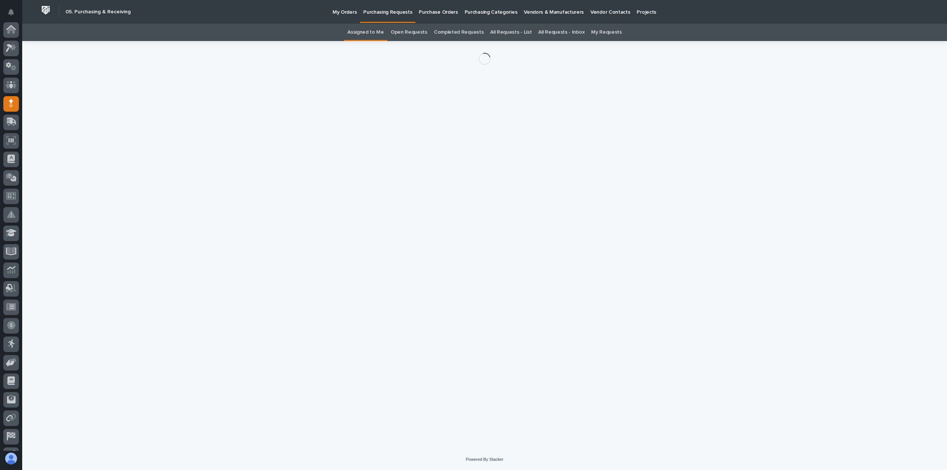
scroll to position [52, 0]
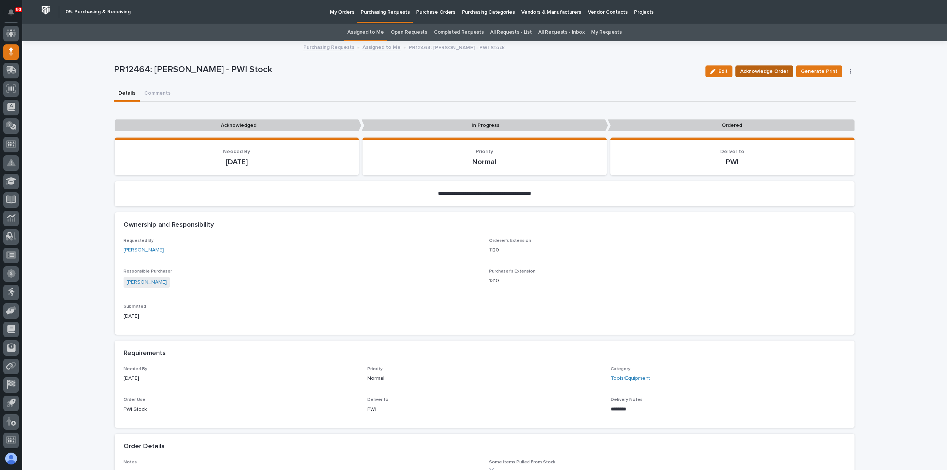
click at [771, 67] on span "Acknowledge Order" at bounding box center [764, 71] width 48 height 9
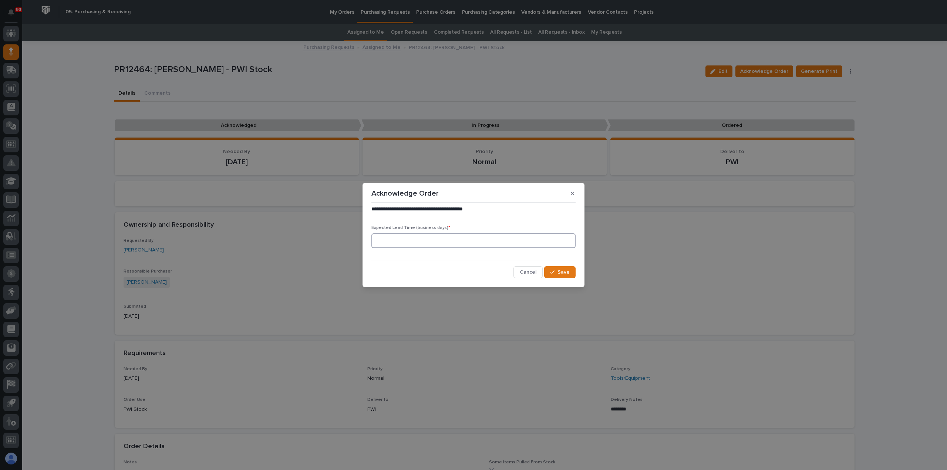
drag, startPoint x: 462, startPoint y: 237, endPoint x: 517, endPoint y: 238, distance: 54.4
click at [463, 238] on input at bounding box center [473, 240] width 204 height 15
type input "0"
click at [569, 273] on span "Save" at bounding box center [564, 272] width 12 height 7
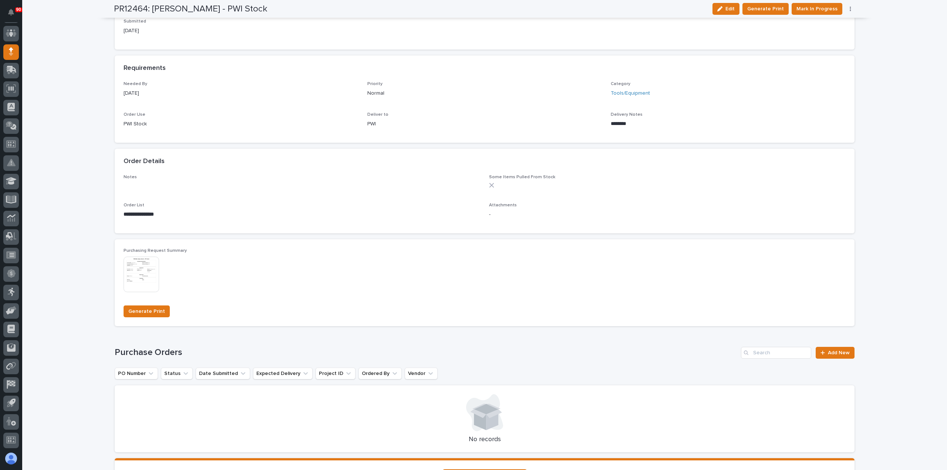
scroll to position [407, 0]
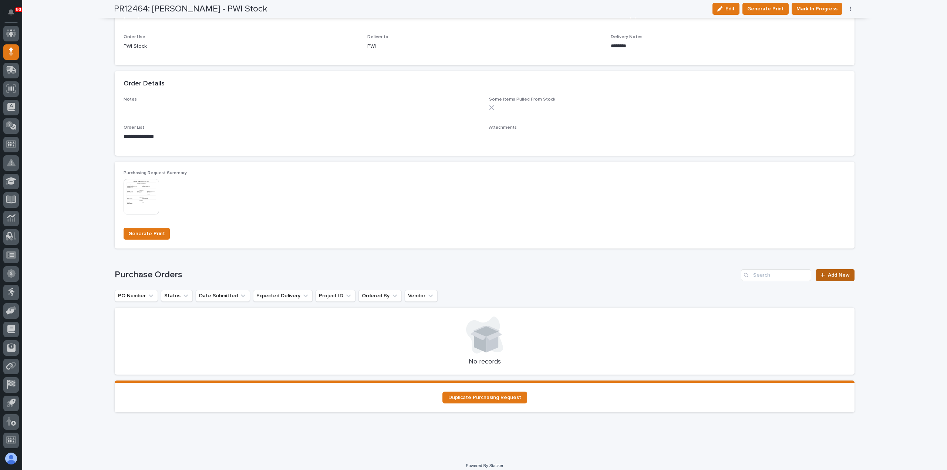
click at [828, 276] on span "Add New" at bounding box center [839, 275] width 22 height 5
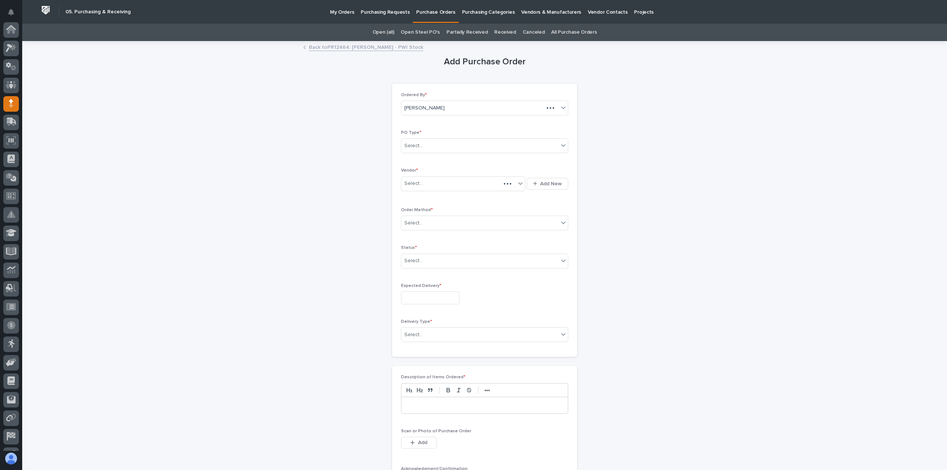
scroll to position [52, 0]
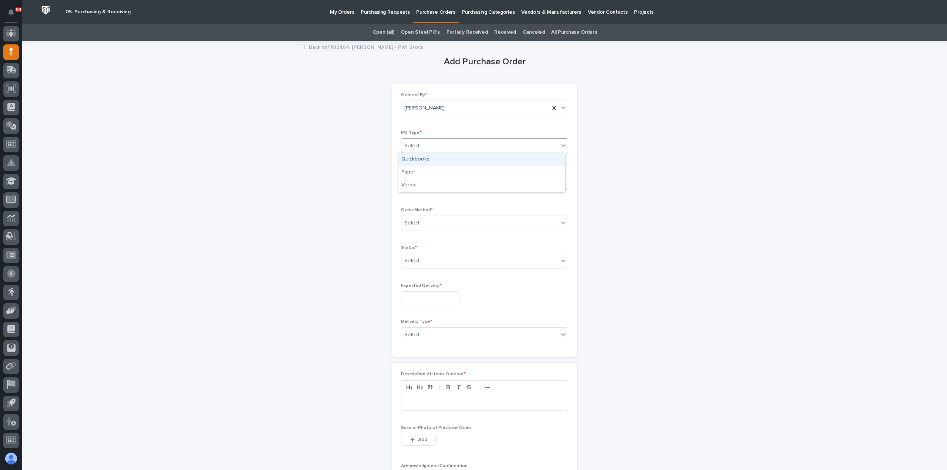
click at [435, 144] on div "Select..." at bounding box center [479, 146] width 157 height 12
click at [420, 169] on div "Paper" at bounding box center [481, 172] width 166 height 13
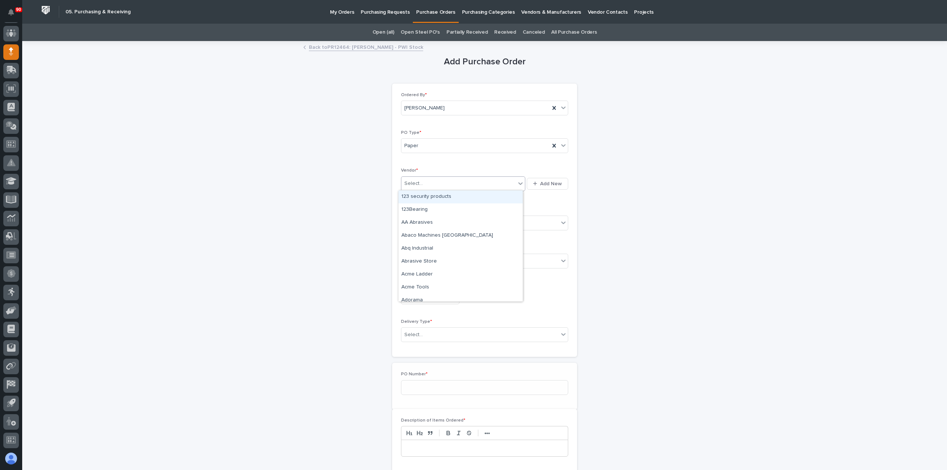
drag, startPoint x: 427, startPoint y: 182, endPoint x: 436, endPoint y: 183, distance: 9.3
click at [428, 182] on div "Select..." at bounding box center [458, 184] width 114 height 12
type input "***"
click at [449, 200] on div "MSC Industrial Direct Co Inc" at bounding box center [460, 197] width 124 height 13
click at [437, 221] on div "Select..." at bounding box center [479, 223] width 157 height 12
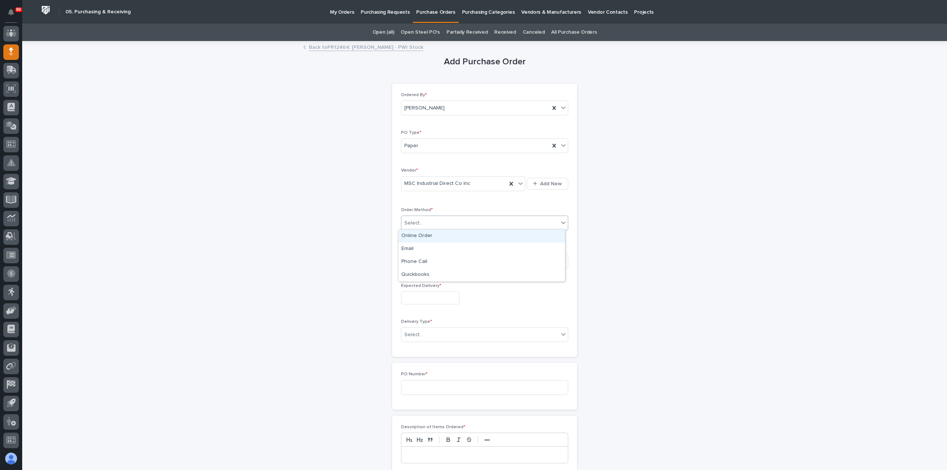
click at [418, 236] on div "Online Order" at bounding box center [481, 236] width 166 height 13
click at [431, 259] on div "Select..." at bounding box center [479, 261] width 157 height 12
click at [416, 287] on div "Submitted" at bounding box center [481, 286] width 166 height 13
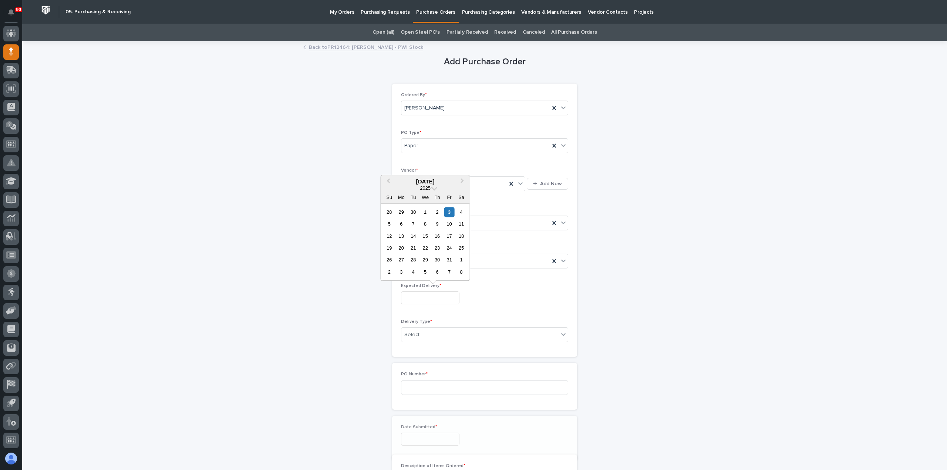
click at [419, 293] on input "text" at bounding box center [430, 298] width 58 height 13
click at [402, 223] on div "6" at bounding box center [401, 224] width 10 height 10
type input "**********"
drag, startPoint x: 425, startPoint y: 332, endPoint x: 434, endPoint y: 338, distance: 11.0
click at [425, 332] on div "Select..." at bounding box center [479, 335] width 157 height 12
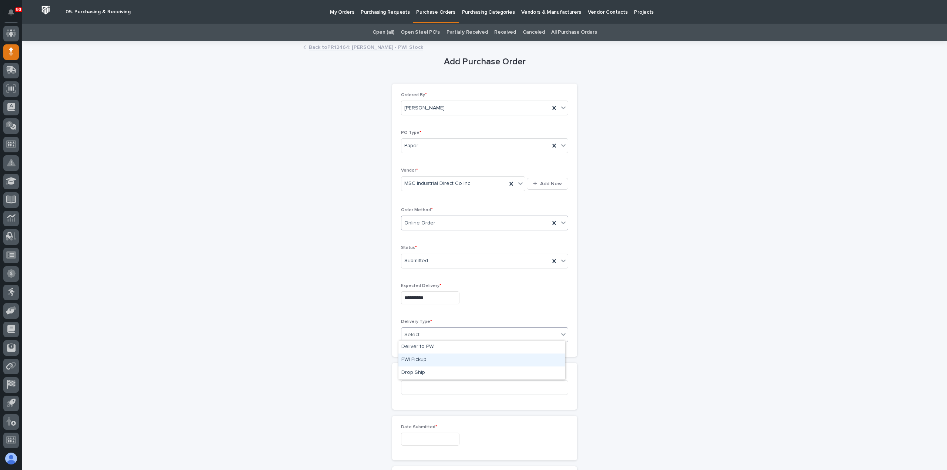
click at [424, 357] on div "PWI Pickup" at bounding box center [481, 360] width 166 height 13
drag, startPoint x: 428, startPoint y: 332, endPoint x: 443, endPoint y: 338, distance: 15.8
click at [429, 332] on div "PWI Pickup" at bounding box center [475, 335] width 148 height 12
click at [428, 346] on div "Deliver to PWI" at bounding box center [481, 347] width 166 height 13
click at [420, 386] on input at bounding box center [484, 387] width 167 height 15
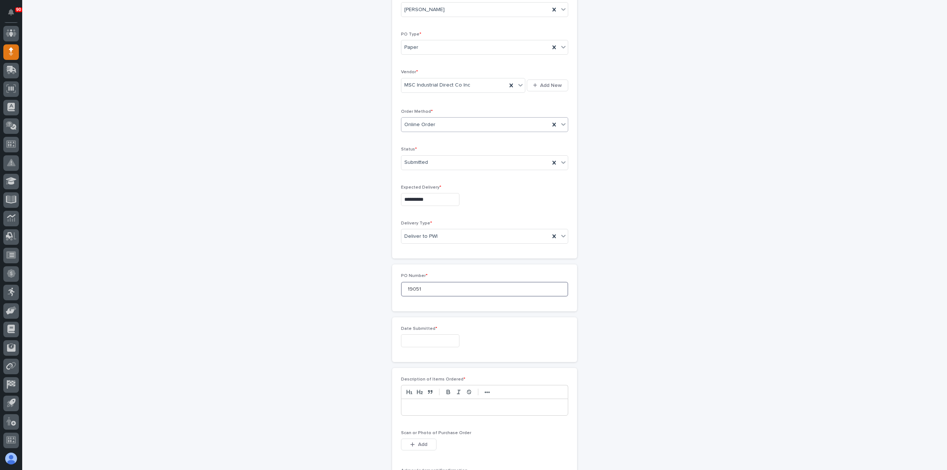
scroll to position [111, 0]
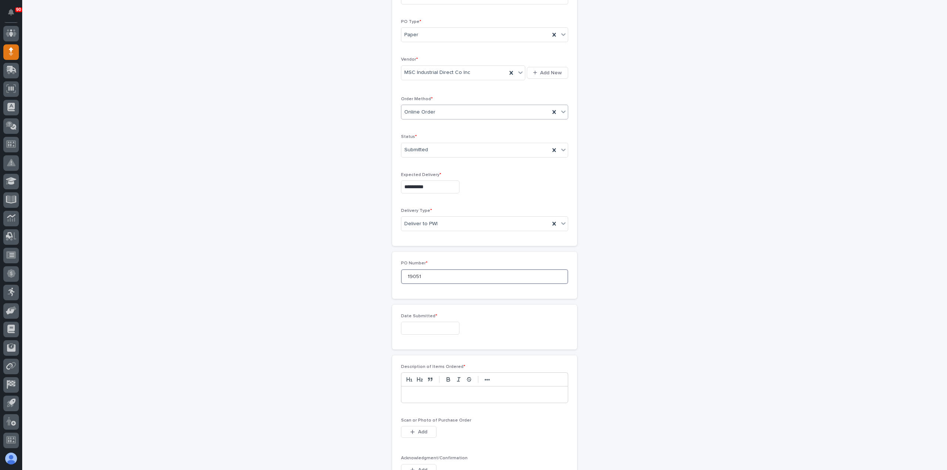
type input "19051"
click at [447, 323] on input "text" at bounding box center [430, 328] width 58 height 13
click at [448, 242] on div "3" at bounding box center [449, 242] width 10 height 10
type input "**********"
click at [423, 391] on p at bounding box center [484, 394] width 155 height 7
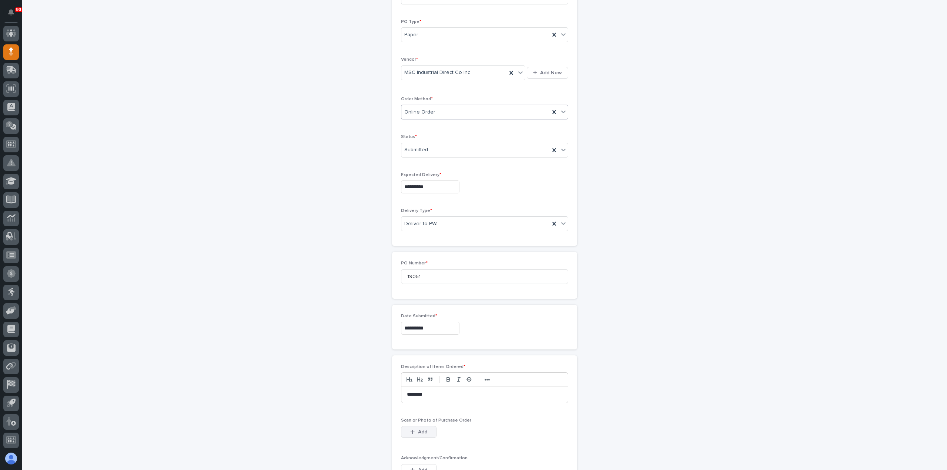
click at [413, 430] on div "button" at bounding box center [413, 432] width 7 height 5
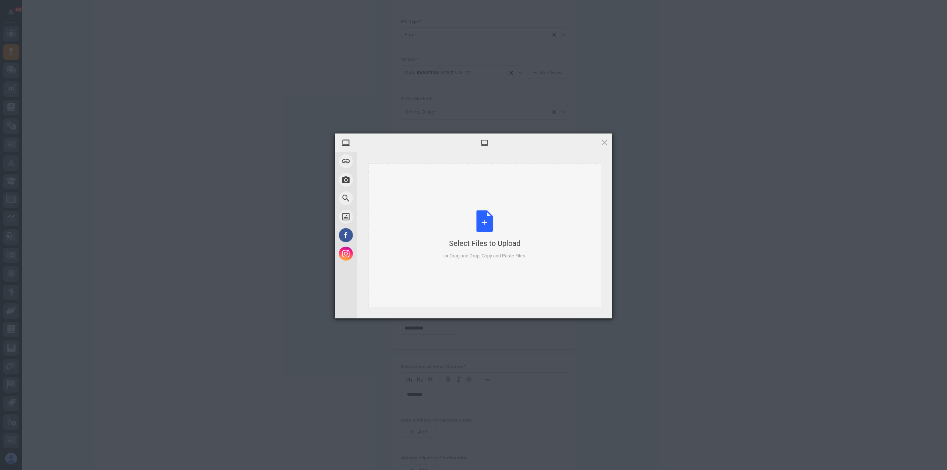
click at [491, 218] on div "Select Files to Upload or Drag and Drop, Copy and Paste Files" at bounding box center [484, 235] width 81 height 49
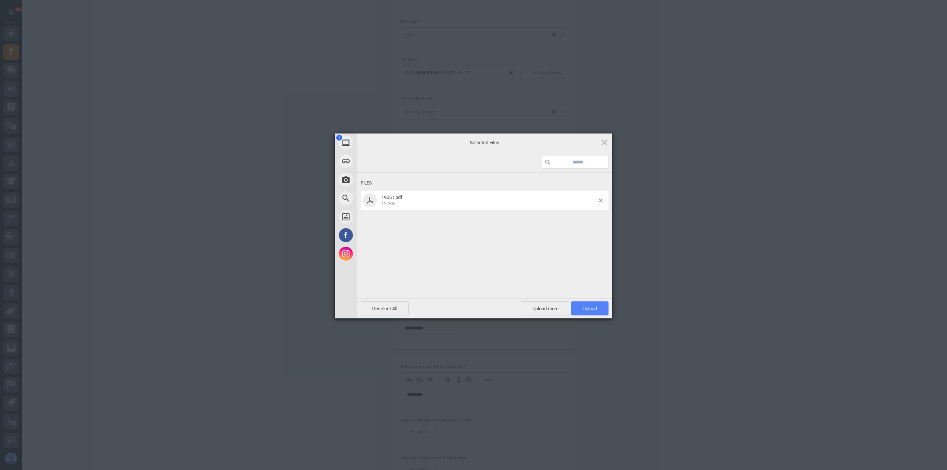
click at [589, 307] on span "Upload 1" at bounding box center [590, 309] width 14 height 6
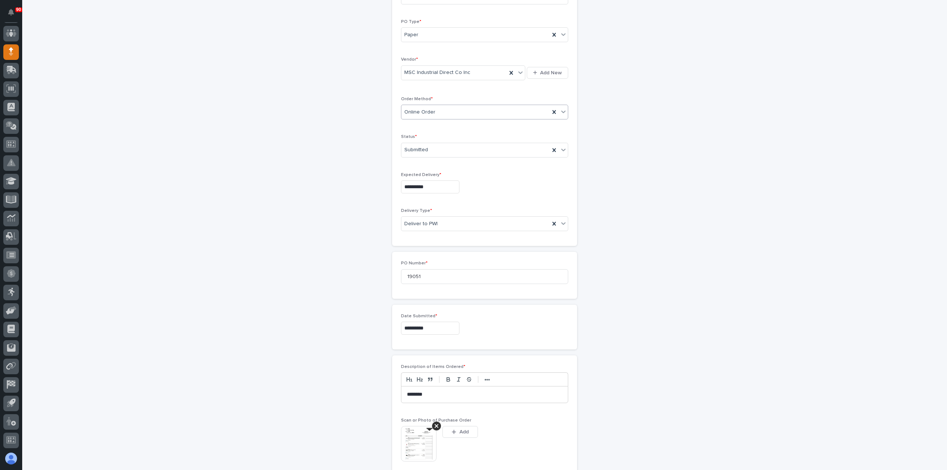
scroll to position [124, 0]
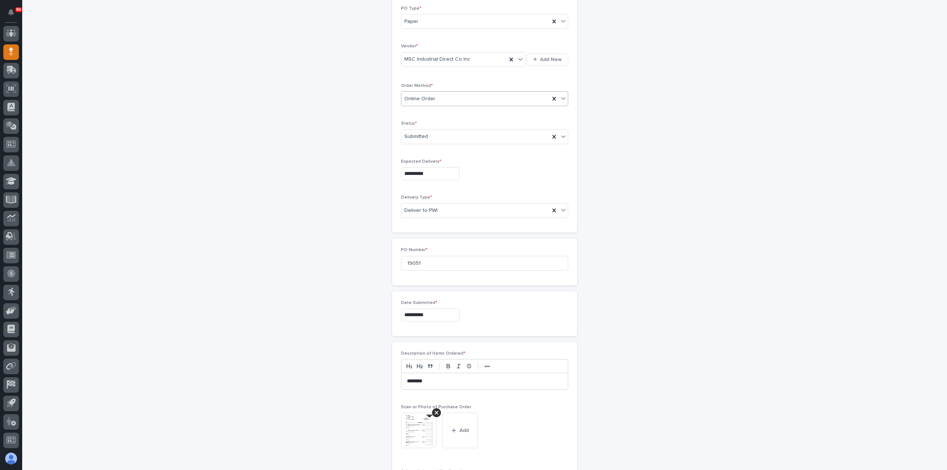
click at [420, 438] on img at bounding box center [419, 431] width 36 height 36
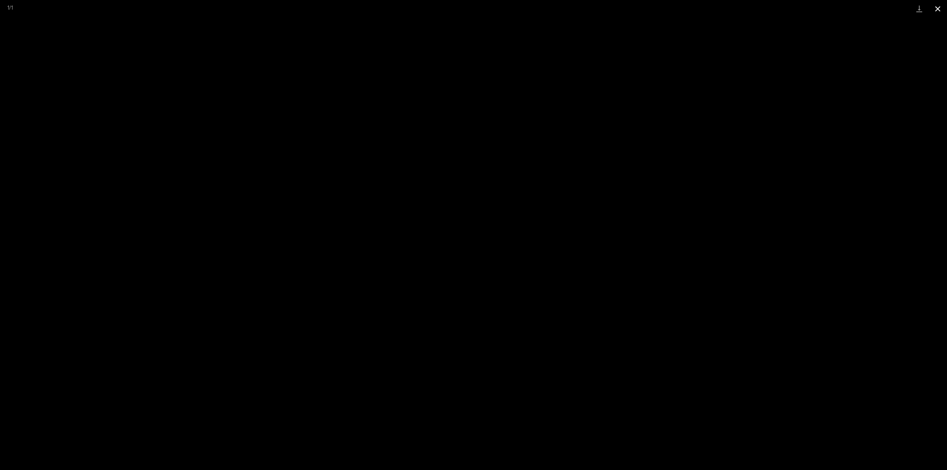
click at [937, 9] on button "Close gallery" at bounding box center [938, 8] width 18 height 17
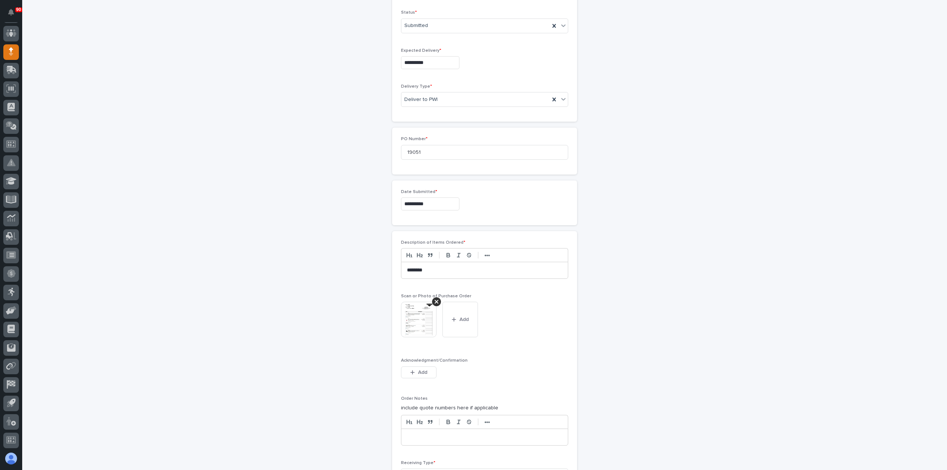
scroll to position [346, 0]
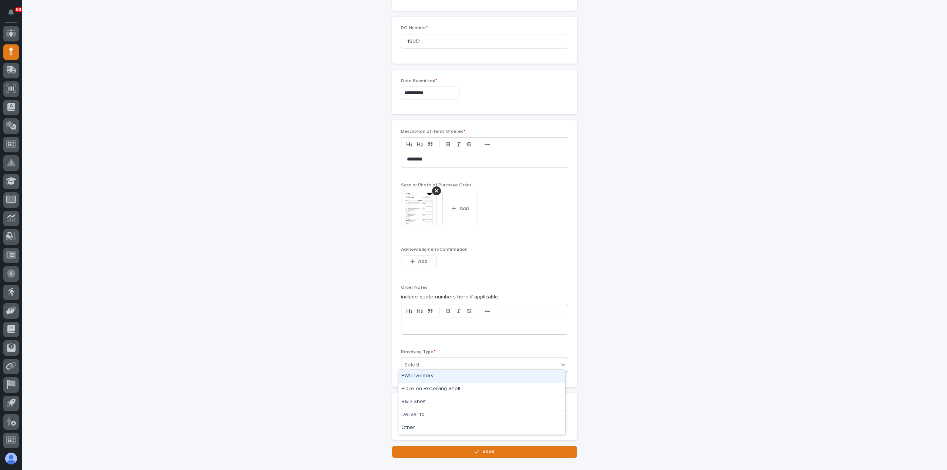
drag, startPoint x: 426, startPoint y: 359, endPoint x: 435, endPoint y: 367, distance: 12.6
click at [426, 359] on div "Select..." at bounding box center [479, 365] width 157 height 12
click at [415, 414] on div "Deliver to" at bounding box center [481, 415] width 166 height 13
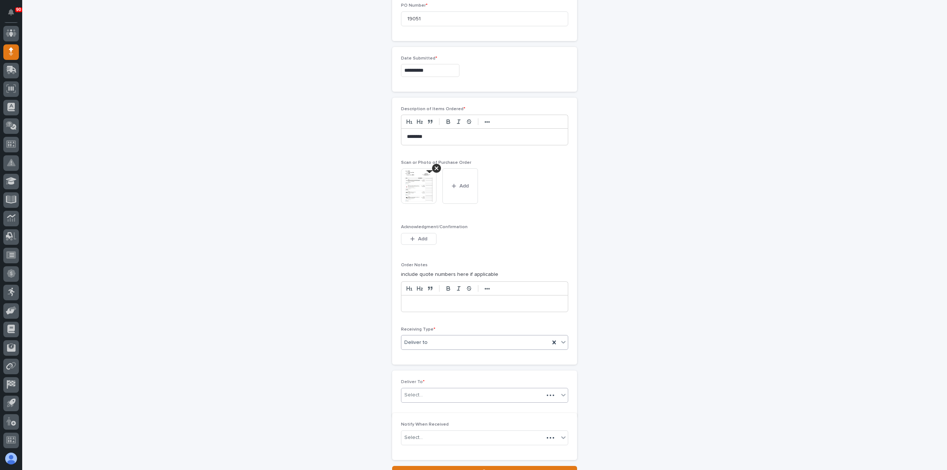
scroll to position [373, 0]
click at [424, 388] on div "Select..." at bounding box center [479, 392] width 157 height 12
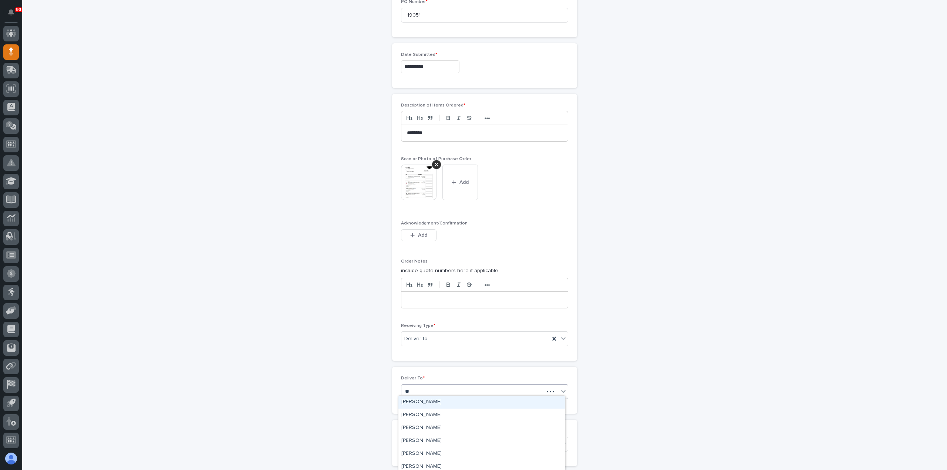
type input "***"
click at [430, 416] on div "[PERSON_NAME]" at bounding box center [481, 415] width 166 height 13
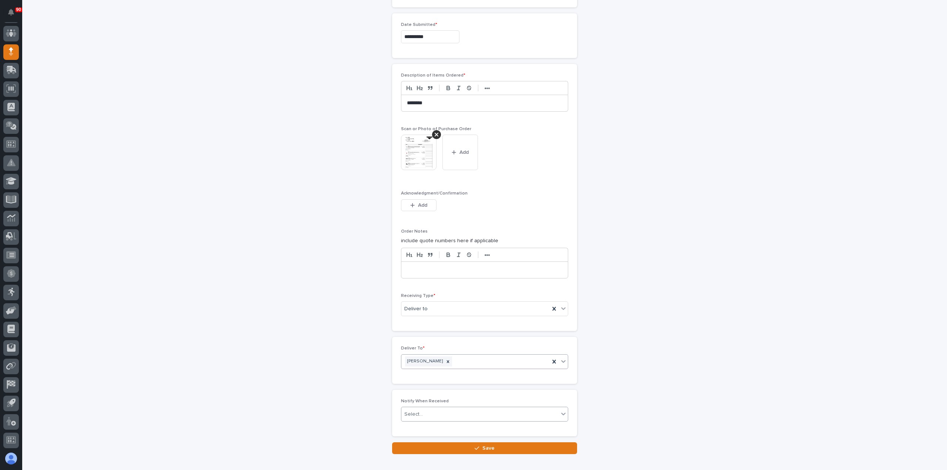
scroll to position [441, 0]
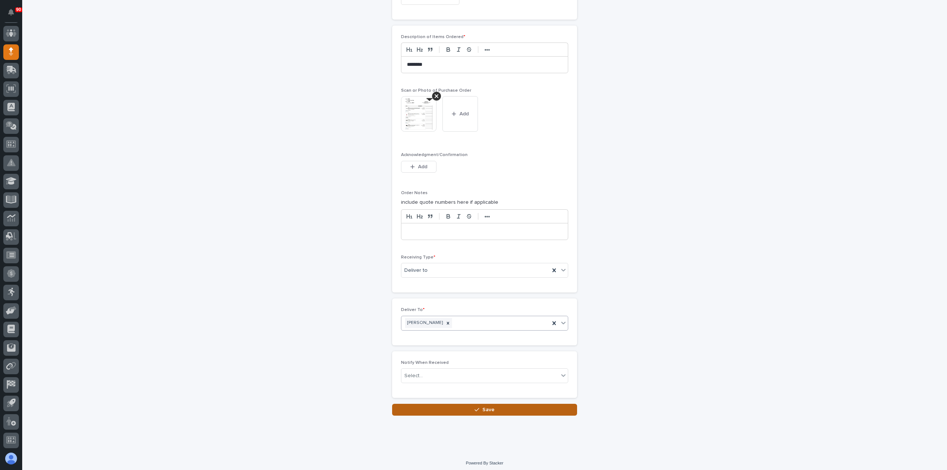
click at [498, 405] on button "Save" at bounding box center [484, 410] width 185 height 12
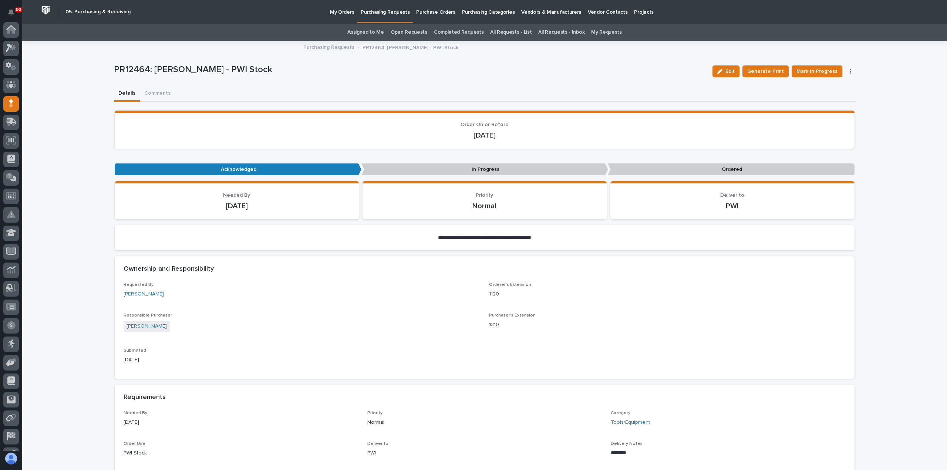
scroll to position [52, 0]
click at [822, 69] on span "Mark In Progress" at bounding box center [817, 71] width 41 height 9
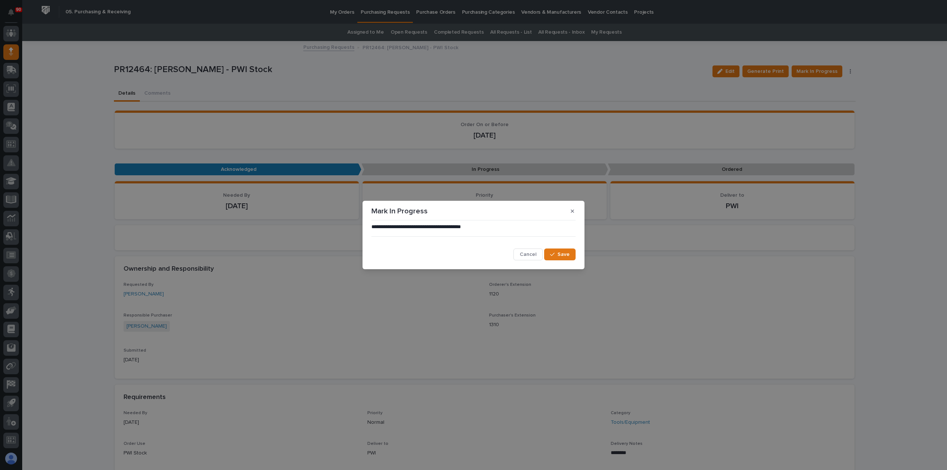
drag, startPoint x: 564, startPoint y: 253, endPoint x: 579, endPoint y: 251, distance: 16.0
click at [564, 253] on span "Save" at bounding box center [564, 254] width 12 height 7
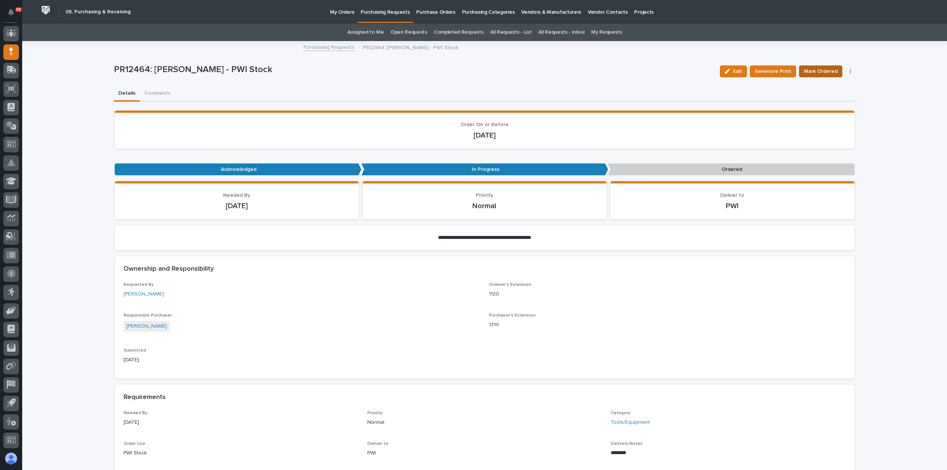
click at [821, 69] on span "Mark Ordered" at bounding box center [821, 71] width 34 height 9
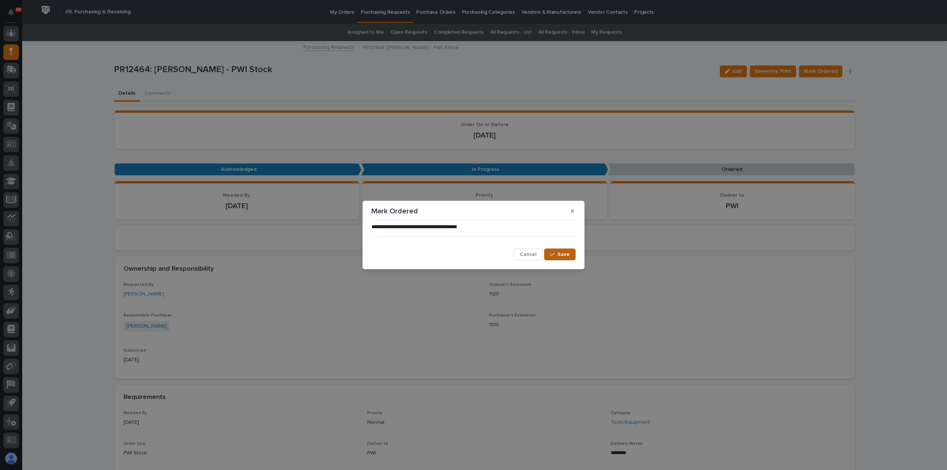
click at [564, 252] on span "Save" at bounding box center [564, 254] width 12 height 7
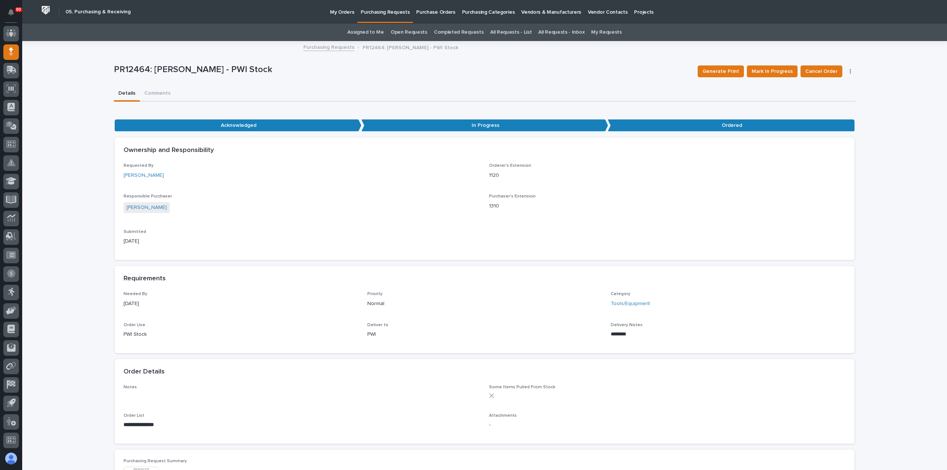
click at [383, 12] on p "Purchasing Requests" at bounding box center [385, 8] width 49 height 16
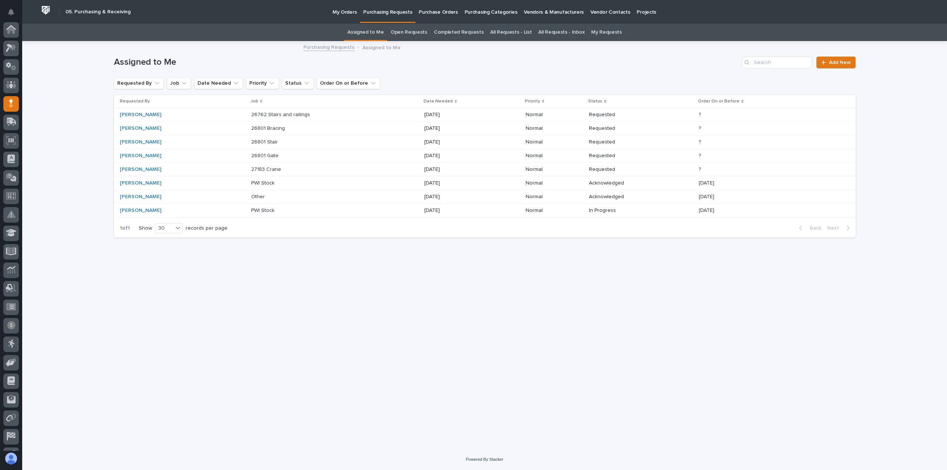
scroll to position [52, 0]
click at [259, 181] on p "PWI Stock" at bounding box center [263, 183] width 25 height 8
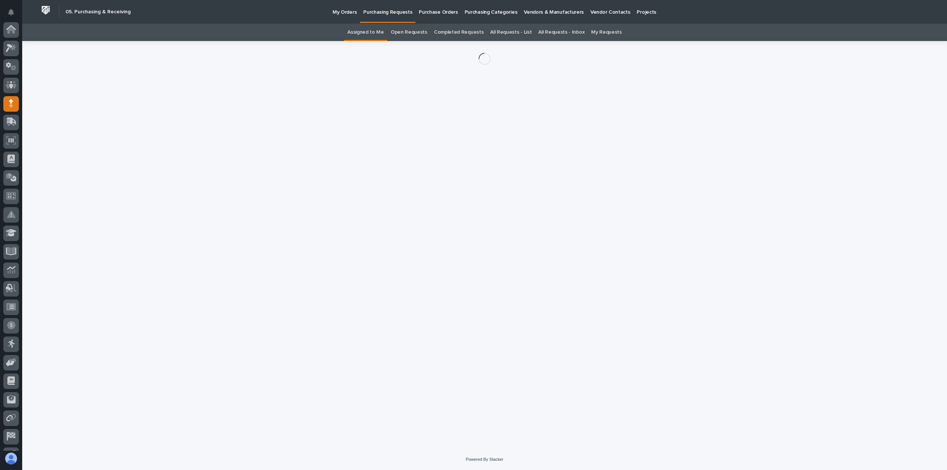
scroll to position [52, 0]
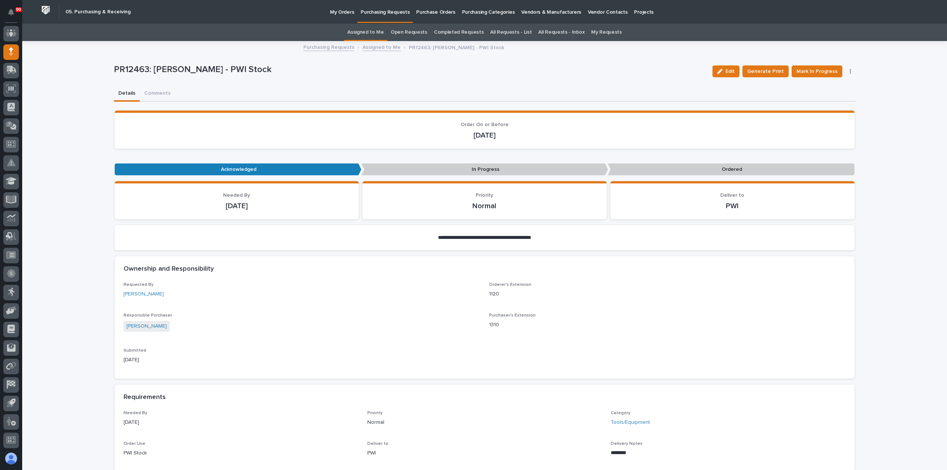
click at [850, 70] on icon "button" at bounding box center [850, 71] width 1 height 5
click at [822, 95] on span "Edit Linked PO's" at bounding box center [827, 98] width 38 height 9
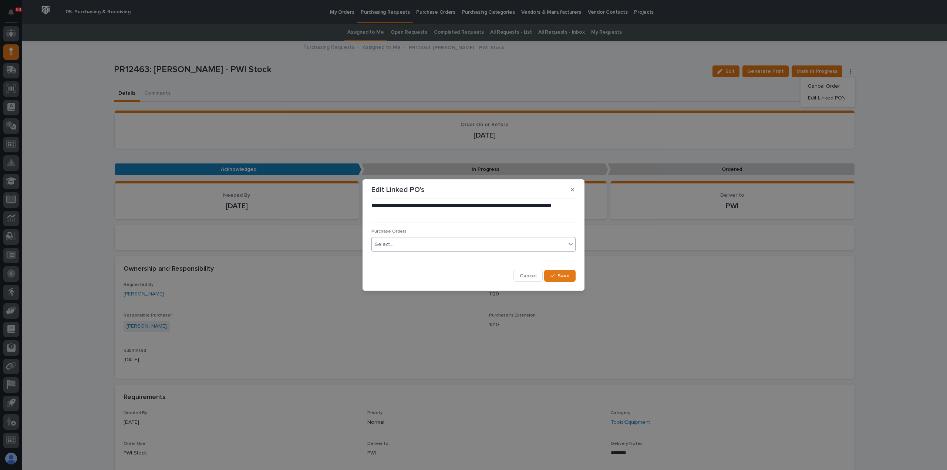
click at [480, 244] on div "Select..." at bounding box center [469, 245] width 194 height 12
type input "*****"
click at [404, 258] on div "19051" at bounding box center [473, 258] width 203 height 13
click at [555, 276] on div "button" at bounding box center [553, 275] width 7 height 5
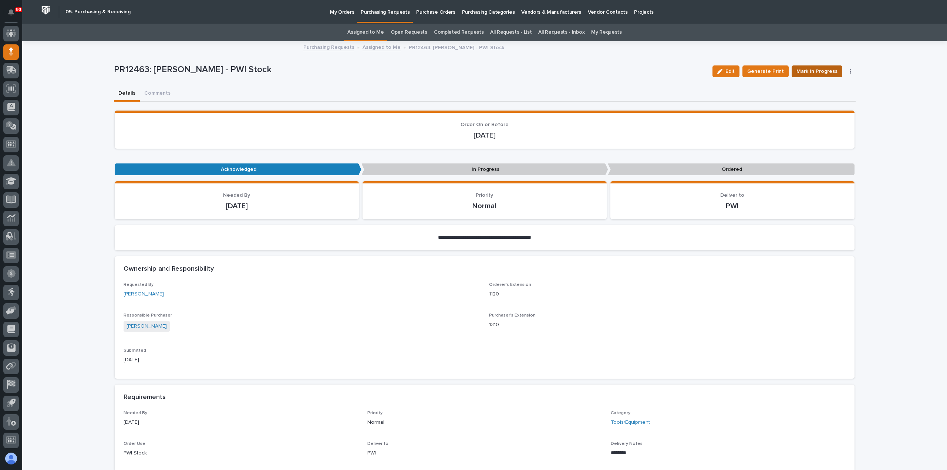
click at [823, 71] on span "Mark In Progress" at bounding box center [817, 71] width 41 height 9
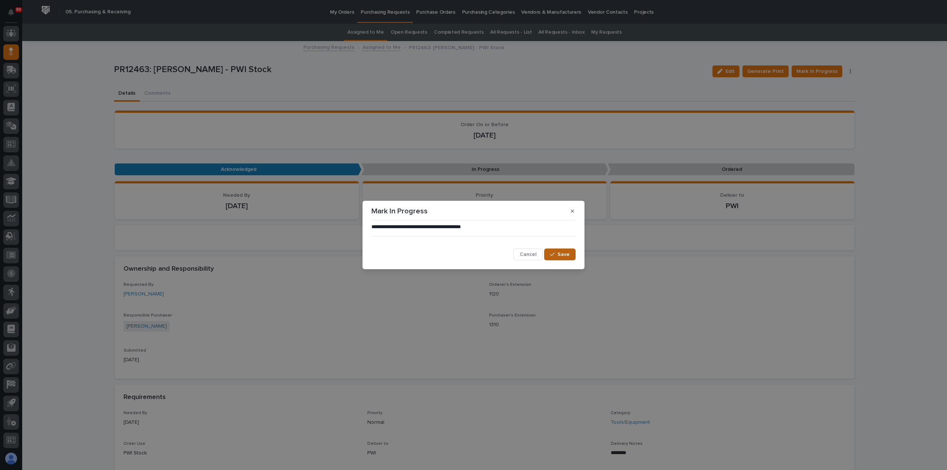
click at [561, 255] on span "Save" at bounding box center [564, 254] width 12 height 7
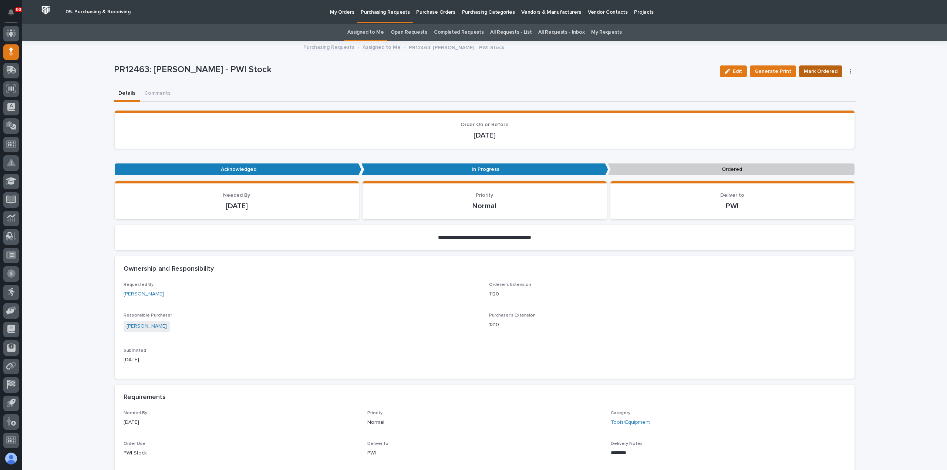
click at [818, 68] on span "Mark Ordered" at bounding box center [821, 71] width 34 height 9
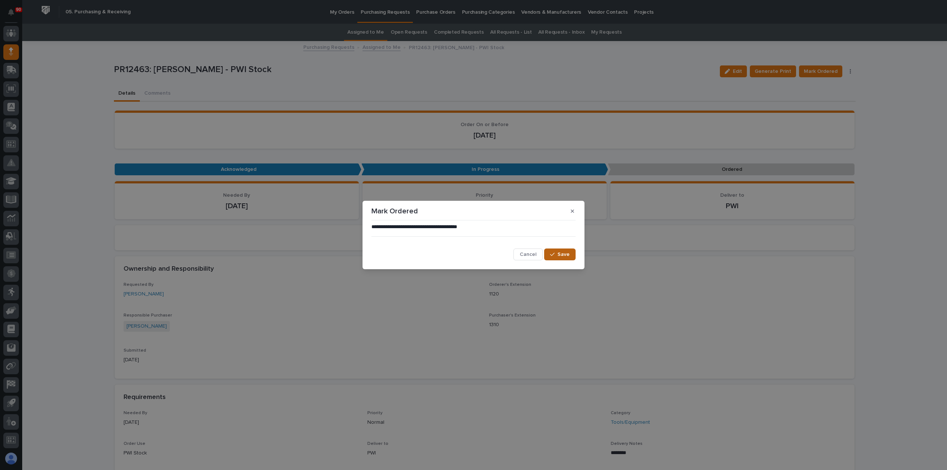
click at [567, 252] on span "Save" at bounding box center [564, 254] width 12 height 7
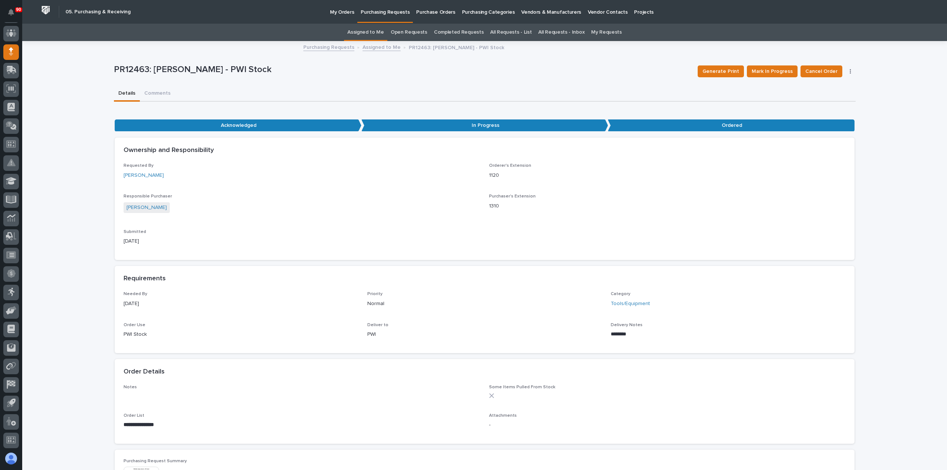
click at [388, 11] on p "Purchasing Requests" at bounding box center [385, 8] width 49 height 16
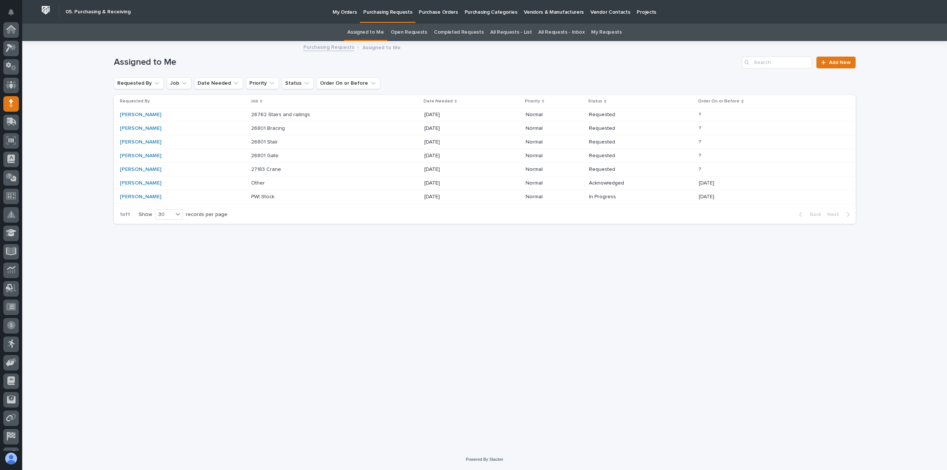
scroll to position [52, 0]
click at [347, 11] on p "My Orders" at bounding box center [345, 8] width 24 height 16
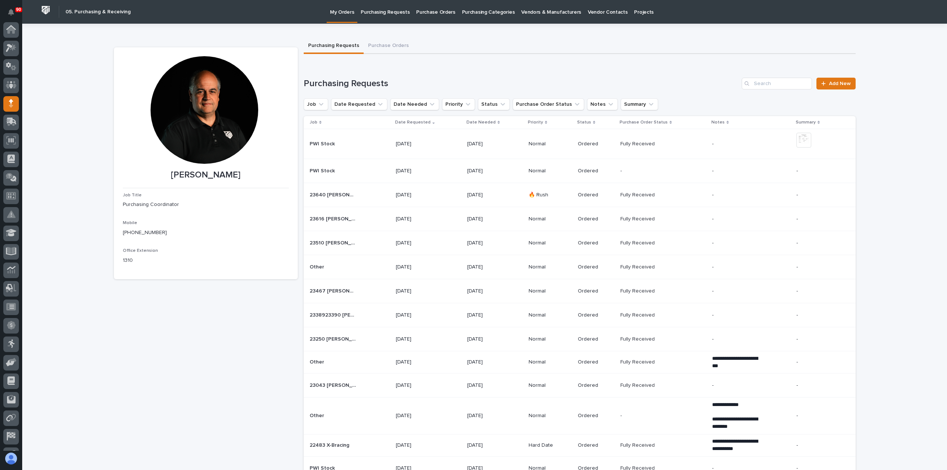
scroll to position [52, 0]
click at [390, 44] on button "Purchase Orders" at bounding box center [389, 46] width 50 height 16
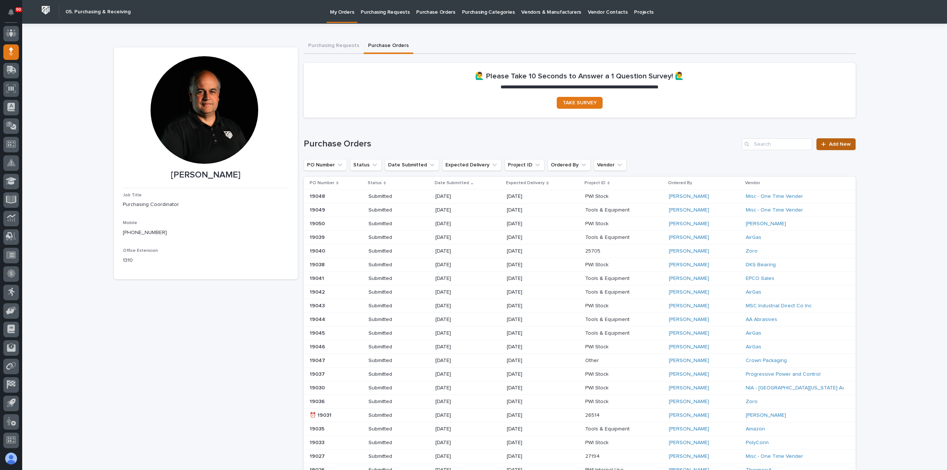
click at [840, 141] on link "Add New" at bounding box center [836, 144] width 39 height 12
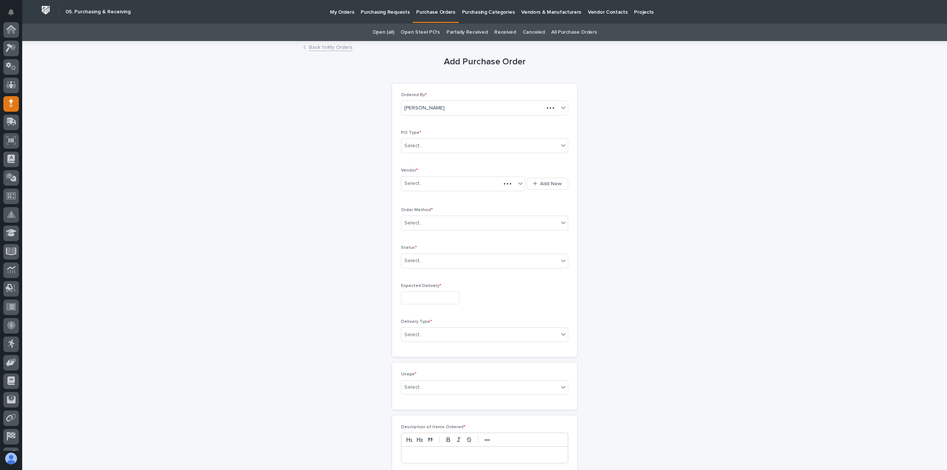
scroll to position [52, 0]
click at [445, 150] on div "Select..." at bounding box center [479, 146] width 157 height 12
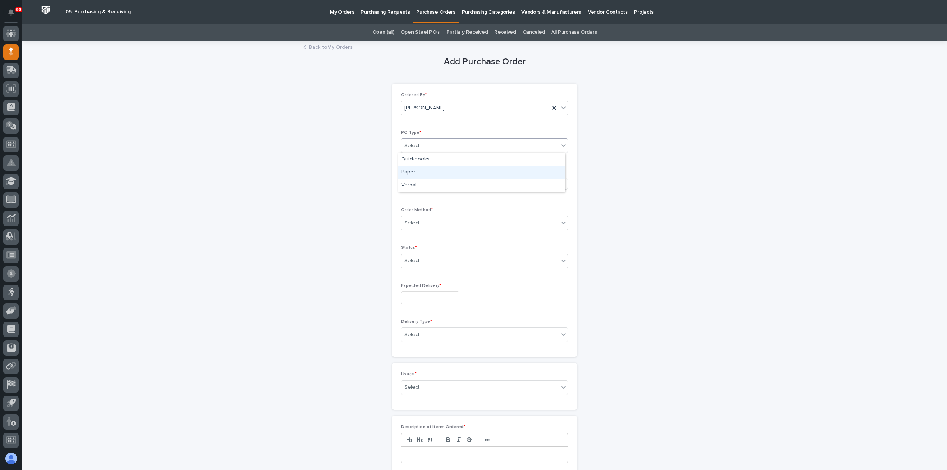
click at [428, 169] on div "Paper" at bounding box center [481, 172] width 166 height 13
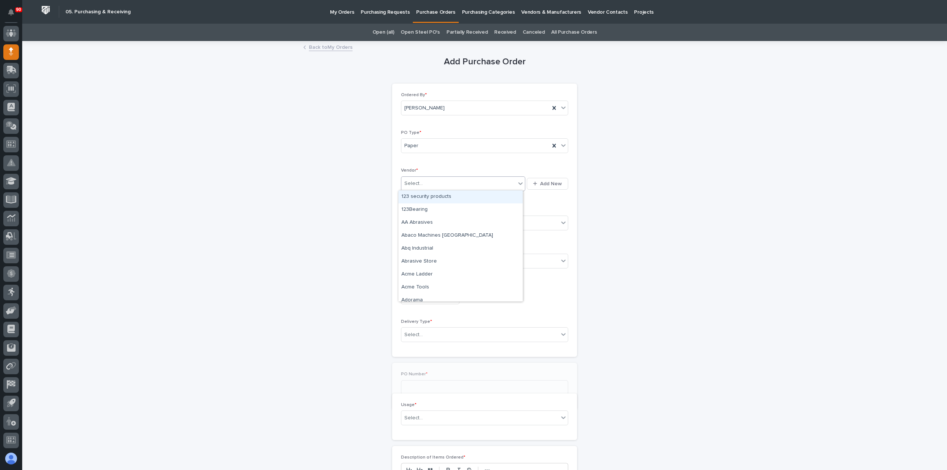
click at [433, 180] on div "Select..." at bounding box center [458, 184] width 114 height 12
type input "***"
click at [451, 196] on div "Misc - One Time Vender" at bounding box center [460, 197] width 124 height 13
click at [426, 219] on div "Select..." at bounding box center [479, 223] width 157 height 12
click at [417, 246] on div "Email" at bounding box center [481, 249] width 166 height 13
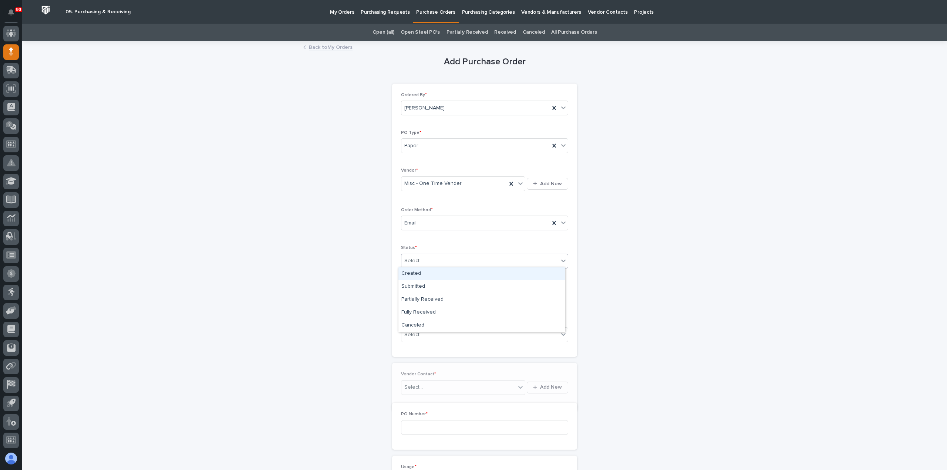
drag, startPoint x: 435, startPoint y: 259, endPoint x: 431, endPoint y: 278, distance: 18.8
click at [435, 260] on div "Select..." at bounding box center [479, 261] width 157 height 12
drag, startPoint x: 430, startPoint y: 280, endPoint x: 420, endPoint y: 290, distance: 14.4
click at [417, 286] on div "Submitted" at bounding box center [481, 286] width 166 height 13
click at [423, 300] on input "text" at bounding box center [430, 298] width 58 height 13
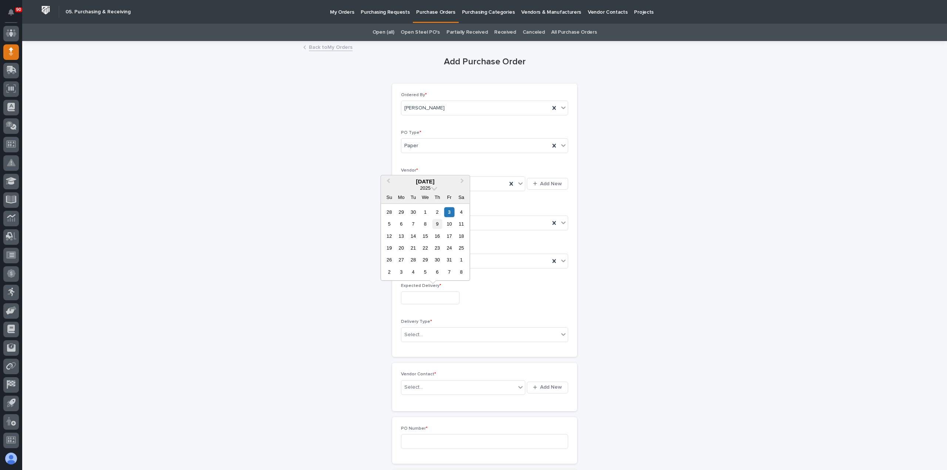
click at [437, 223] on div "9" at bounding box center [438, 224] width 10 height 10
type input "**********"
click at [441, 333] on div "Select..." at bounding box center [479, 335] width 157 height 12
click at [424, 348] on div "Deliver to PWI" at bounding box center [481, 347] width 166 height 13
drag, startPoint x: 430, startPoint y: 382, endPoint x: 443, endPoint y: 382, distance: 12.6
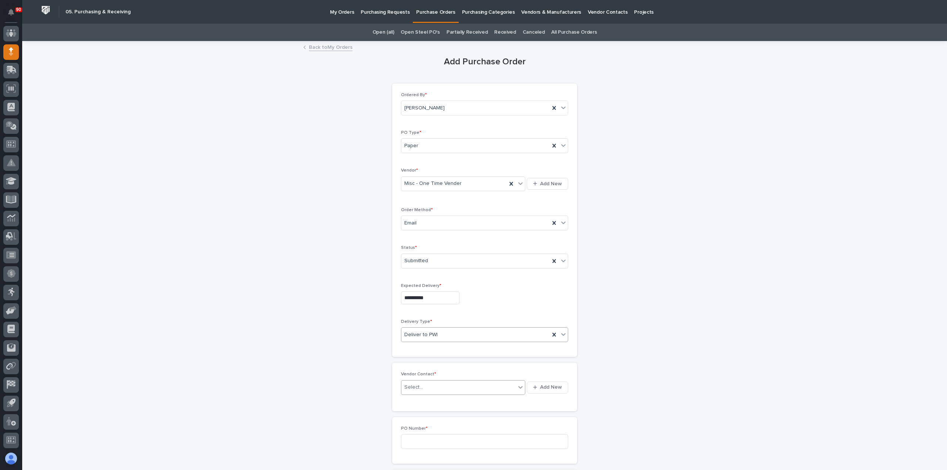
click at [434, 383] on div "Select..." at bounding box center [458, 387] width 114 height 12
type input "***"
click at [459, 408] on div "Misc - One Time Vender - Sales" at bounding box center [460, 412] width 124 height 13
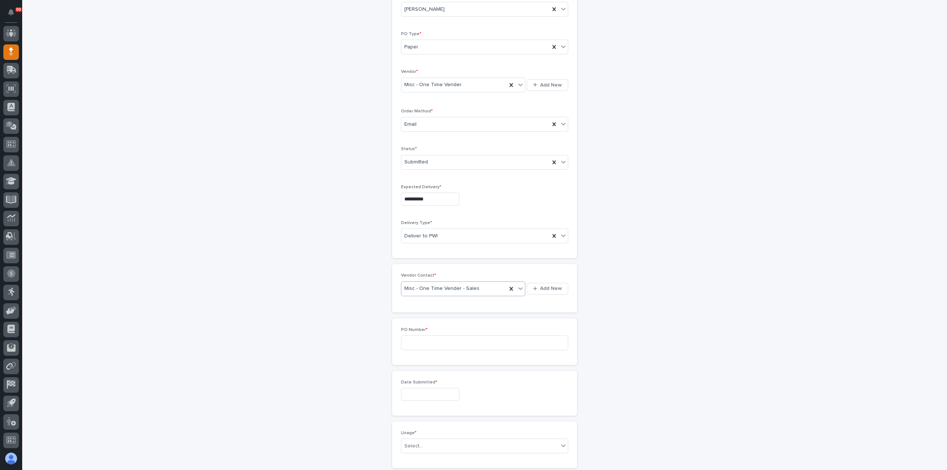
scroll to position [111, 0]
click at [449, 326] on input at bounding box center [484, 330] width 167 height 15
type input "19052"
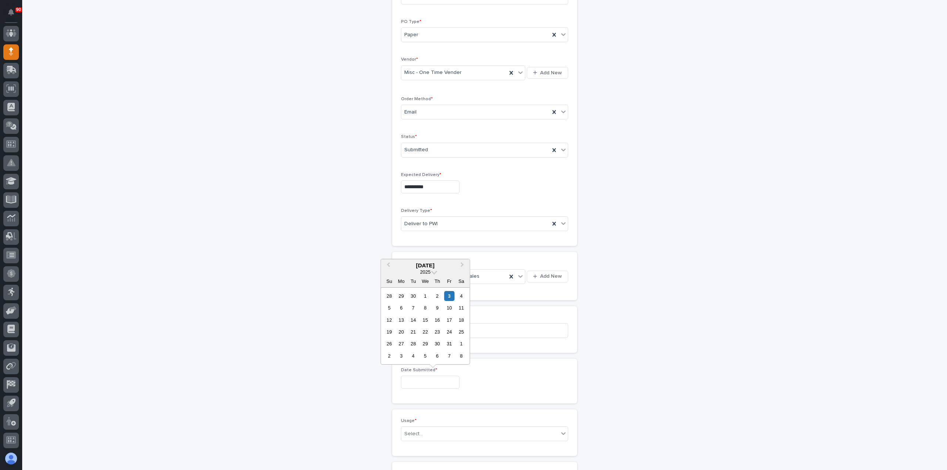
drag, startPoint x: 442, startPoint y: 380, endPoint x: 454, endPoint y: 365, distance: 19.2
click at [442, 380] on input "text" at bounding box center [430, 382] width 58 height 13
click at [446, 296] on div "3" at bounding box center [449, 296] width 10 height 10
type input "**********"
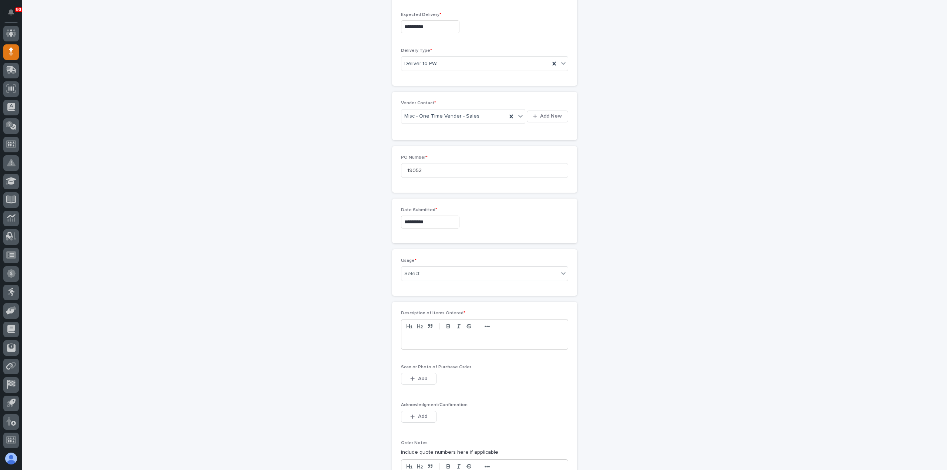
scroll to position [333, 0]
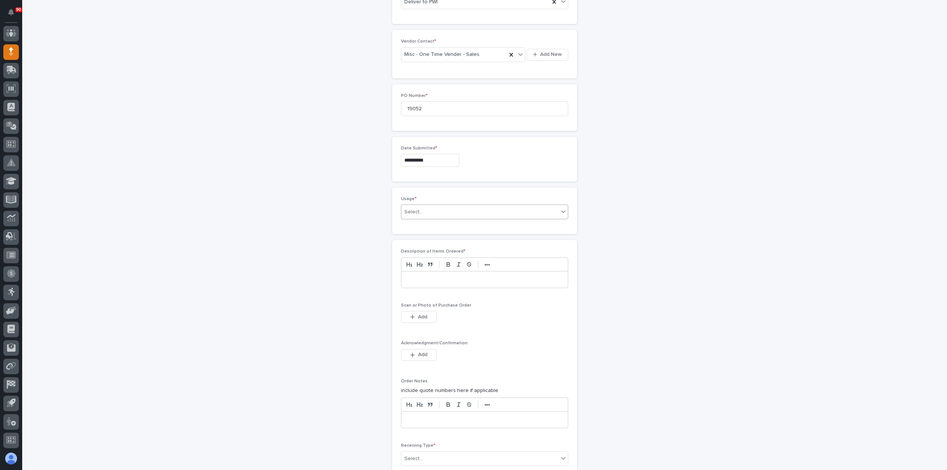
click at [429, 206] on div "Select..." at bounding box center [479, 212] width 157 height 12
click at [426, 223] on div "PWI Project" at bounding box center [481, 224] width 166 height 13
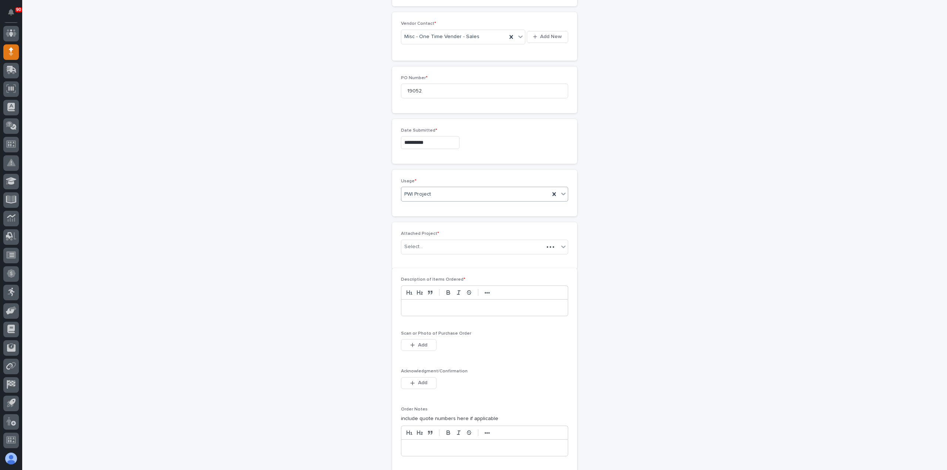
scroll to position [359, 0]
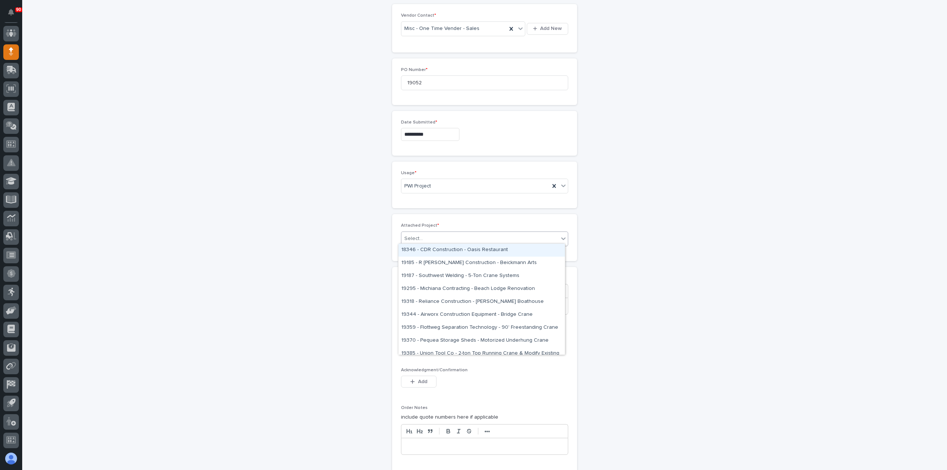
click at [438, 233] on div "Select..." at bounding box center [479, 239] width 157 height 12
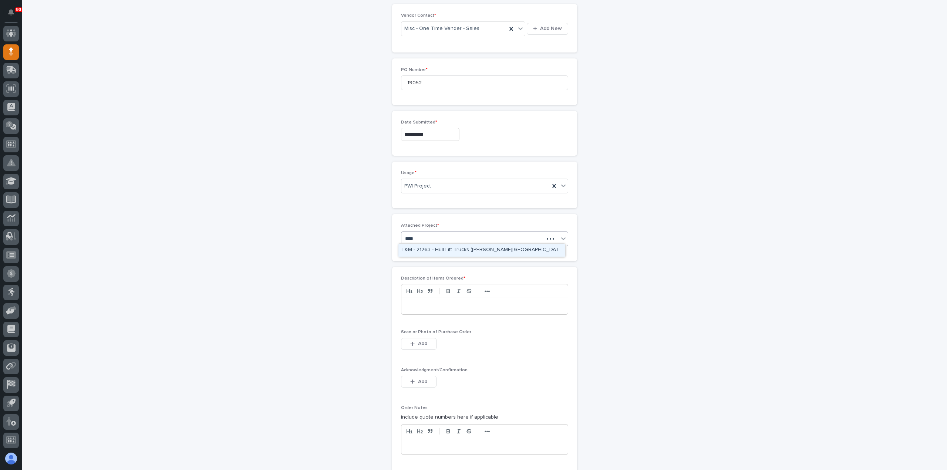
type input "*****"
click at [442, 246] on div "26359 - Gemini Precision Machining Inc - Freestanding 10 Ton Crane System" at bounding box center [481, 250] width 166 height 13
click at [441, 307] on p at bounding box center [484, 310] width 155 height 7
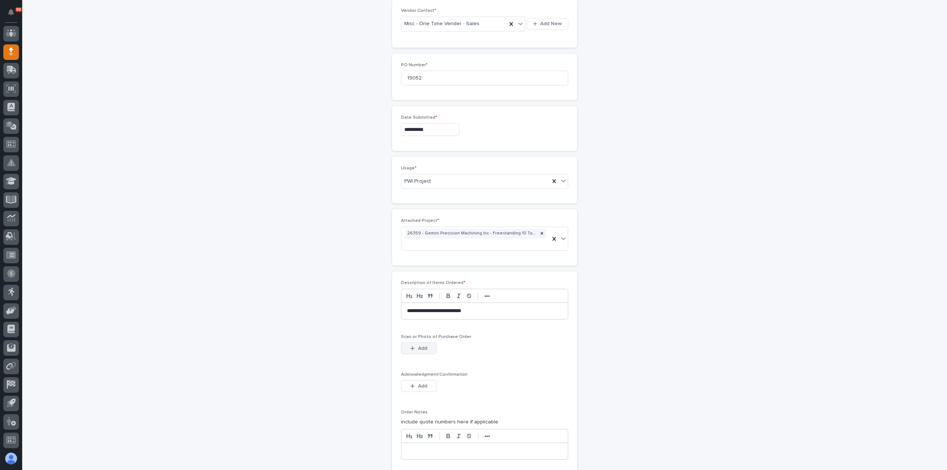
click at [412, 343] on button "Add" at bounding box center [419, 349] width 36 height 12
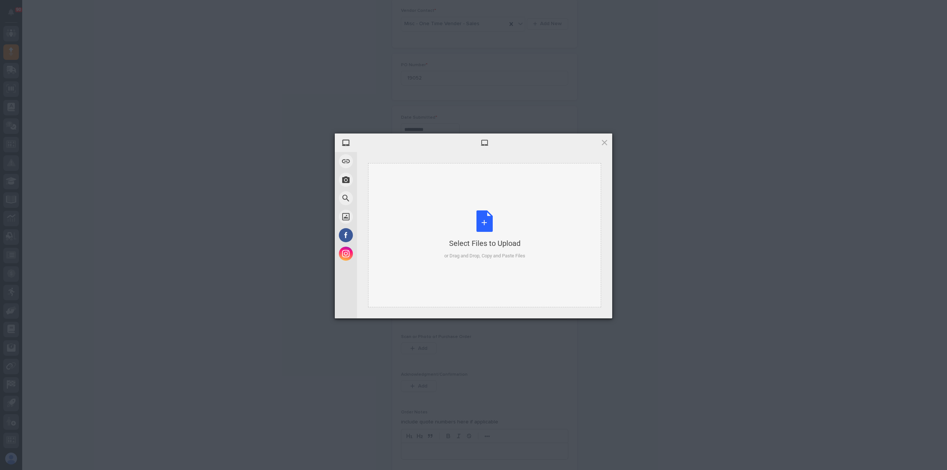
click at [482, 228] on div "Select Files to Upload or Drag and Drop, Copy and Paste Files" at bounding box center [484, 235] width 81 height 49
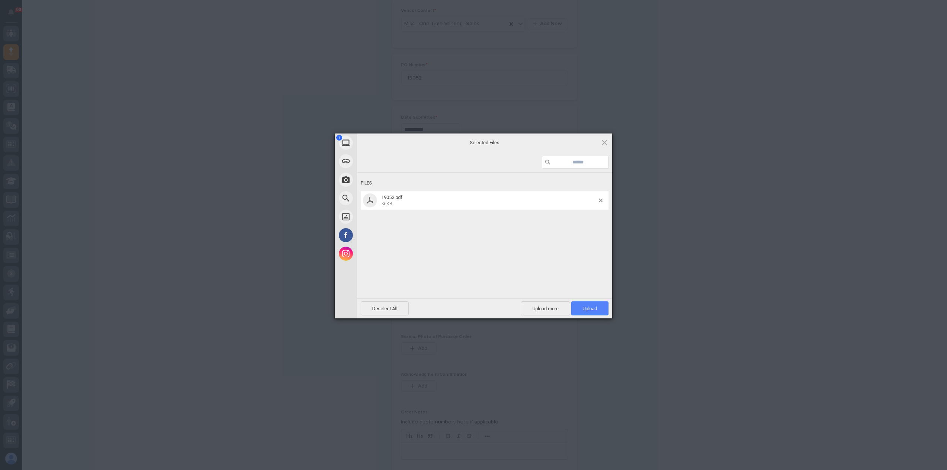
click at [586, 307] on span "Upload 1" at bounding box center [590, 309] width 14 height 6
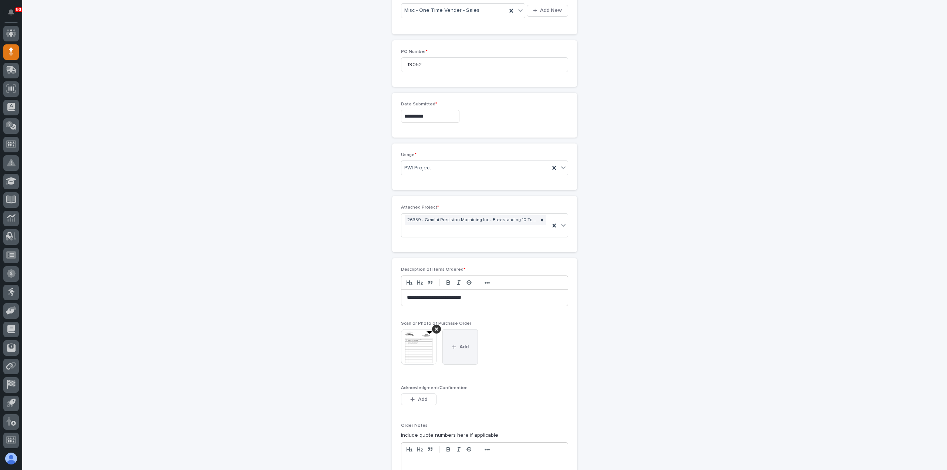
click at [460, 344] on span "Add" at bounding box center [464, 347] width 9 height 7
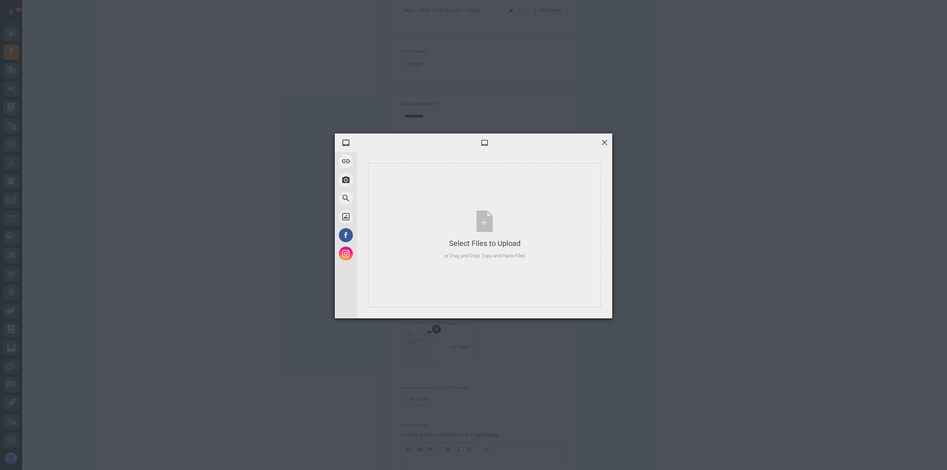
click at [606, 140] on span at bounding box center [605, 142] width 8 height 8
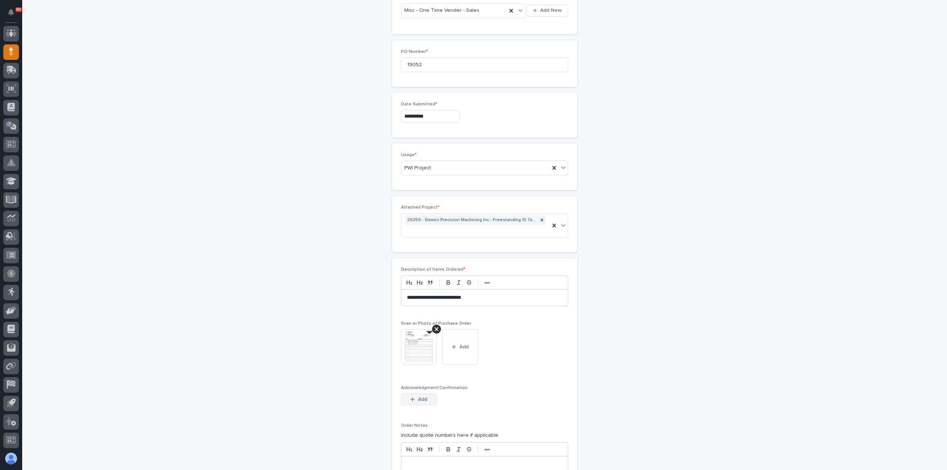
click at [420, 399] on span "Add" at bounding box center [422, 399] width 9 height 7
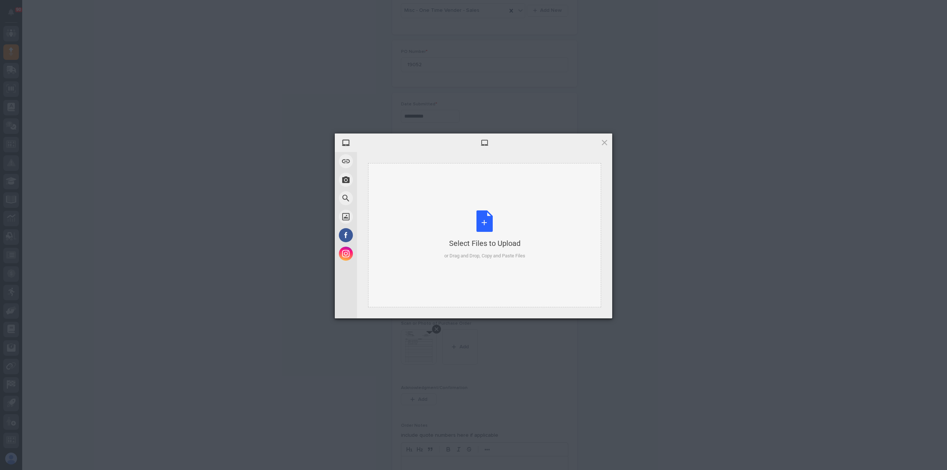
click at [487, 221] on div "Select Files to Upload or Drag and Drop, Copy and Paste Files" at bounding box center [484, 235] width 81 height 49
click at [588, 310] on span "Upload 1" at bounding box center [590, 309] width 14 height 6
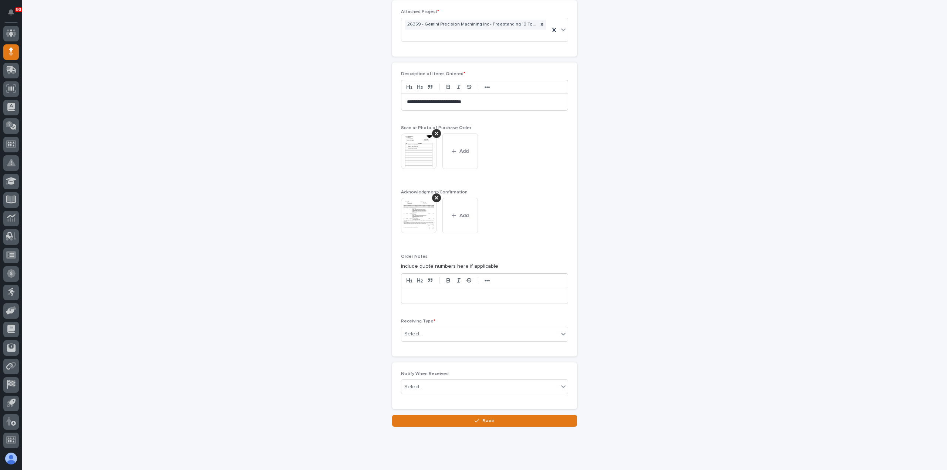
scroll to position [575, 0]
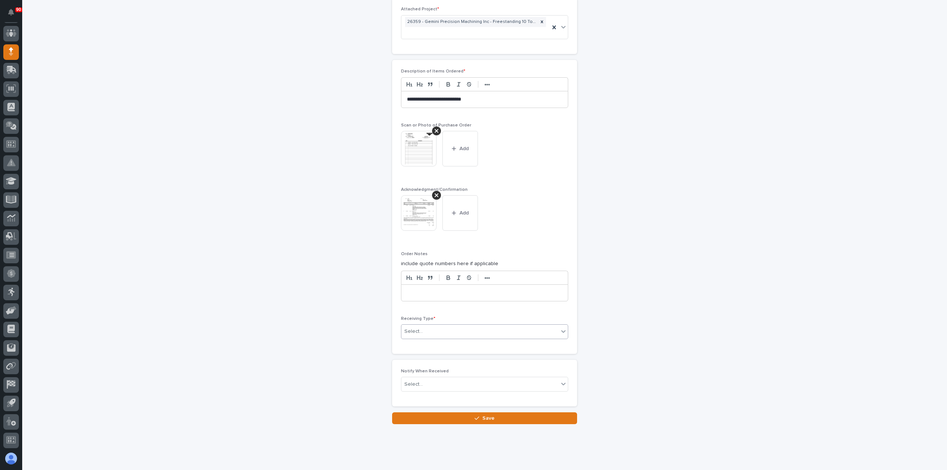
click at [445, 326] on div "Select..." at bounding box center [479, 332] width 157 height 12
click at [417, 378] on div "Deliver to" at bounding box center [481, 380] width 166 height 13
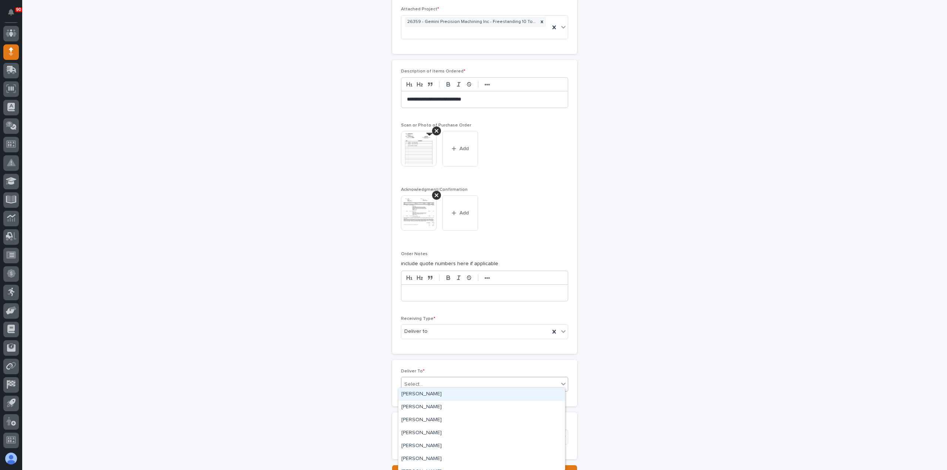
click at [423, 383] on div "Select..." at bounding box center [479, 385] width 157 height 12
type input "****"
click at [438, 393] on div "[PERSON_NAME]" at bounding box center [481, 394] width 166 height 13
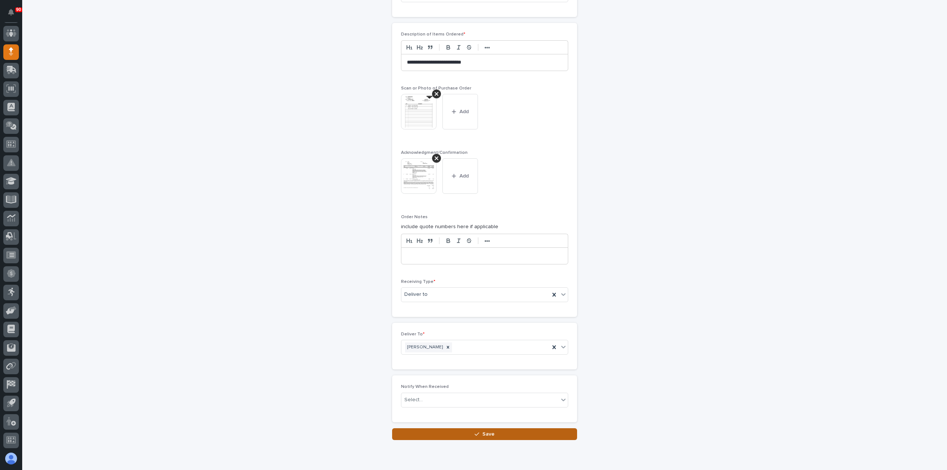
click at [482, 431] on span "Save" at bounding box center [488, 434] width 12 height 7
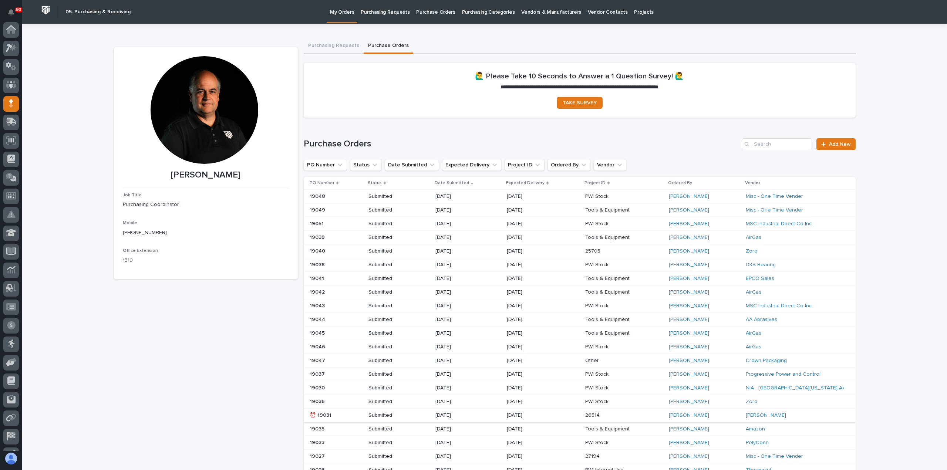
scroll to position [52, 0]
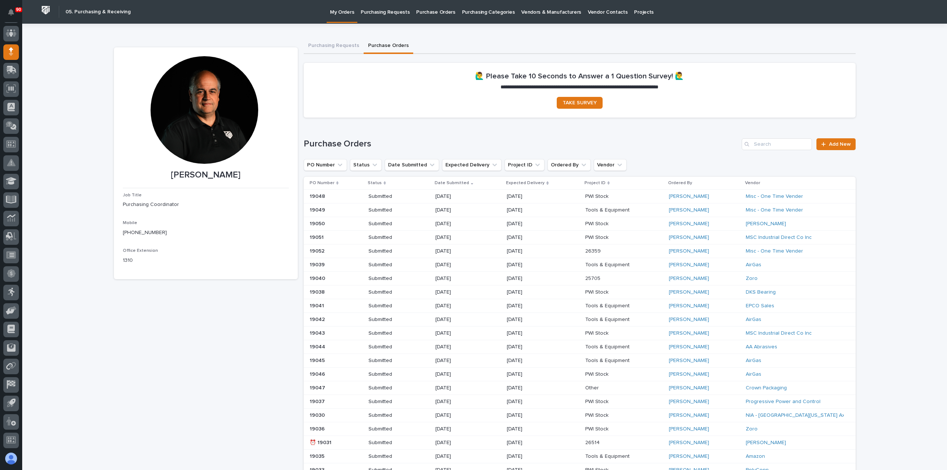
click at [395, 12] on p "Purchasing Requests" at bounding box center [385, 8] width 49 height 16
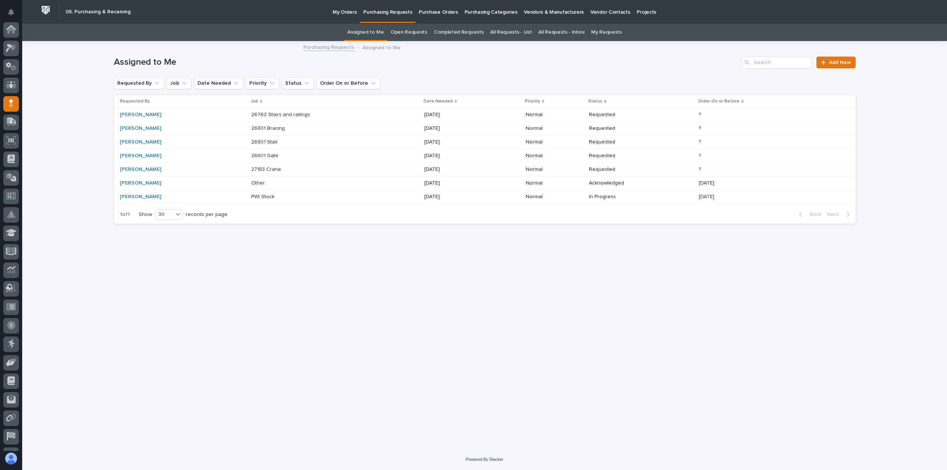
scroll to position [52, 0]
click at [280, 142] on p at bounding box center [282, 142] width 62 height 6
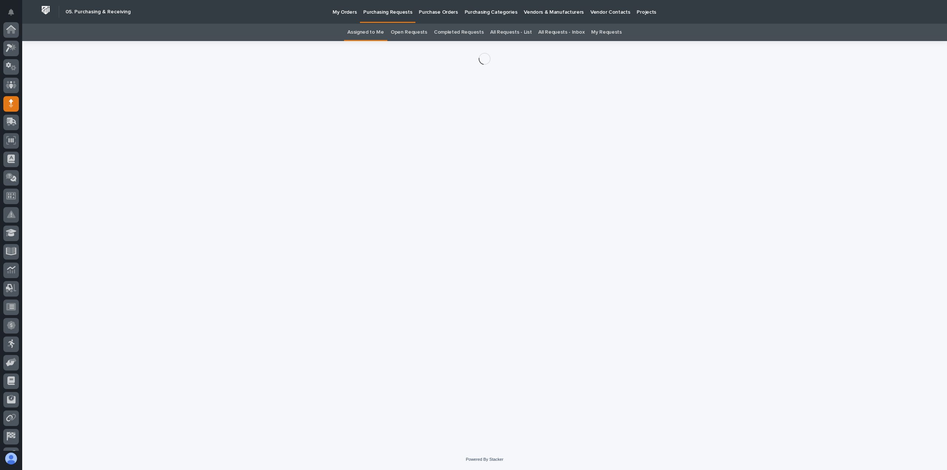
scroll to position [52, 0]
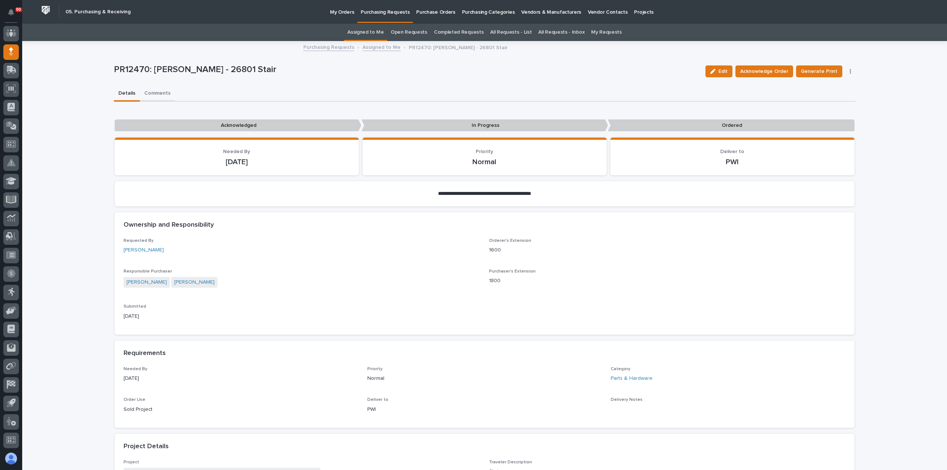
click at [157, 92] on button "Comments" at bounding box center [157, 94] width 35 height 16
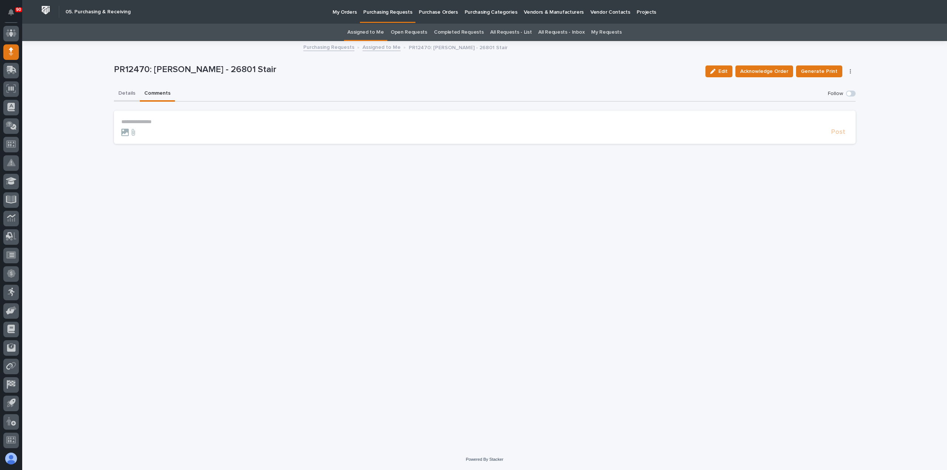
click at [124, 91] on button "Details" at bounding box center [127, 94] width 26 height 16
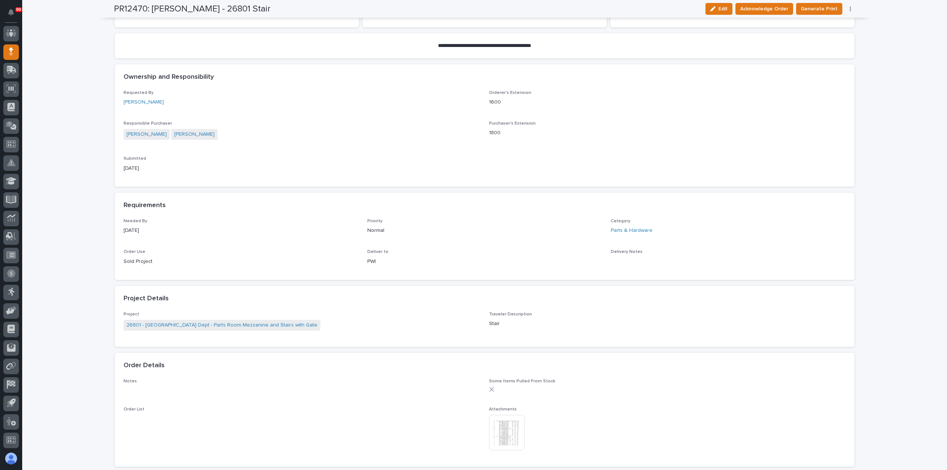
scroll to position [296, 0]
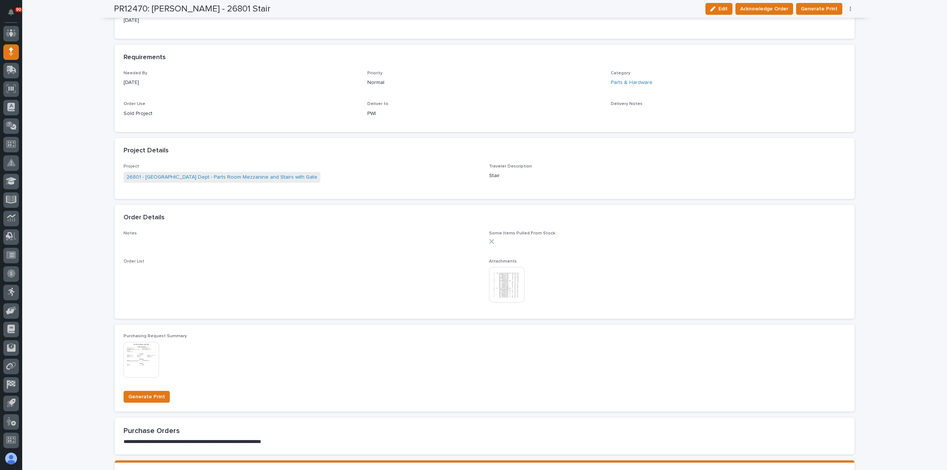
click at [501, 287] on img at bounding box center [507, 285] width 36 height 36
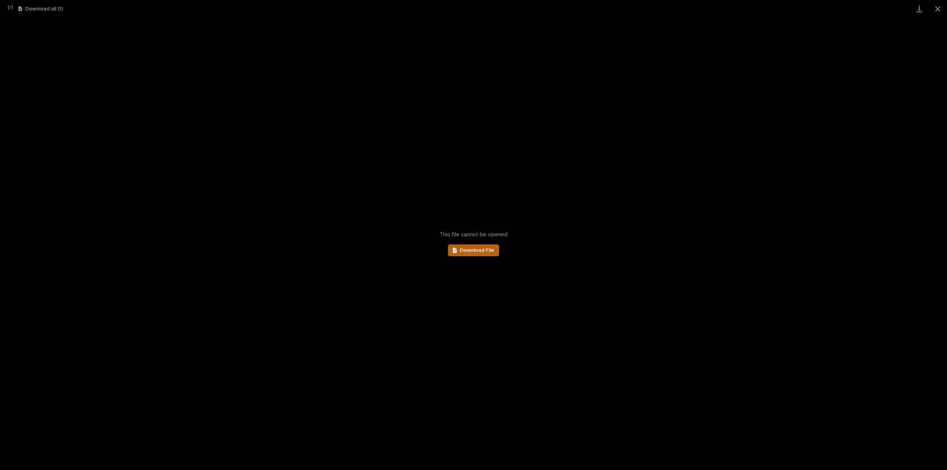
click at [480, 250] on span "Download File" at bounding box center [477, 250] width 34 height 5
click at [937, 7] on button "Close gallery" at bounding box center [938, 8] width 18 height 17
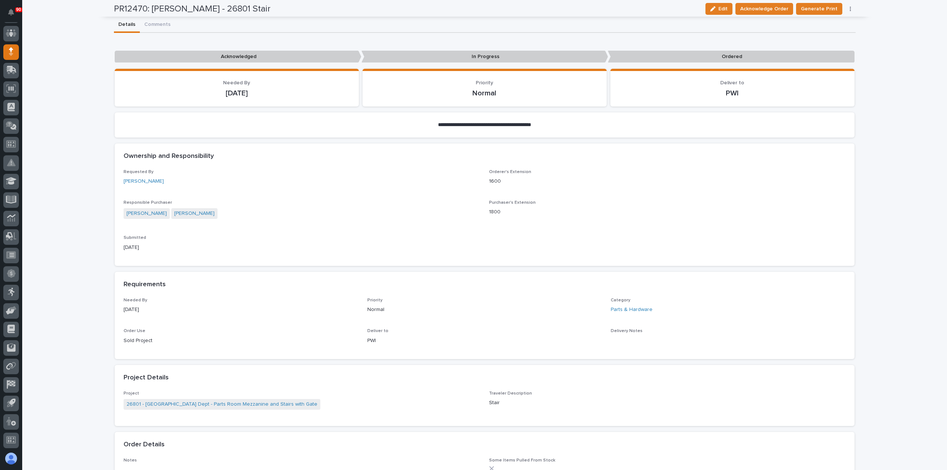
scroll to position [37, 0]
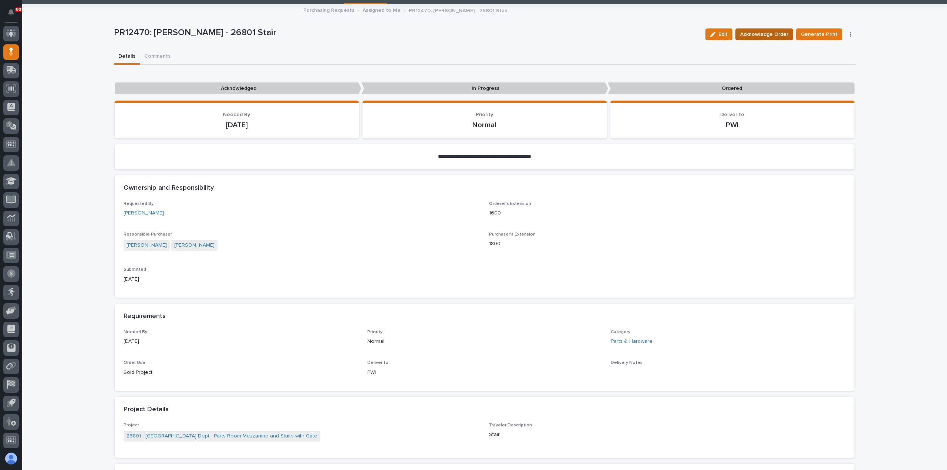
click at [765, 34] on span "Acknowledge Order" at bounding box center [764, 34] width 48 height 9
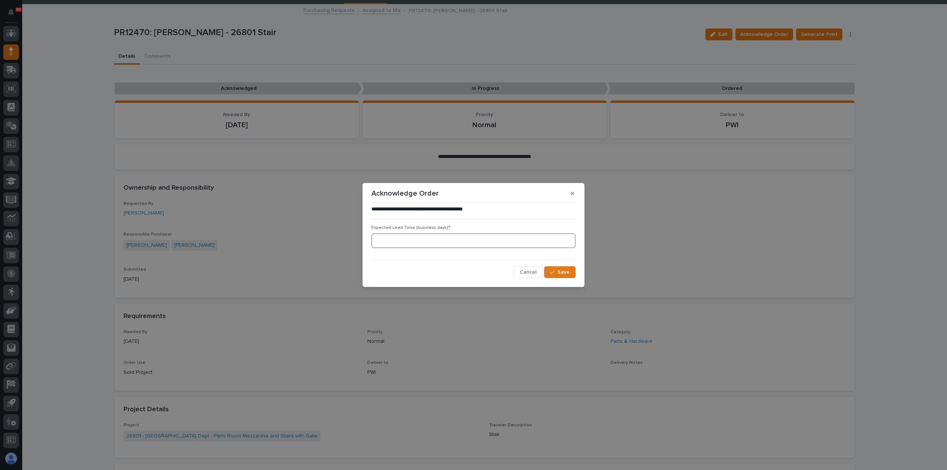
click at [451, 241] on input at bounding box center [473, 240] width 204 height 15
type input "0"
click at [564, 271] on span "Save" at bounding box center [564, 272] width 12 height 7
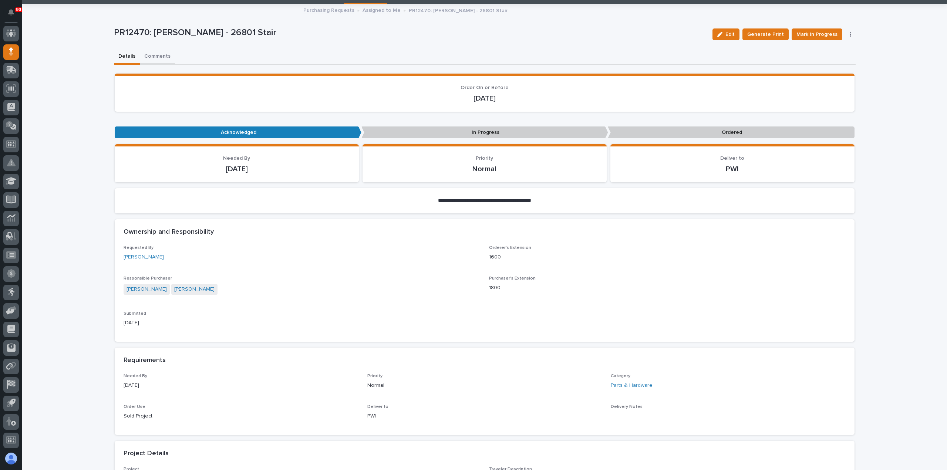
click at [157, 55] on div "**********" at bounding box center [485, 445] width 742 height 880
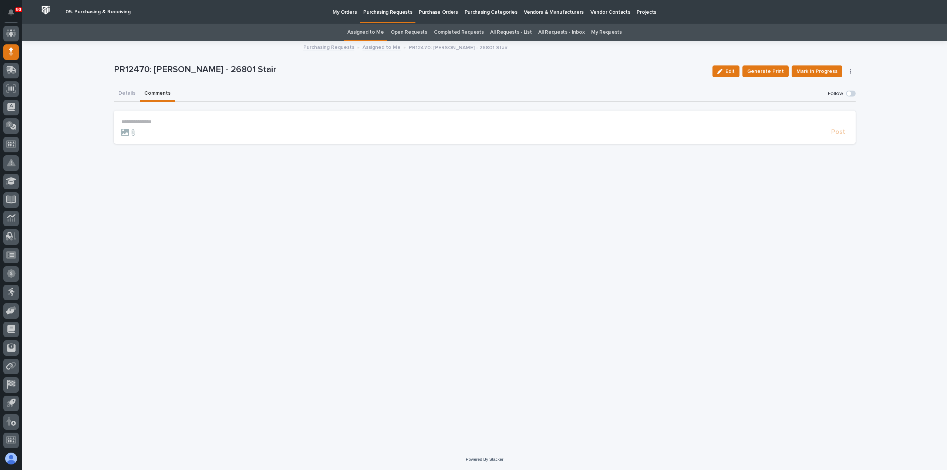
click at [149, 117] on section "**********" at bounding box center [485, 127] width 742 height 33
click at [149, 118] on section "**********" at bounding box center [485, 127] width 742 height 33
click at [149, 121] on p "**********" at bounding box center [484, 122] width 727 height 6
click at [838, 134] on span "Post" at bounding box center [838, 135] width 14 height 9
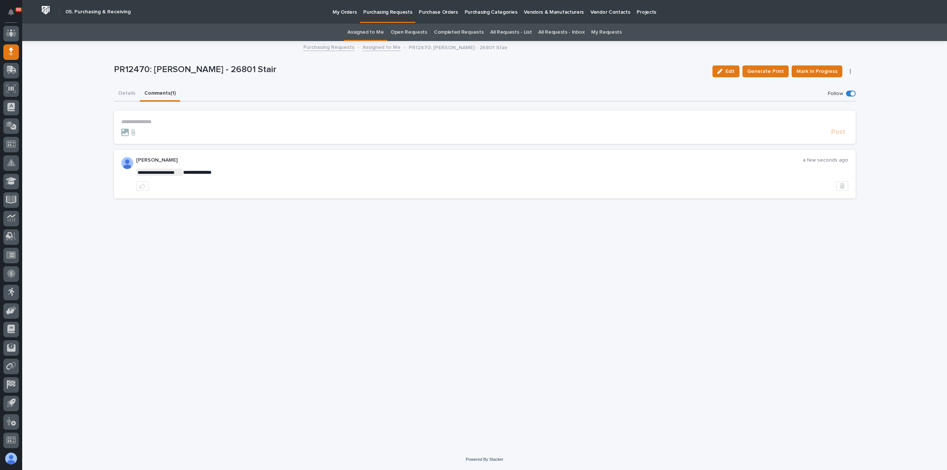
click at [378, 12] on p "Purchasing Requests" at bounding box center [387, 8] width 49 height 16
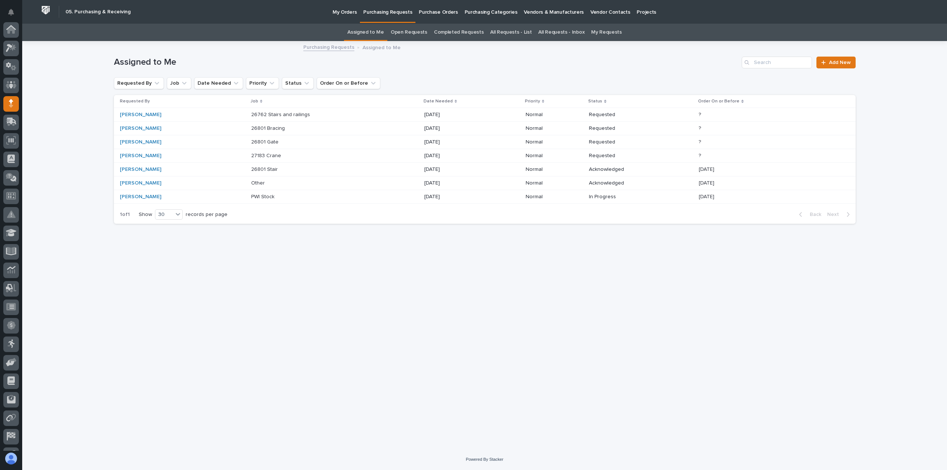
scroll to position [52, 0]
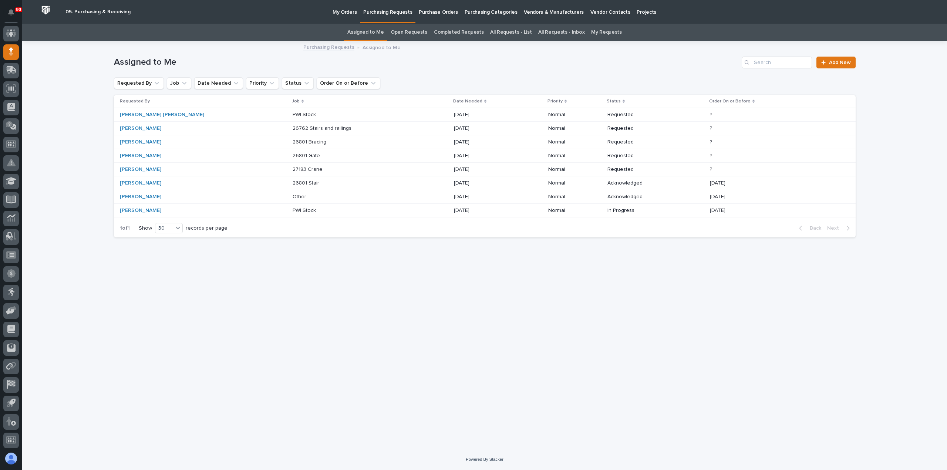
click at [293, 155] on p at bounding box center [324, 156] width 62 height 6
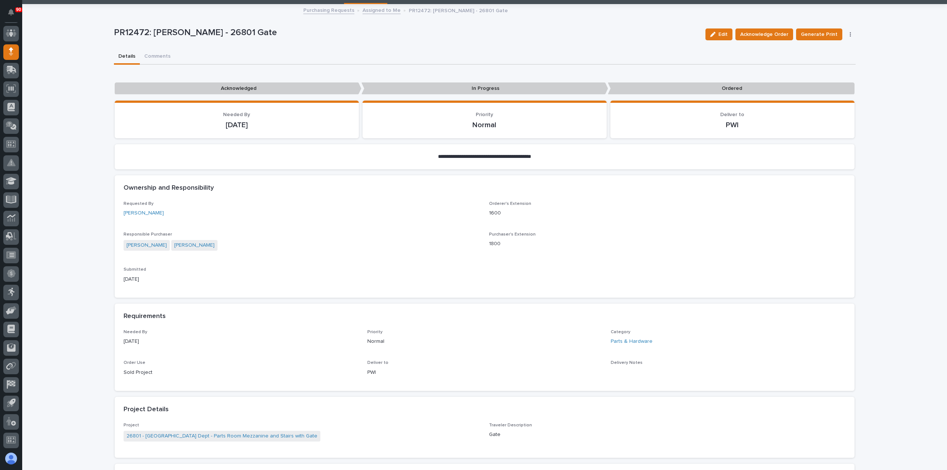
scroll to position [148, 0]
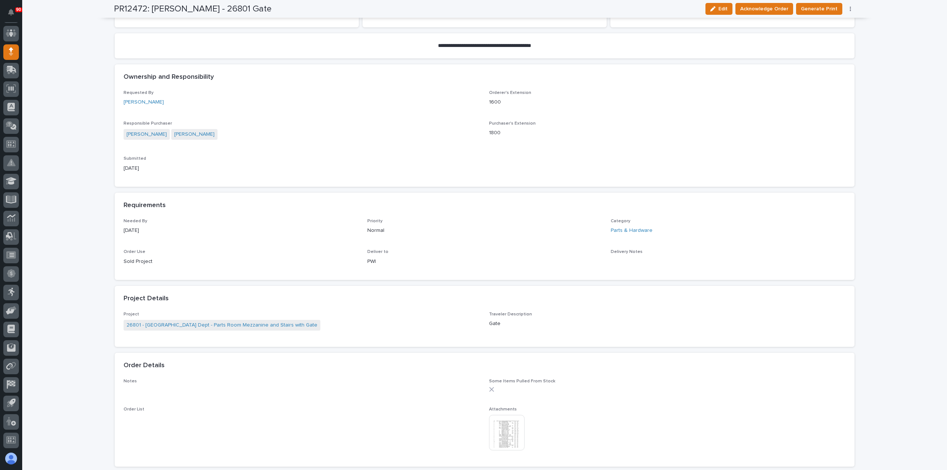
click at [511, 427] on img at bounding box center [507, 433] width 36 height 36
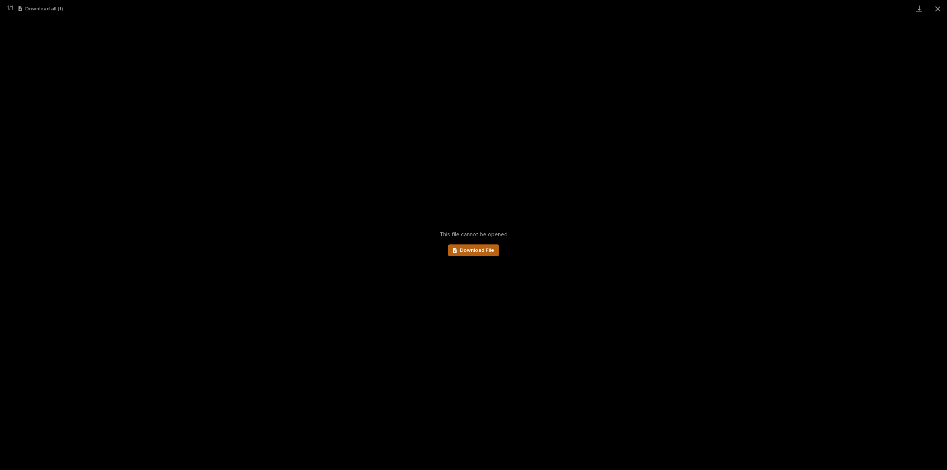
click at [483, 248] on link "Download File" at bounding box center [473, 251] width 51 height 12
click at [939, 8] on button "Close gallery" at bounding box center [938, 8] width 18 height 17
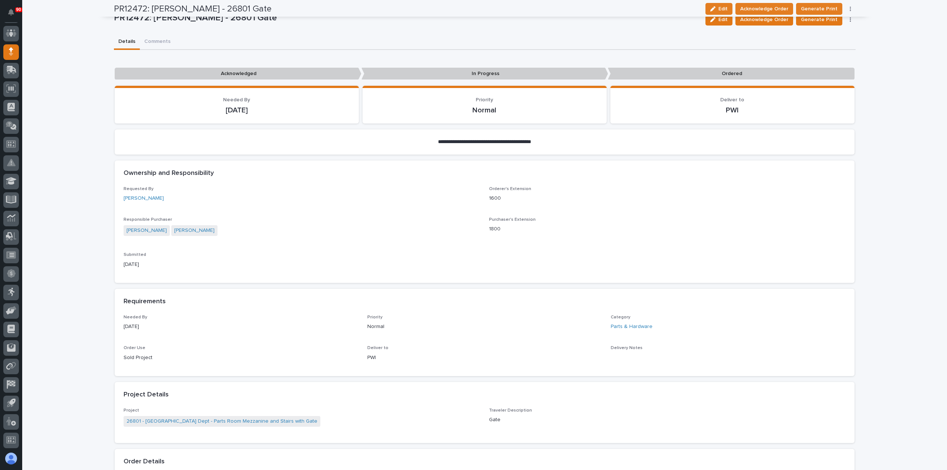
scroll to position [37, 0]
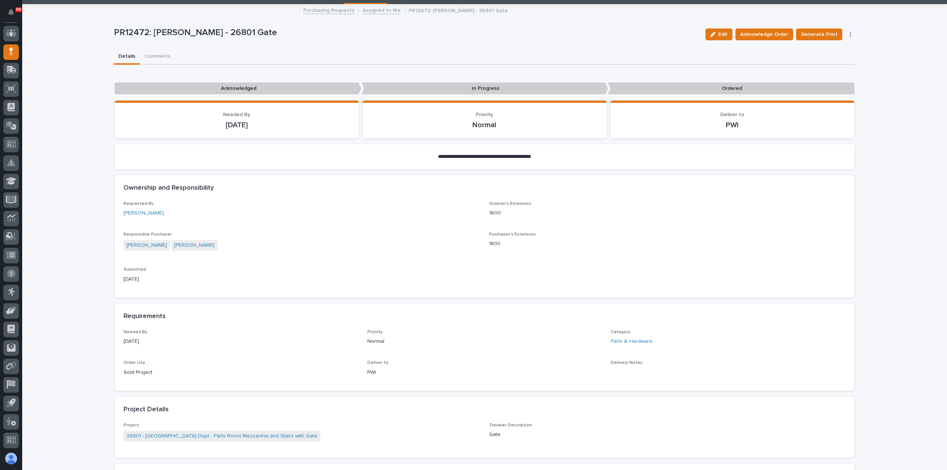
click at [159, 55] on div "**********" at bounding box center [485, 381] width 742 height 753
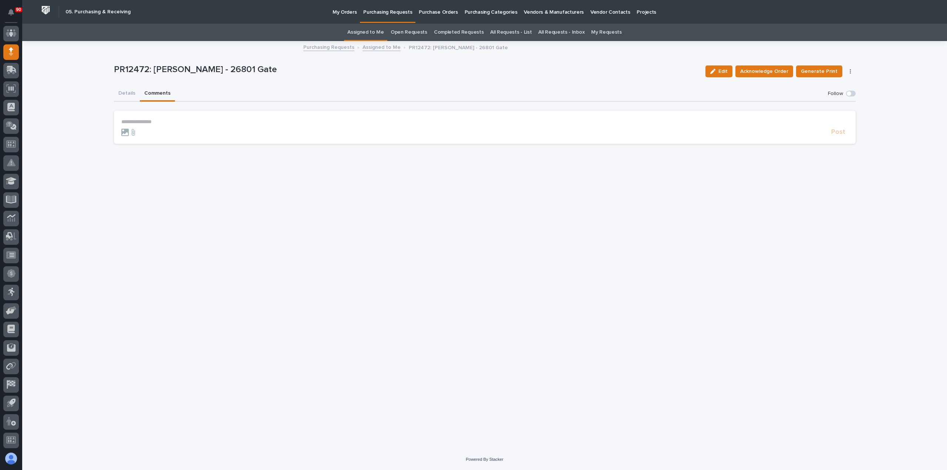
click at [130, 123] on p "**********" at bounding box center [484, 122] width 727 height 6
click at [839, 135] on span "Post" at bounding box center [838, 135] width 14 height 9
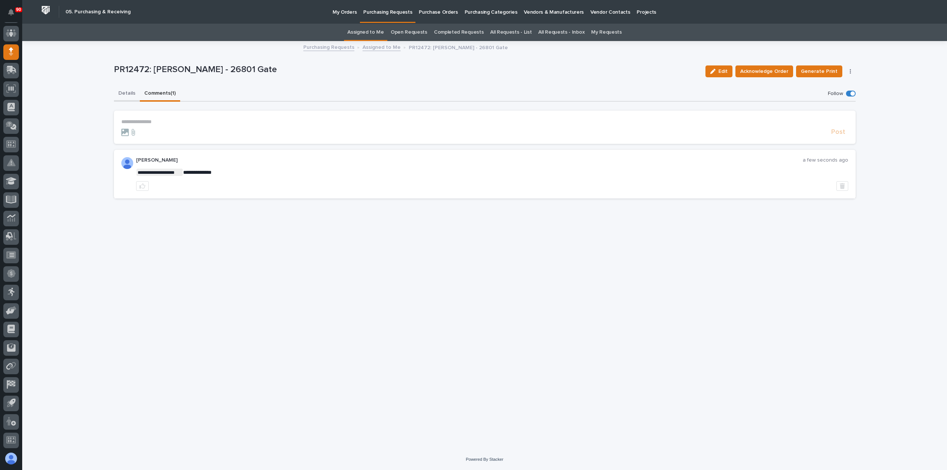
click at [124, 93] on button "Details" at bounding box center [127, 94] width 26 height 16
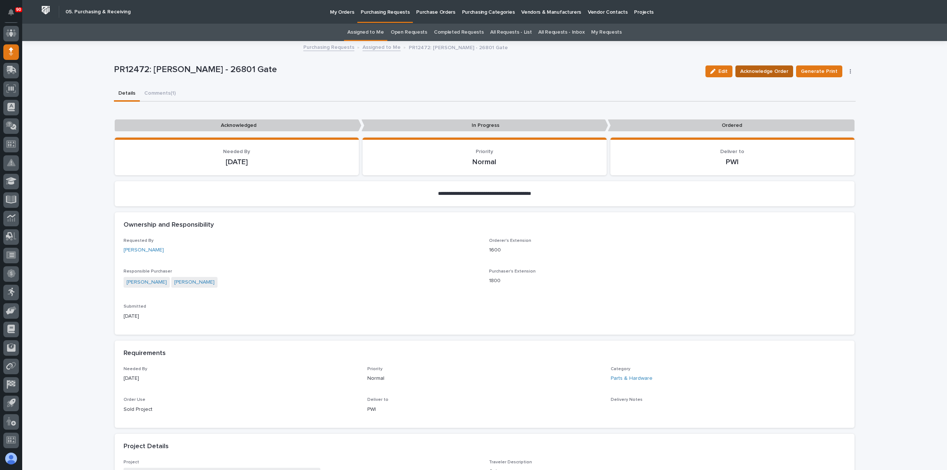
click at [771, 71] on span "Acknowledge Order" at bounding box center [764, 71] width 48 height 9
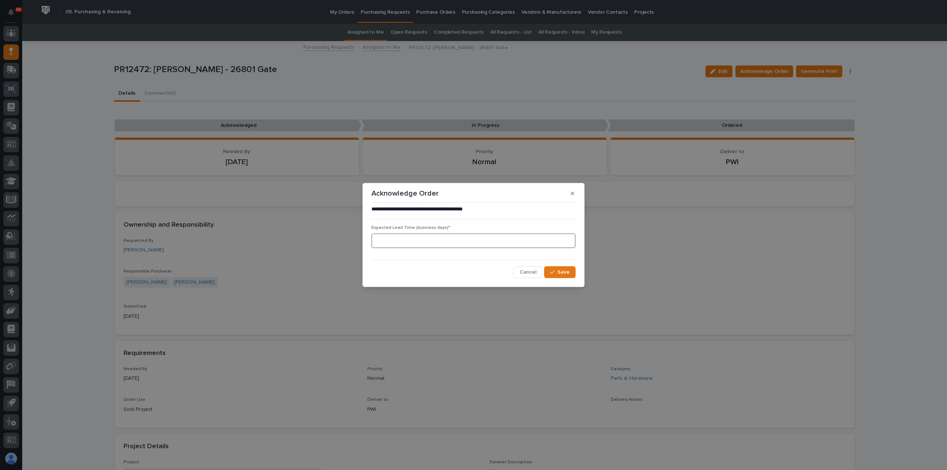
click at [430, 244] on input at bounding box center [473, 240] width 204 height 15
type input "0"
click at [561, 270] on span "Save" at bounding box center [564, 272] width 12 height 7
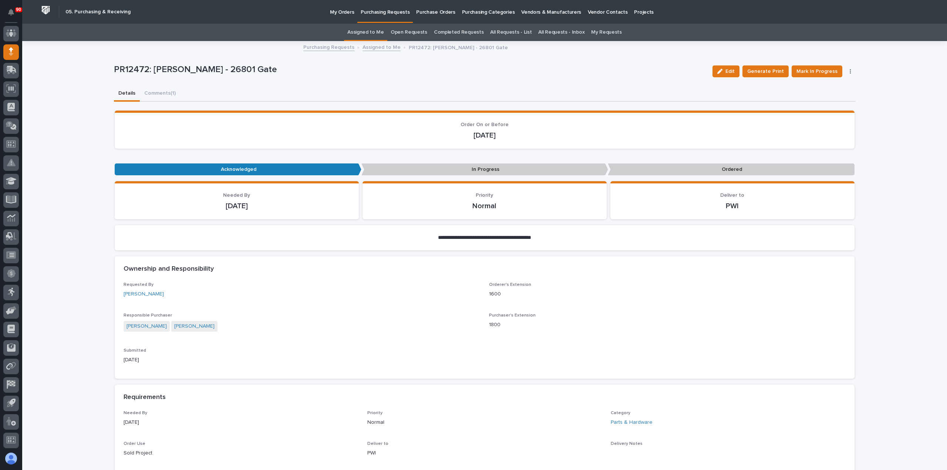
click at [377, 13] on p "Purchasing Requests" at bounding box center [385, 8] width 49 height 16
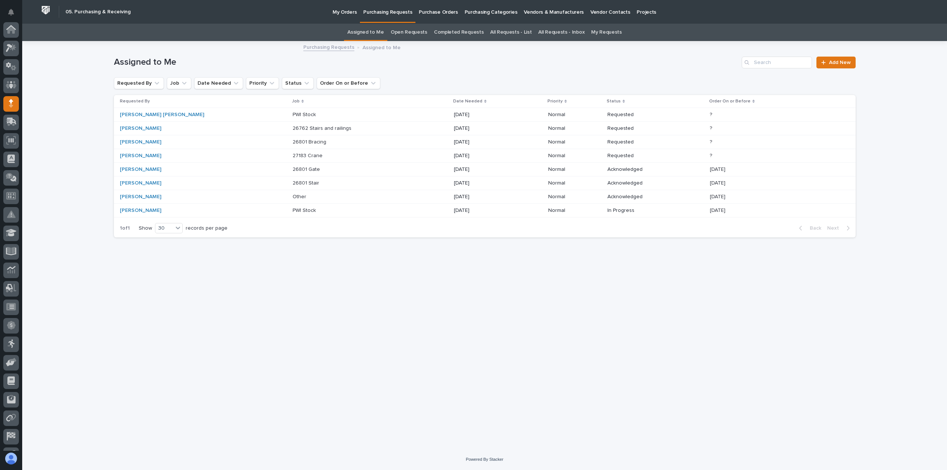
scroll to position [52, 0]
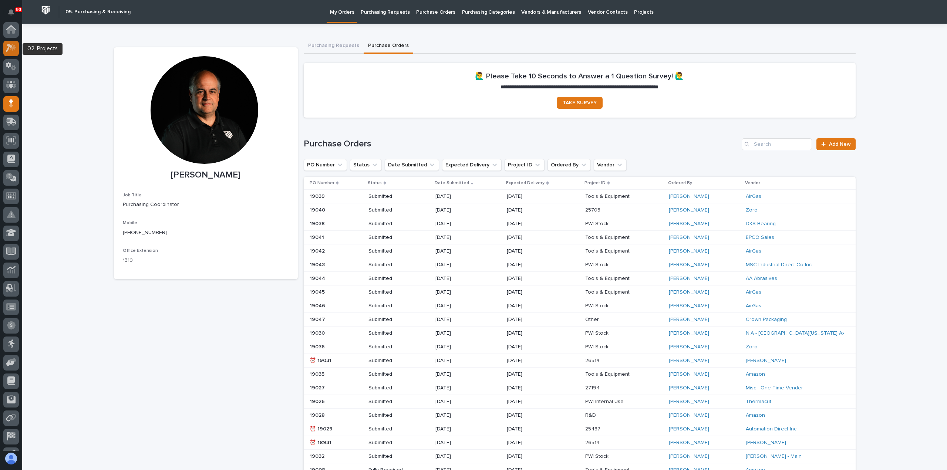
click at [13, 42] on div at bounding box center [11, 49] width 16 height 16
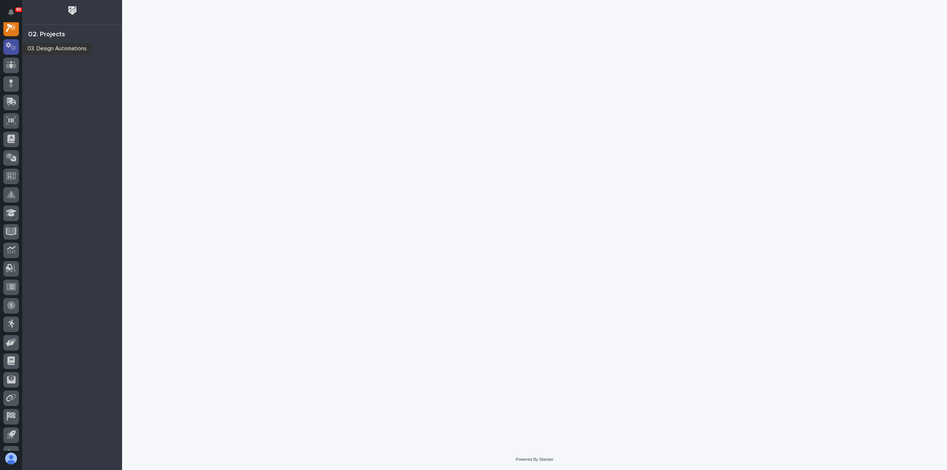
scroll to position [18, 0]
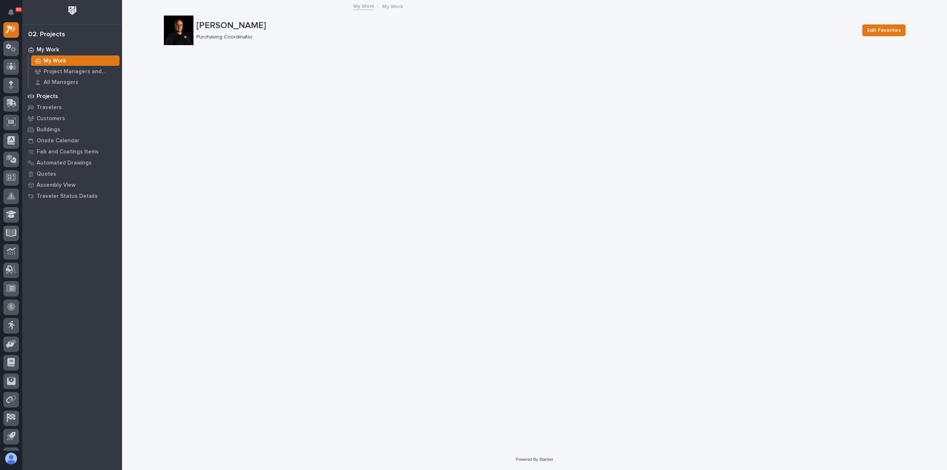
click at [44, 96] on p "Projects" at bounding box center [47, 96] width 21 height 7
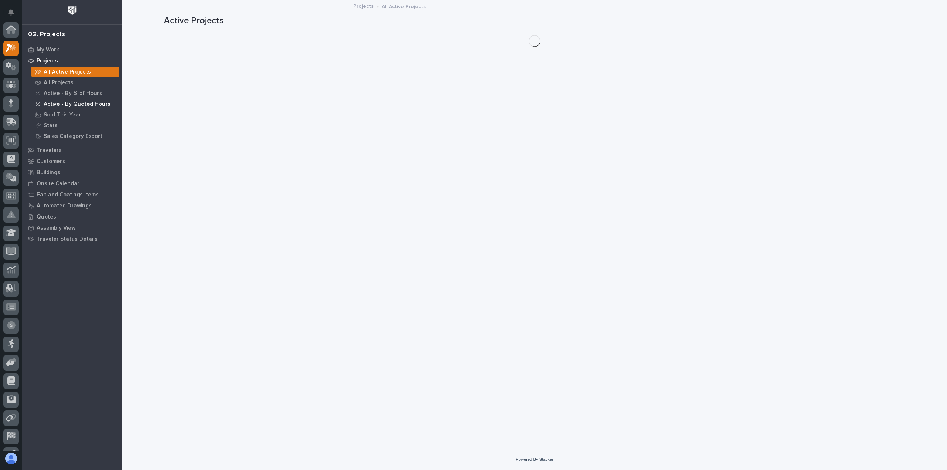
scroll to position [18, 0]
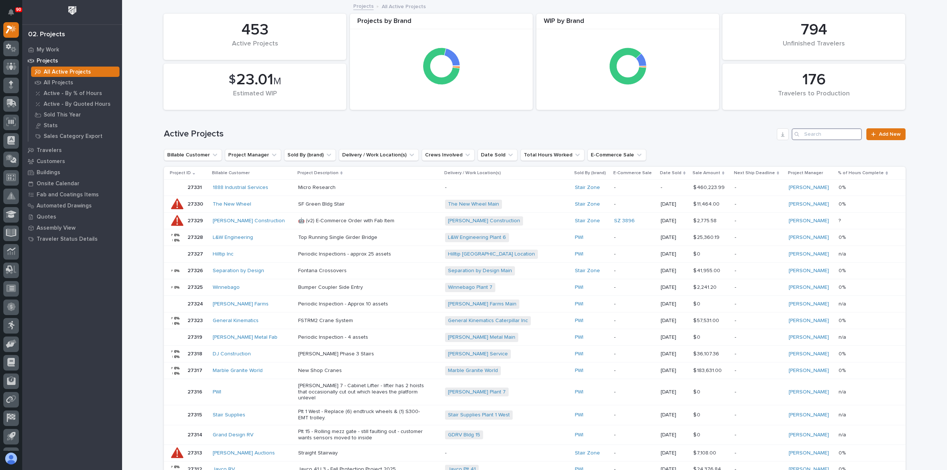
click at [803, 129] on input "Search" at bounding box center [827, 134] width 70 height 12
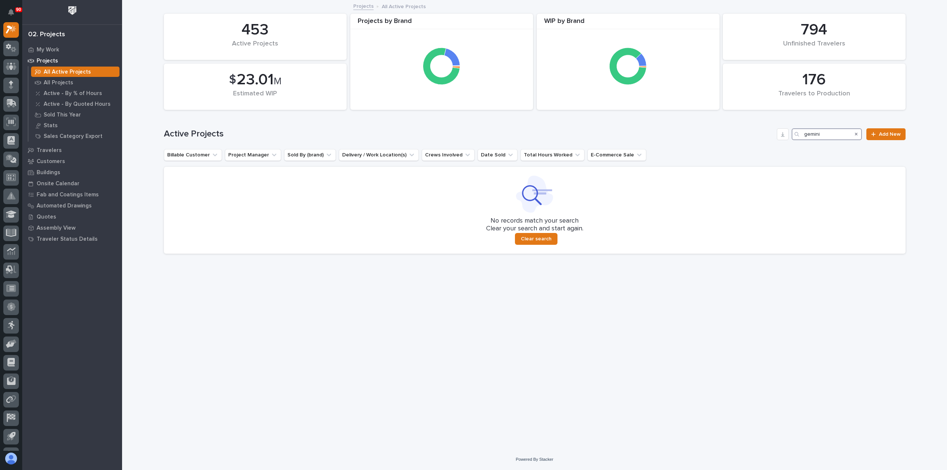
drag, startPoint x: 832, startPoint y: 133, endPoint x: 770, endPoint y: 134, distance: 61.4
click at [770, 134] on div "Active Projects gemini Add New" at bounding box center [535, 134] width 742 height 12
type input "bad ax"
click at [822, 132] on input "bad ax" at bounding box center [827, 134] width 70 height 12
drag, startPoint x: 827, startPoint y: 135, endPoint x: 773, endPoint y: 137, distance: 53.7
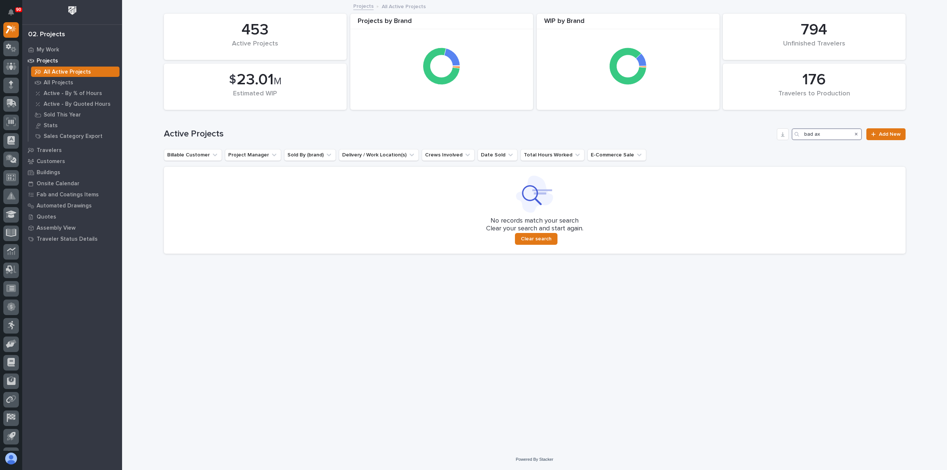
click at [773, 136] on div "Active Projects bad ax Add New" at bounding box center [535, 134] width 742 height 12
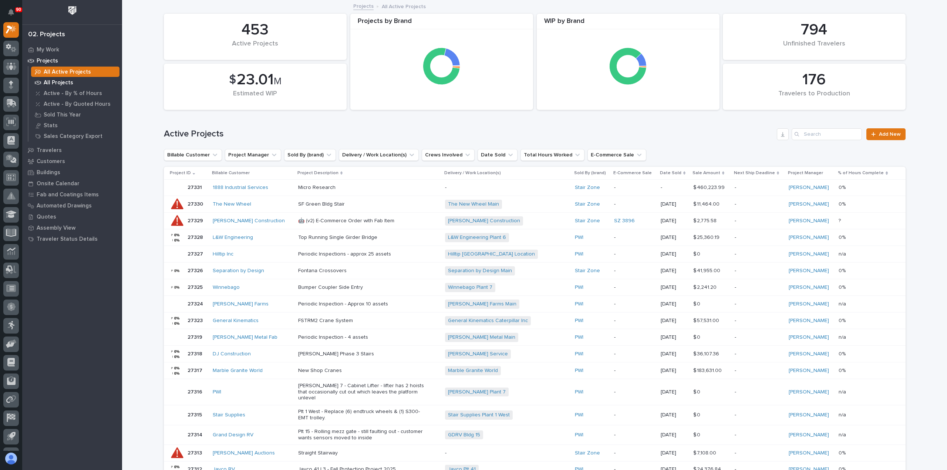
click at [61, 83] on p "All Projects" at bounding box center [59, 83] width 30 height 7
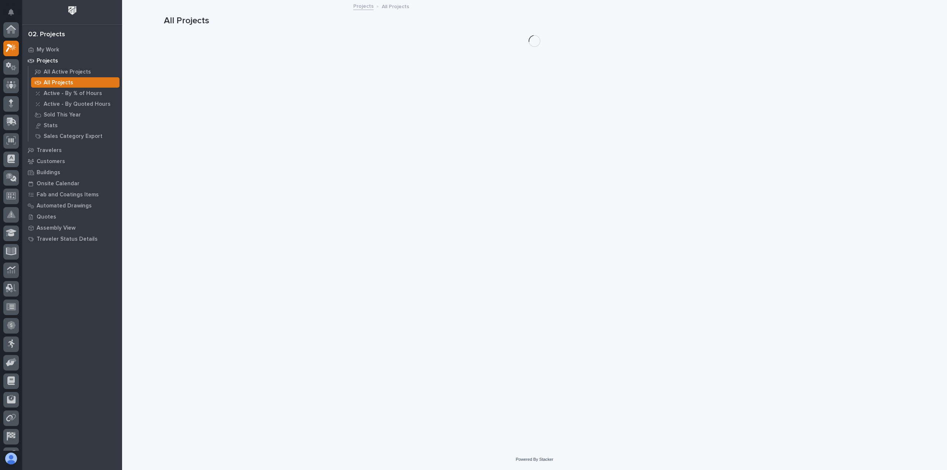
scroll to position [18, 0]
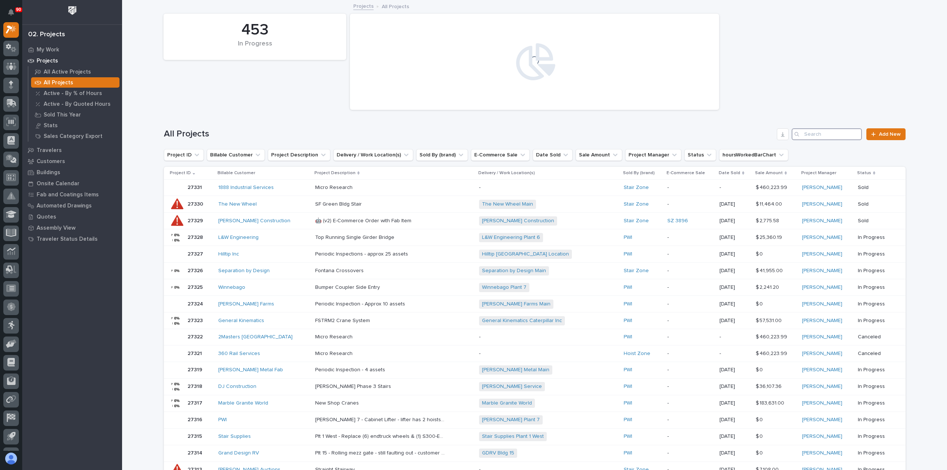
click at [816, 135] on input "Search" at bounding box center [827, 134] width 70 height 12
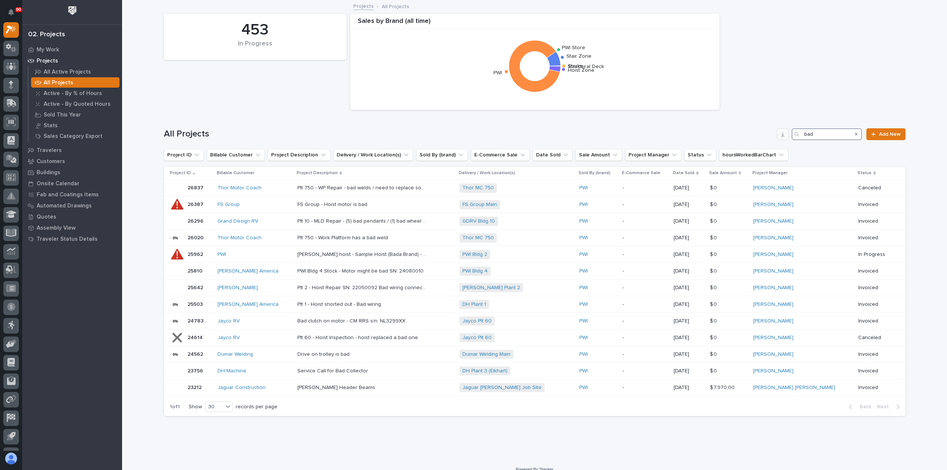
drag, startPoint x: 818, startPoint y: 133, endPoint x: 784, endPoint y: 132, distance: 34.4
click at [784, 132] on div "All Projects bad Add New" at bounding box center [535, 134] width 742 height 12
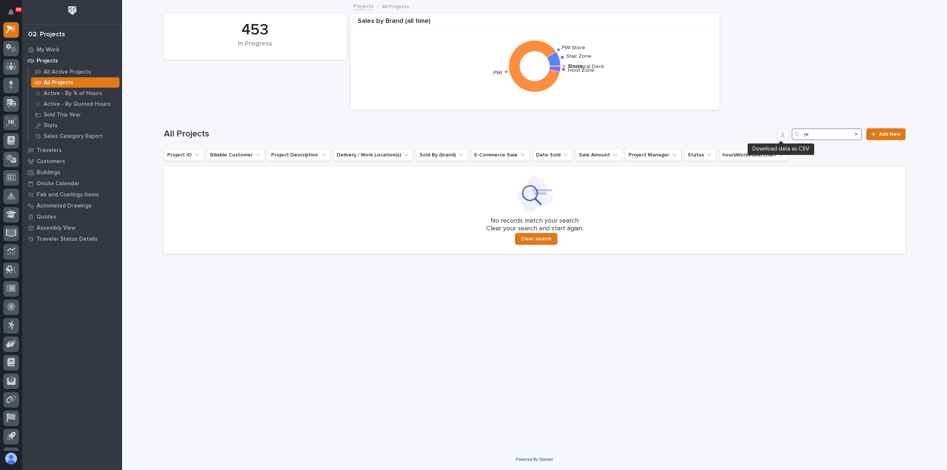
type input "j"
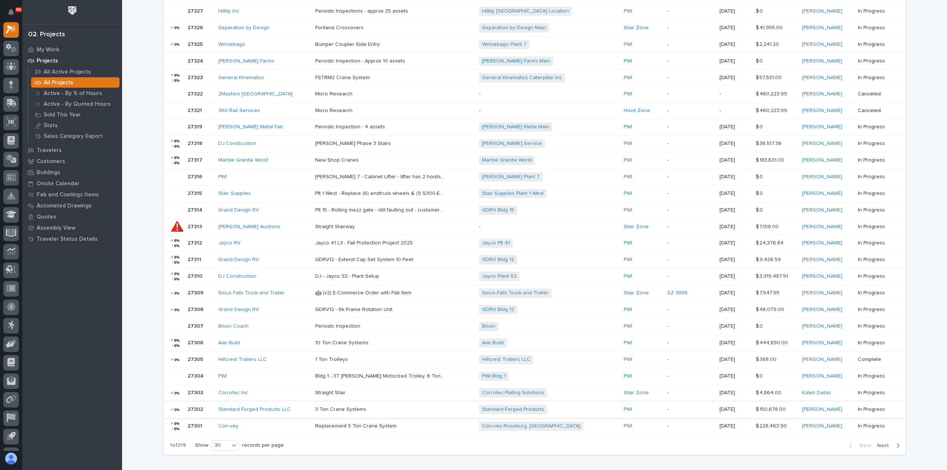
scroll to position [259, 0]
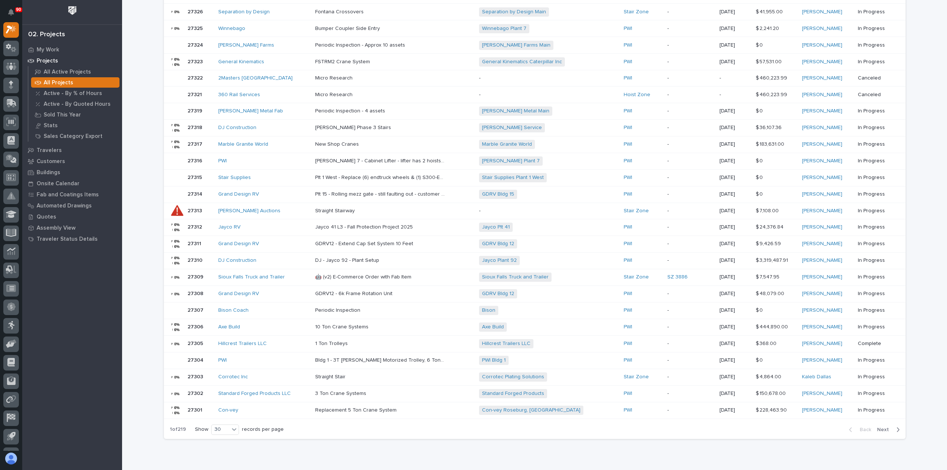
click at [59, 82] on p "All Projects" at bounding box center [59, 83] width 30 height 7
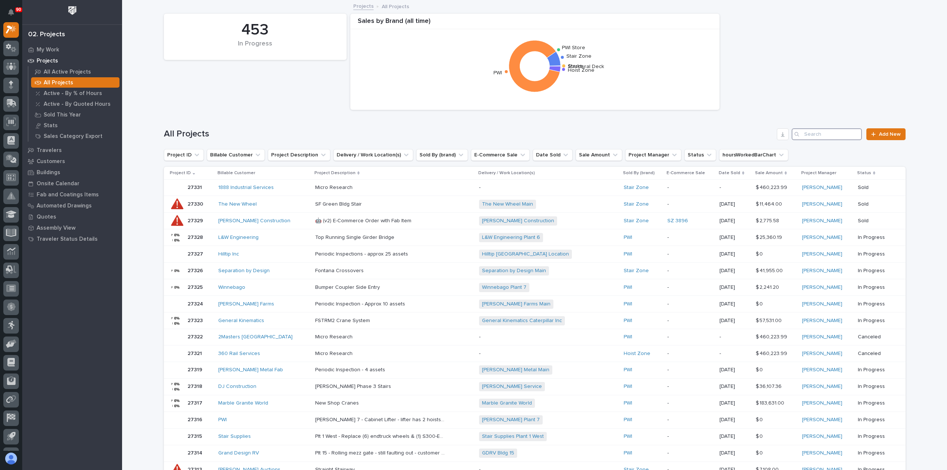
click at [805, 134] on input "Search" at bounding box center [827, 134] width 70 height 12
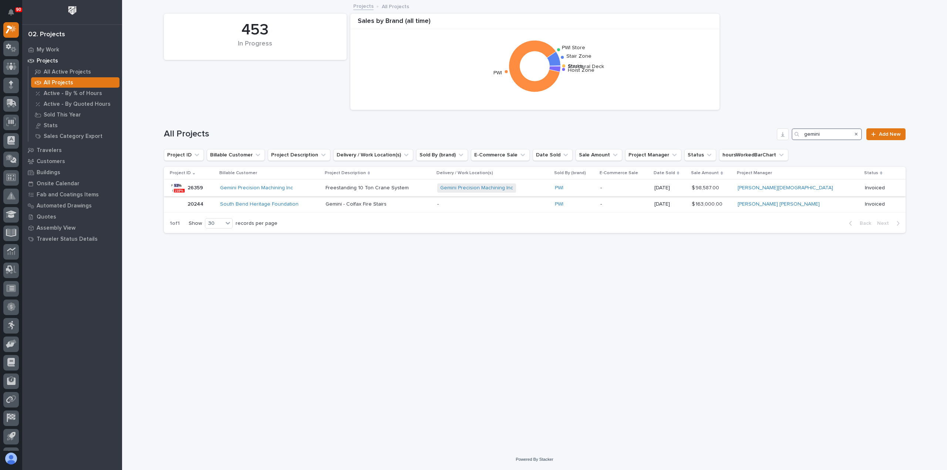
type input "gemini"
click at [311, 188] on div "Gemini Precision Machining Inc" at bounding box center [270, 188] width 100 height 6
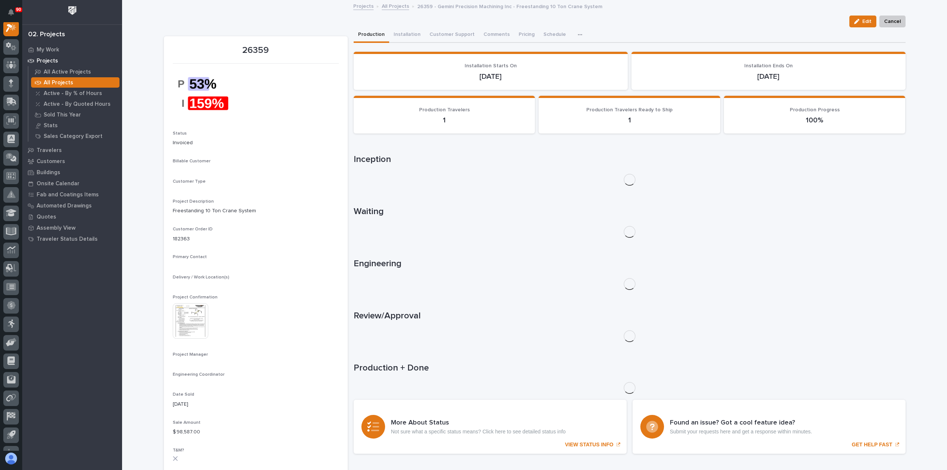
scroll to position [18, 0]
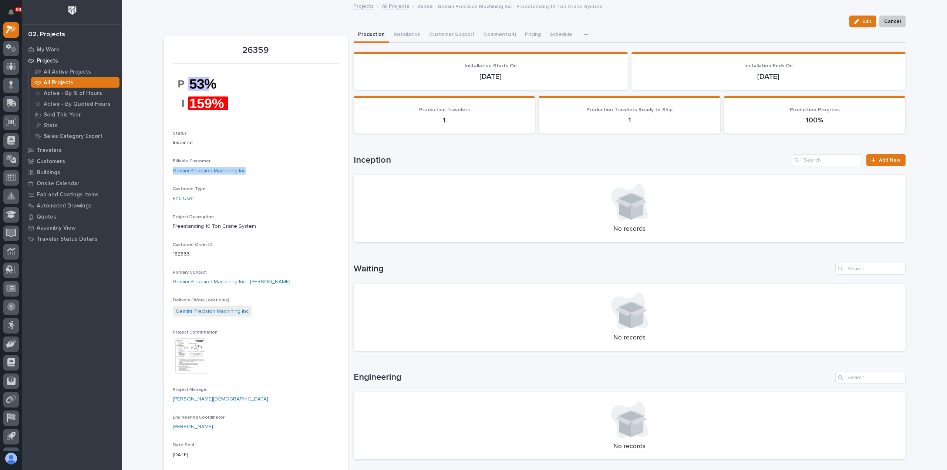
drag, startPoint x: 242, startPoint y: 172, endPoint x: 170, endPoint y: 171, distance: 71.4
click at [173, 171] on div "Gemini Precision Machining Inc" at bounding box center [256, 171] width 166 height 8
copy link "Gemini Precision Machining Inc"
